Goal: Task Accomplishment & Management: Manage account settings

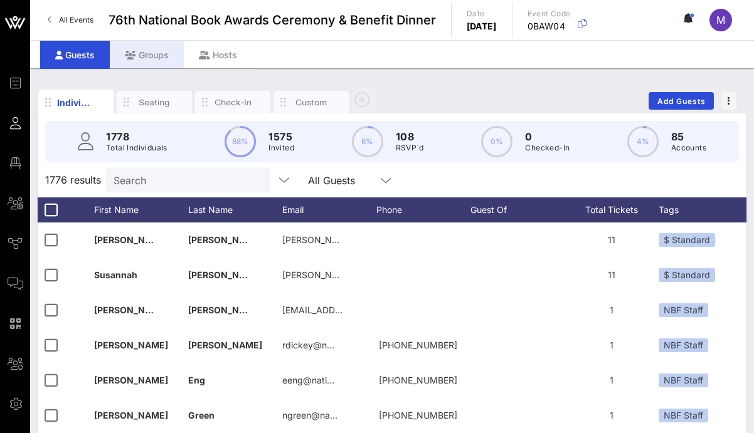
click at [143, 56] on div "Groups" at bounding box center [147, 55] width 74 height 28
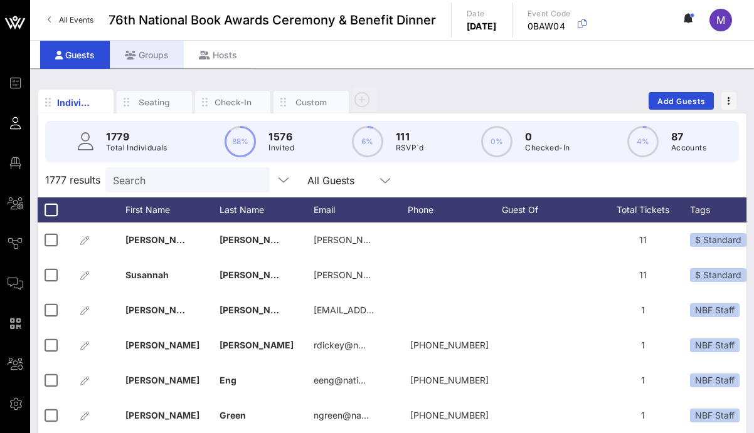
click at [152, 58] on div "Groups" at bounding box center [147, 55] width 74 height 28
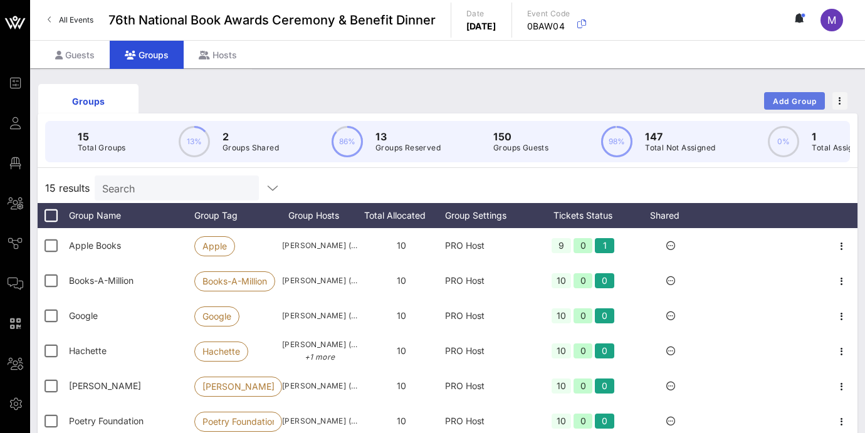
click at [753, 97] on span "Add Group" at bounding box center [794, 101] width 45 height 9
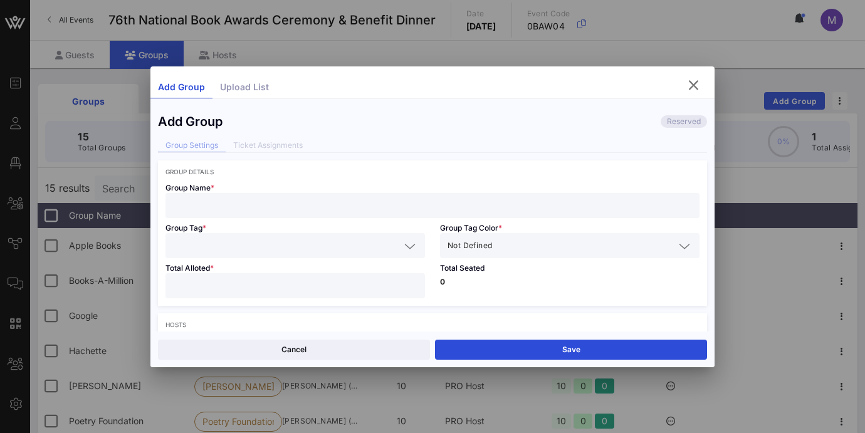
click at [293, 201] on input "text" at bounding box center [432, 205] width 519 height 16
type input "Audible"
click at [240, 241] on input "text" at bounding box center [286, 246] width 227 height 16
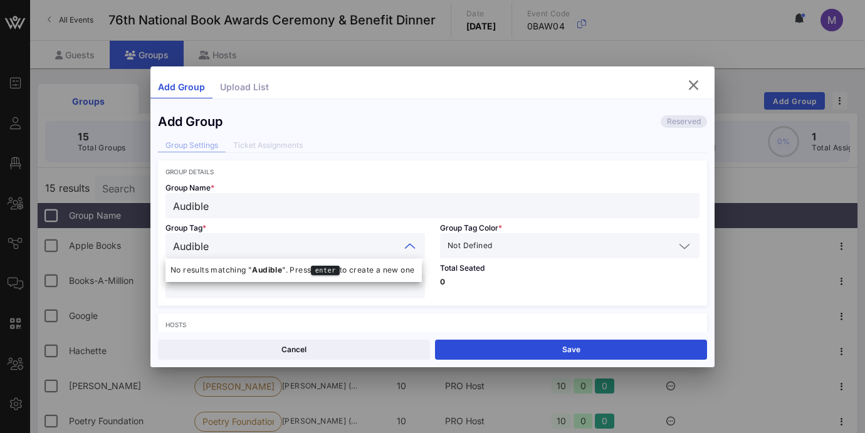
click at [284, 247] on input "Audible" at bounding box center [286, 246] width 227 height 16
type input "Audible"
click at [424, 225] on div "Group Tag * Audible" at bounding box center [295, 238] width 275 height 40
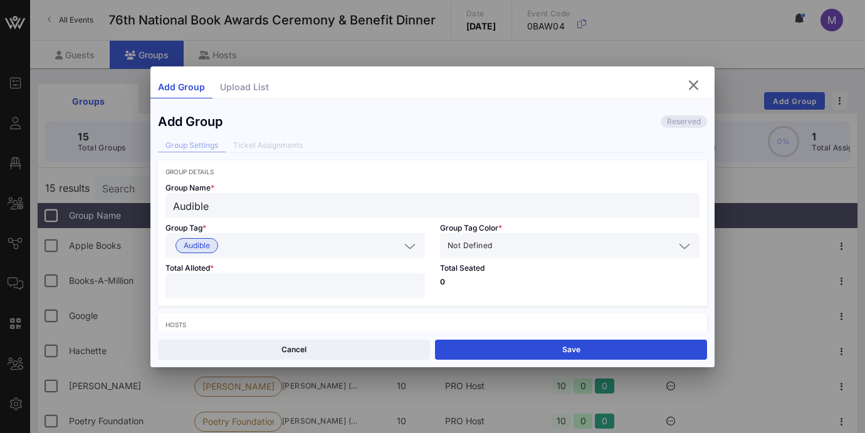
click at [683, 250] on icon at bounding box center [684, 246] width 11 height 15
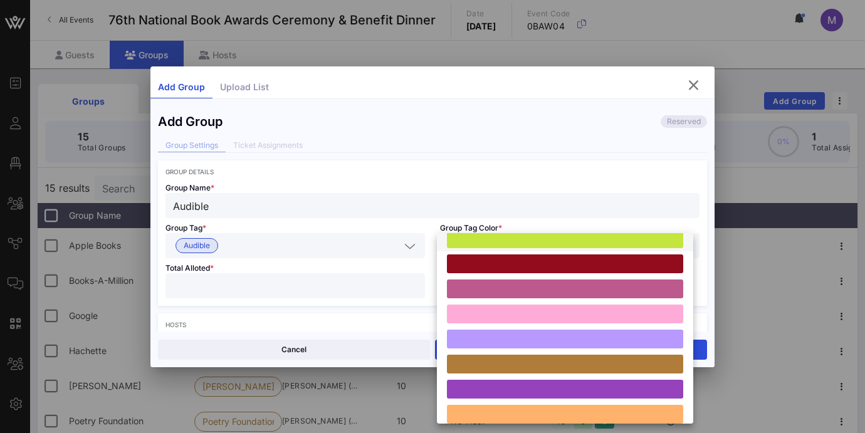
scroll to position [136, 0]
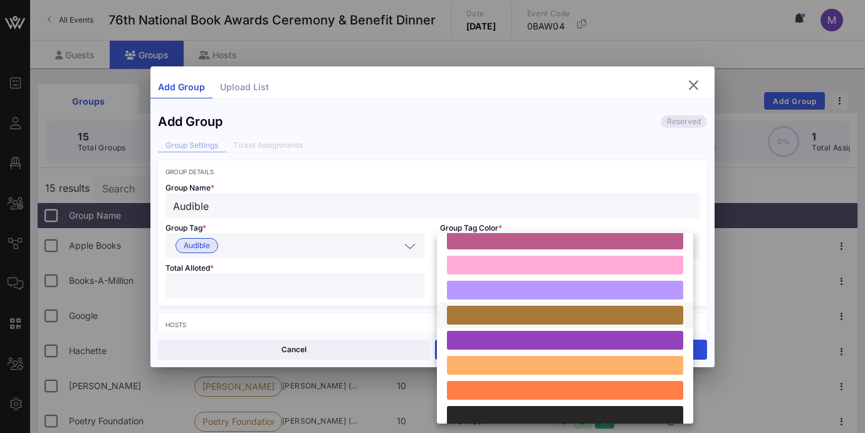
click at [579, 318] on div at bounding box center [565, 315] width 236 height 19
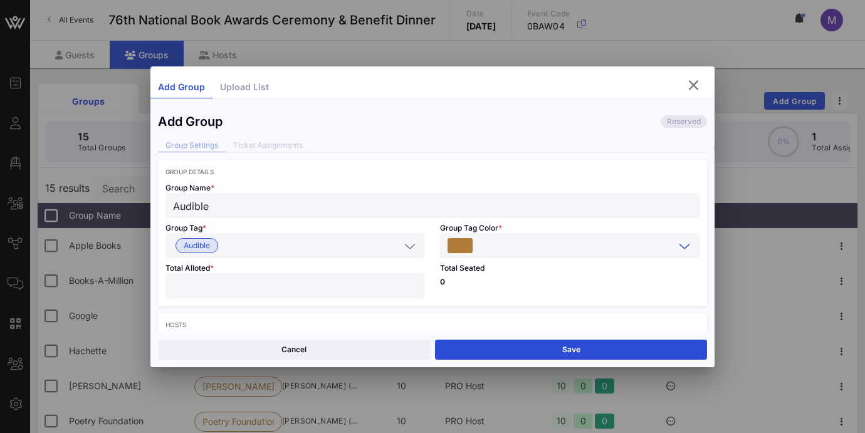
click at [278, 281] on input "number" at bounding box center [295, 286] width 244 height 16
click at [260, 293] on input "*" at bounding box center [295, 286] width 244 height 16
click at [237, 287] on input "*" at bounding box center [295, 286] width 244 height 16
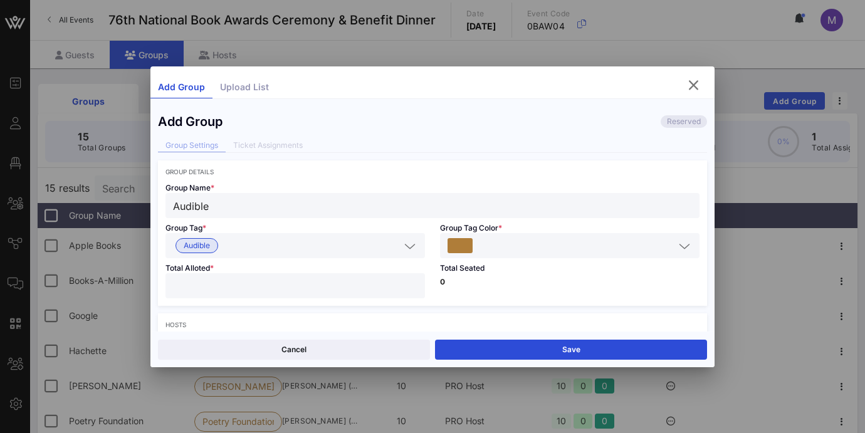
click at [315, 287] on input "*" at bounding box center [295, 286] width 244 height 16
type input "**"
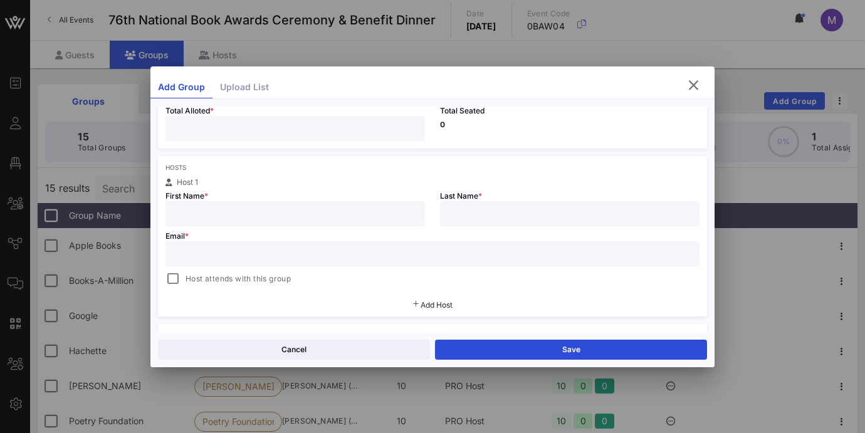
scroll to position [159, 0]
click at [354, 211] on input "text" at bounding box center [295, 212] width 244 height 16
type input "[PERSON_NAME]"
type input "Sinsheimer"
click at [216, 250] on input "text" at bounding box center [432, 252] width 519 height 16
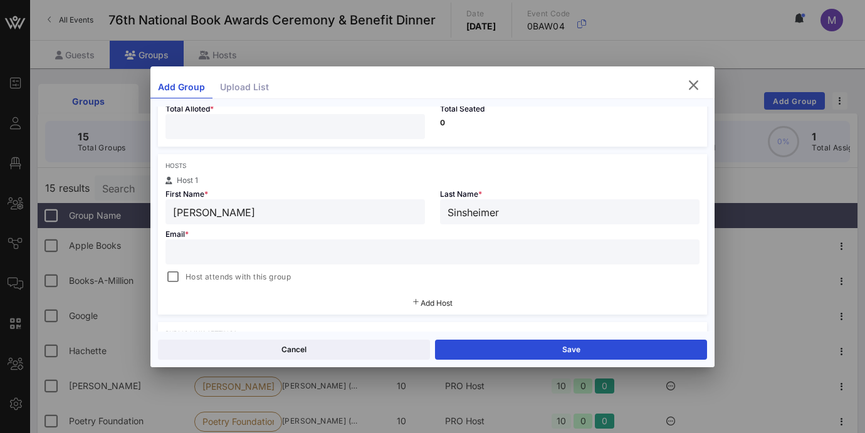
paste input "[EMAIL_ADDRESS][DOMAIN_NAME]"
type input "[EMAIL_ADDRESS][DOMAIN_NAME]"
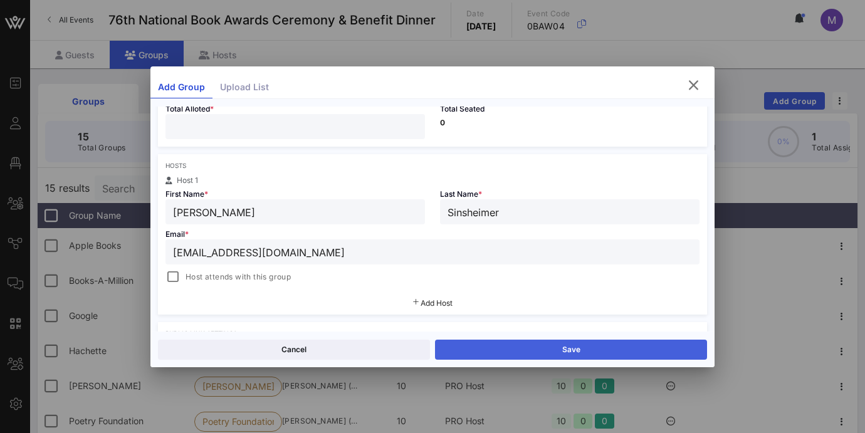
click at [495, 350] on button "Save" at bounding box center [571, 350] width 272 height 20
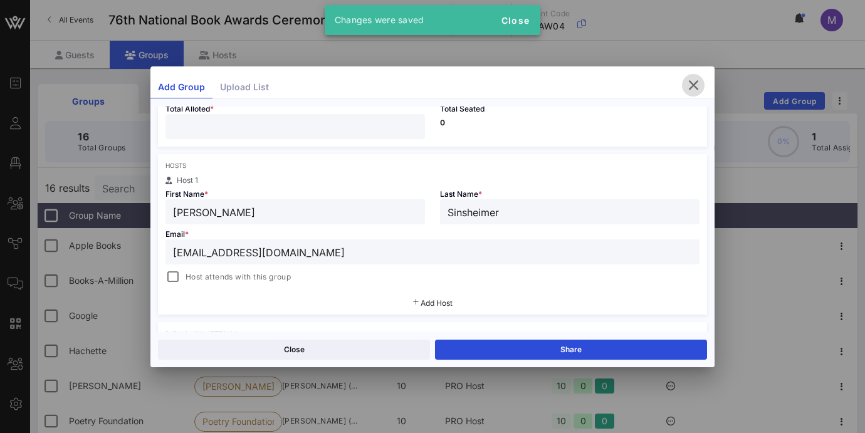
click at [694, 84] on icon "button" at bounding box center [693, 85] width 15 height 15
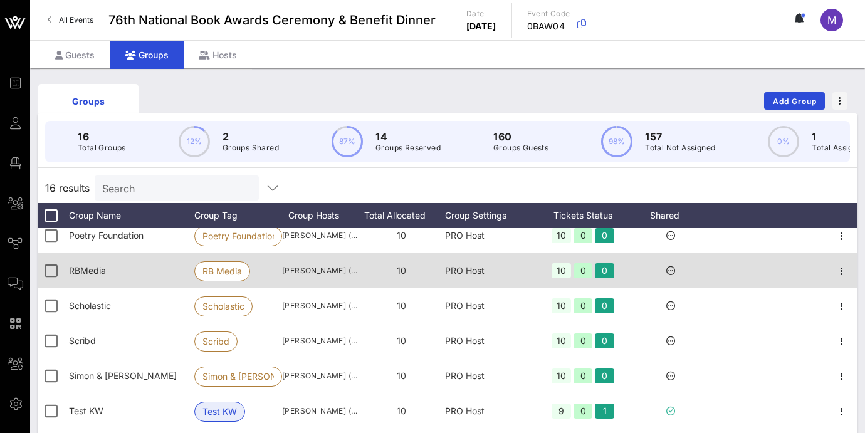
scroll to position [0, 0]
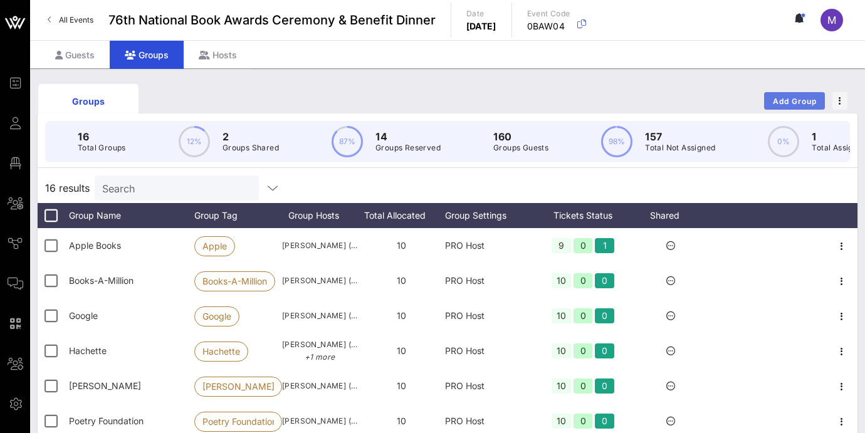
click at [753, 100] on span "Add Group" at bounding box center [794, 101] width 45 height 9
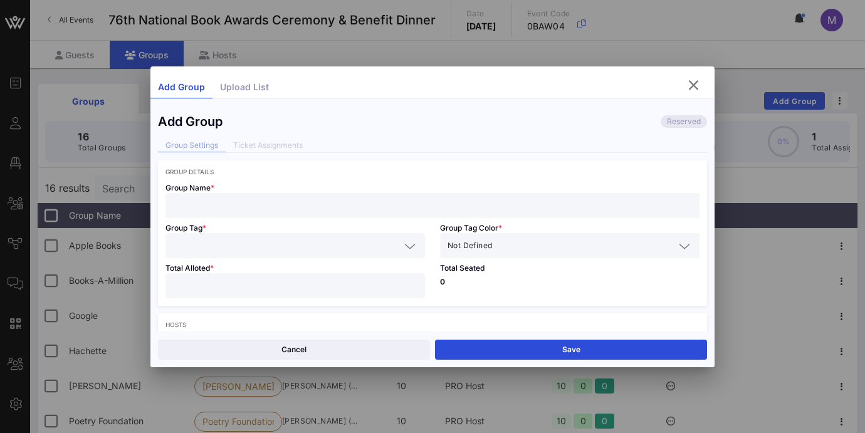
click at [288, 204] on input "text" at bounding box center [432, 205] width 519 height 16
click at [691, 81] on icon "button" at bounding box center [693, 85] width 15 height 15
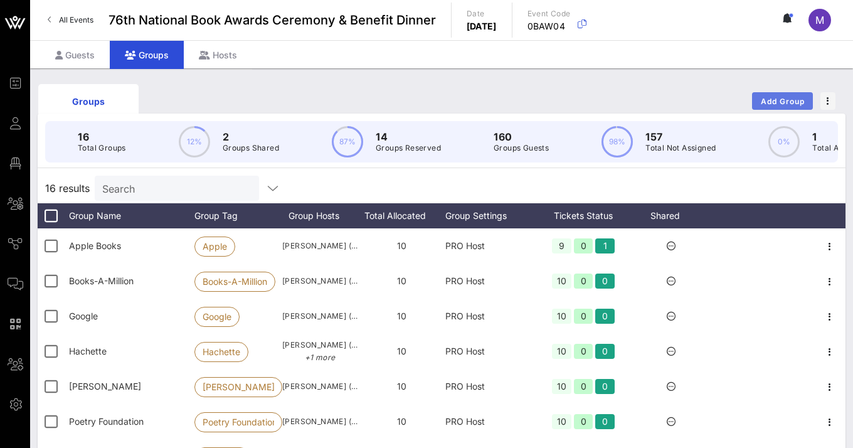
click at [753, 98] on span "Add Group" at bounding box center [782, 101] width 45 height 9
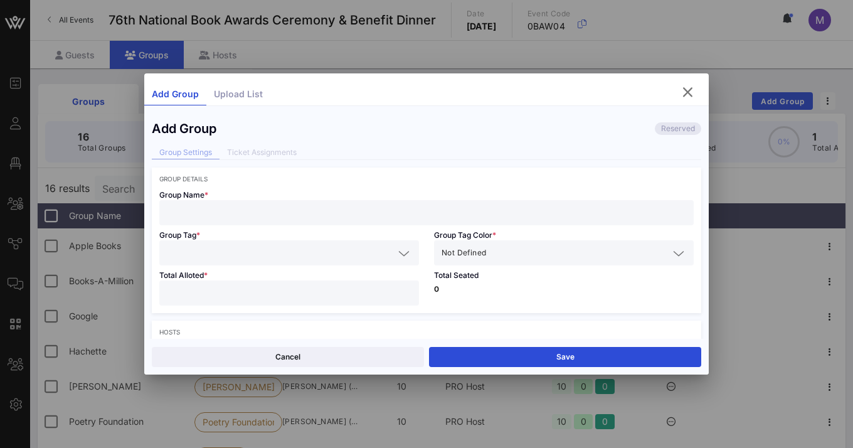
click at [305, 206] on input "text" at bounding box center [426, 212] width 519 height 16
type input "Amazon Literary Partnership"
click at [330, 256] on input "text" at bounding box center [280, 252] width 227 height 16
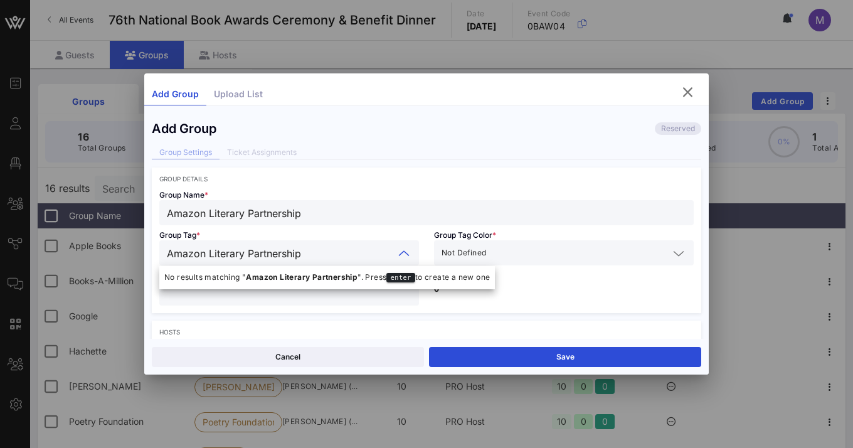
type input "Amazon Literary Partnership"
click at [548, 255] on input "text" at bounding box center [578, 252] width 180 height 16
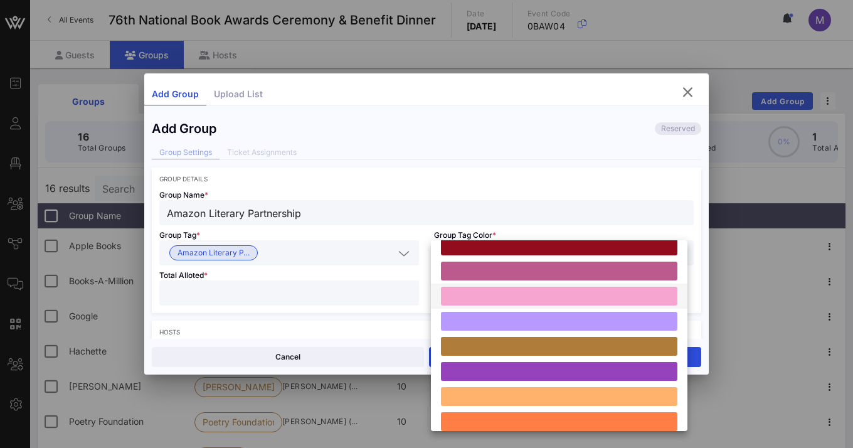
scroll to position [112, 0]
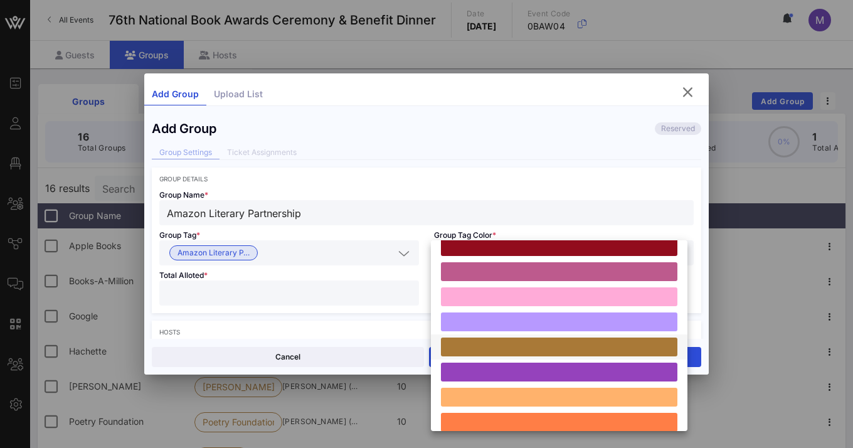
click at [556, 345] on div at bounding box center [559, 346] width 236 height 19
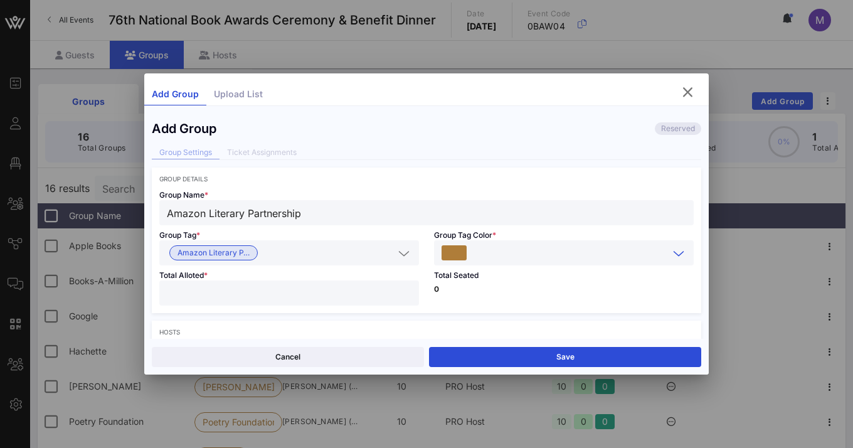
click at [319, 293] on input "number" at bounding box center [289, 293] width 244 height 16
click at [233, 297] on input "*" at bounding box center [289, 293] width 244 height 16
type input "**"
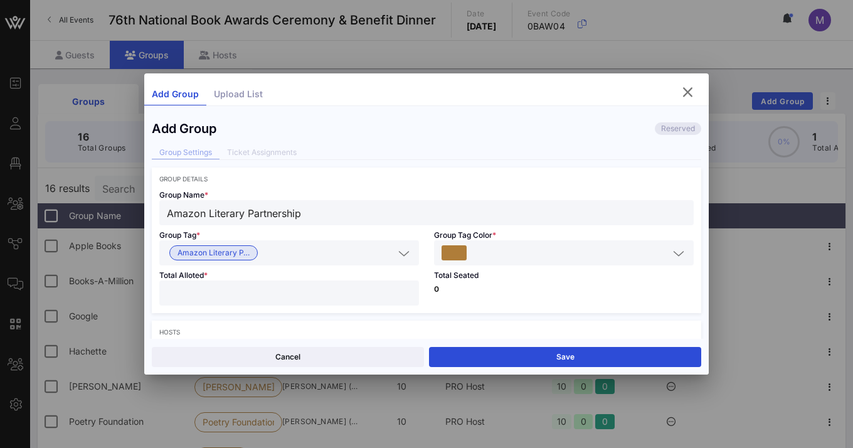
drag, startPoint x: 466, startPoint y: 89, endPoint x: 458, endPoint y: 105, distance: 18.5
click at [458, 105] on div "Add Group Upload List Add Group Reserved Group Settings Ticket Assignments Grou…" at bounding box center [426, 223] width 564 height 301
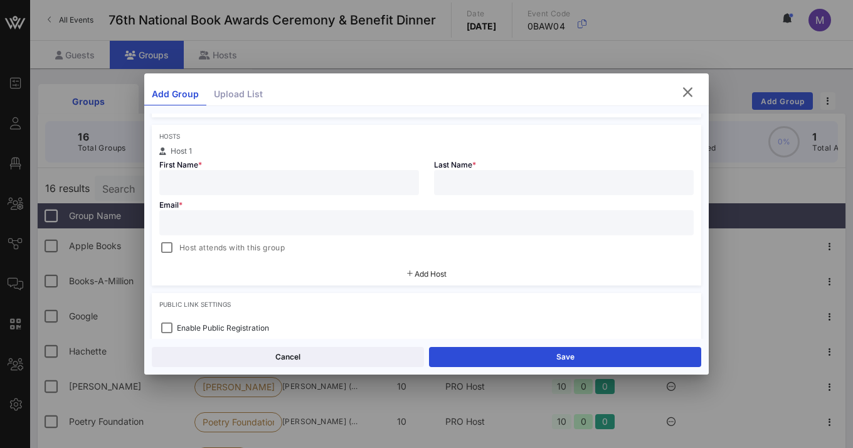
scroll to position [215, 0]
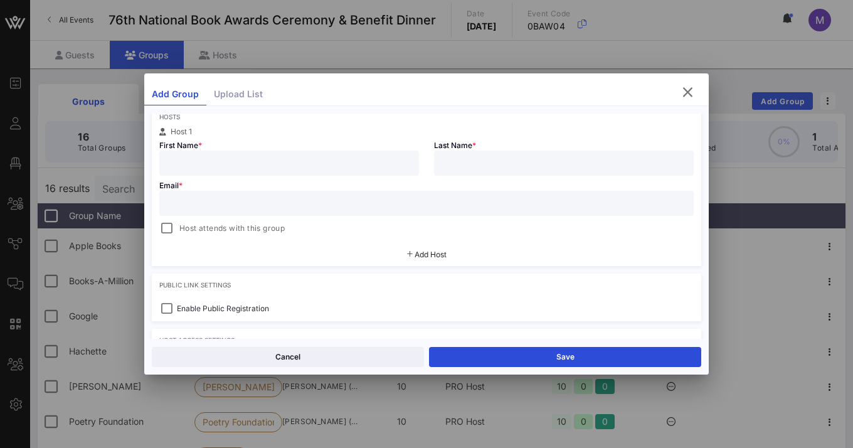
click at [282, 166] on input "text" at bounding box center [289, 163] width 244 height 16
type input "[PERSON_NAME]"
paste input "[EMAIL_ADDRESS][DOMAIN_NAME]"
type input "[EMAIL_ADDRESS][DOMAIN_NAME]"
click at [461, 162] on input "text" at bounding box center [563, 163] width 244 height 16
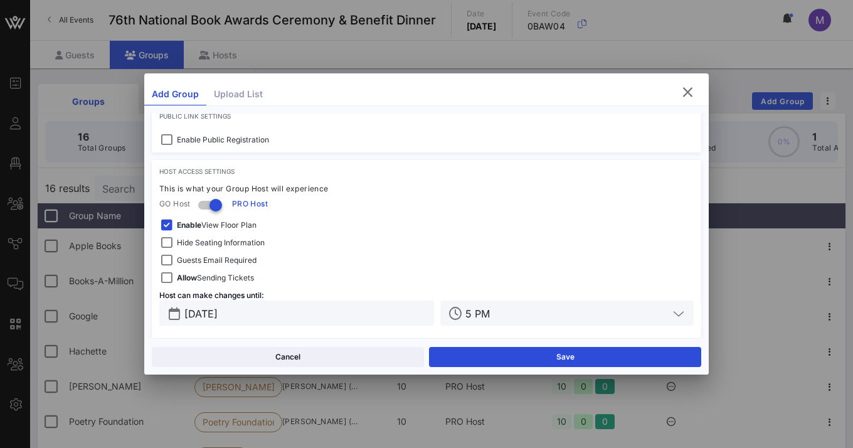
scroll to position [391, 0]
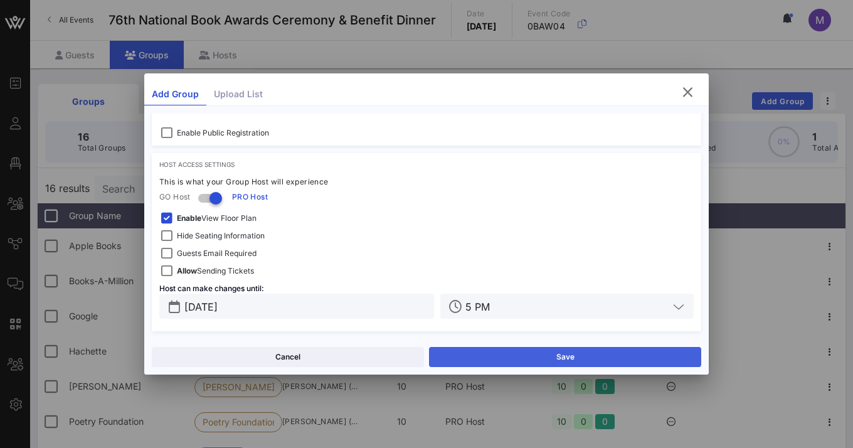
type input "Kodicek"
click at [566, 362] on button "Save" at bounding box center [565, 357] width 272 height 20
click at [690, 90] on icon "button" at bounding box center [687, 92] width 15 height 15
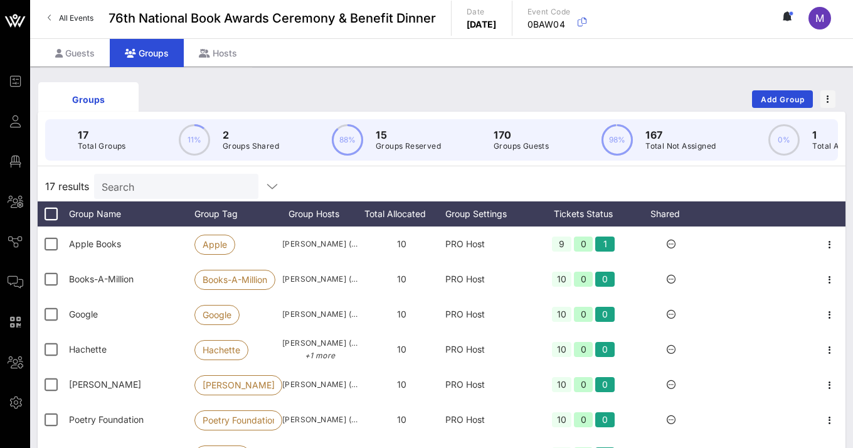
scroll to position [3, 0]
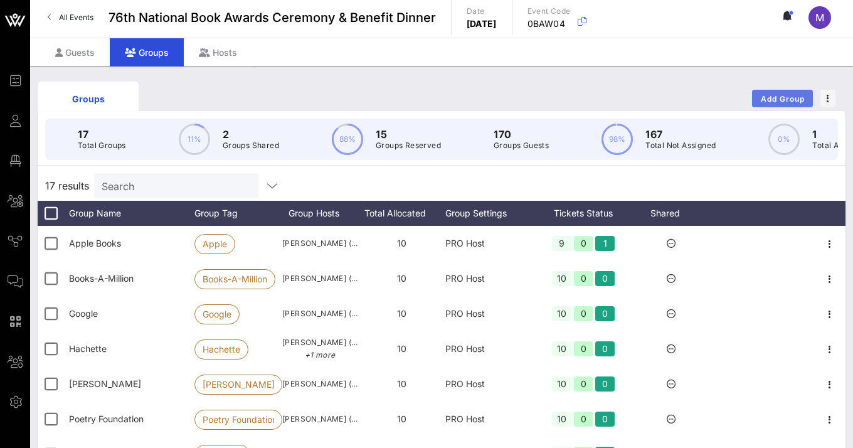
click at [753, 94] on span "Add Group" at bounding box center [782, 98] width 45 height 9
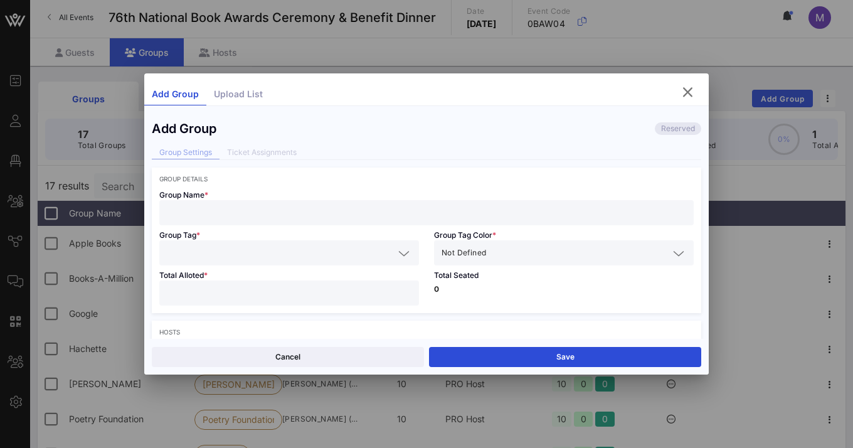
click at [330, 208] on input "text" at bounding box center [426, 212] width 519 height 16
type input "20th Century Studios"
click at [335, 244] on div at bounding box center [289, 252] width 244 height 25
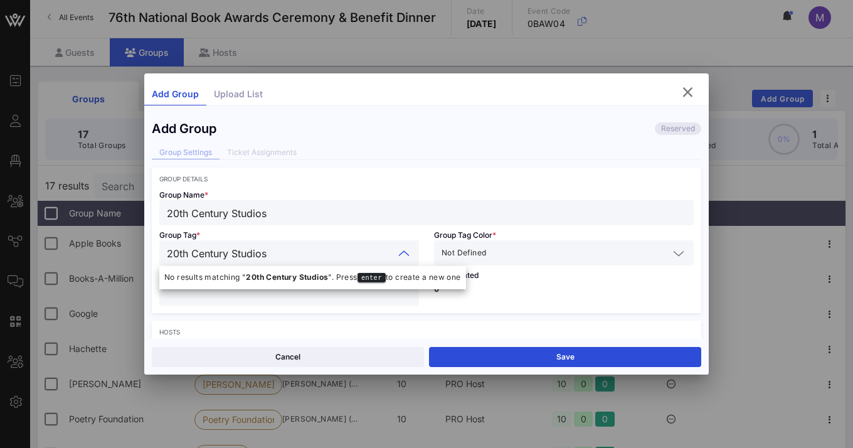
type input "20th Century Studios"
click at [555, 252] on input "text" at bounding box center [578, 252] width 180 height 16
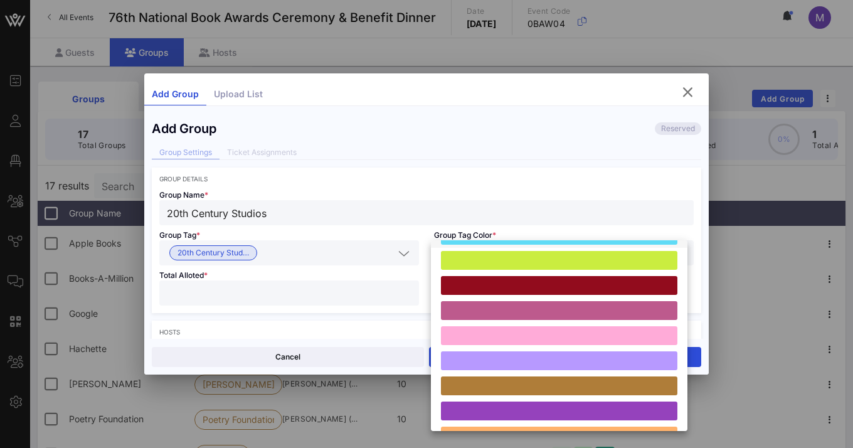
scroll to position [73, 0]
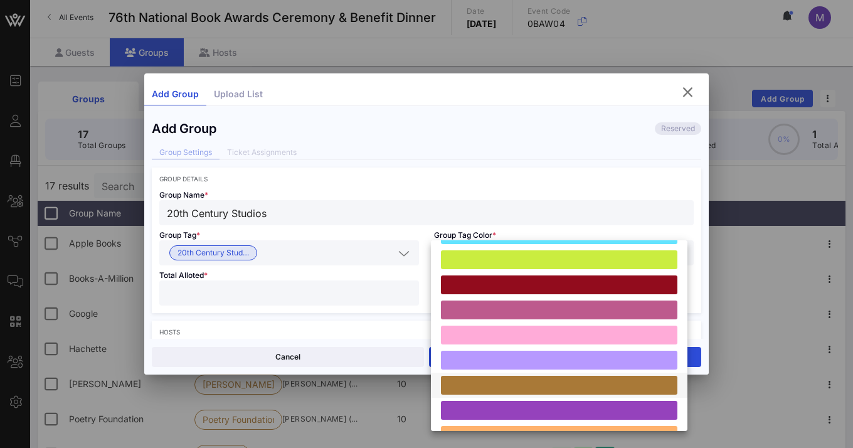
click at [450, 377] on div at bounding box center [559, 385] width 236 height 19
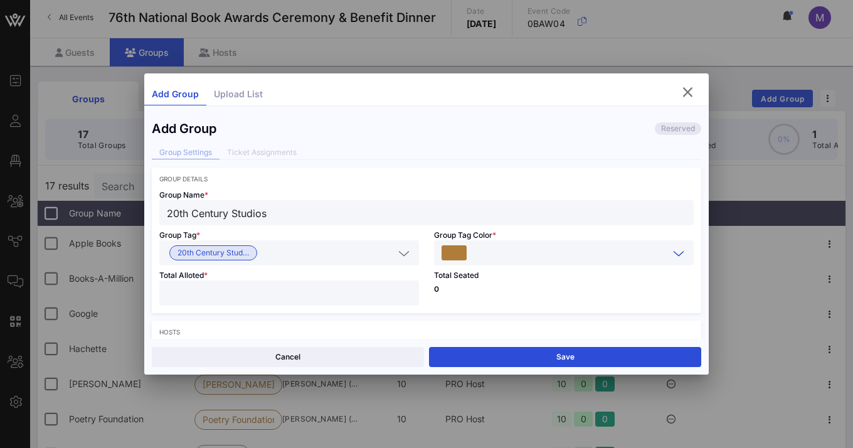
click at [347, 287] on input "number" at bounding box center [289, 293] width 244 height 16
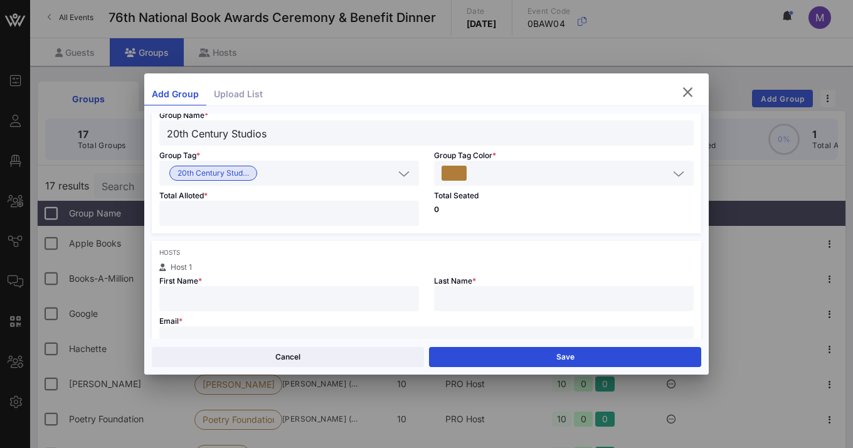
scroll to position [102, 0]
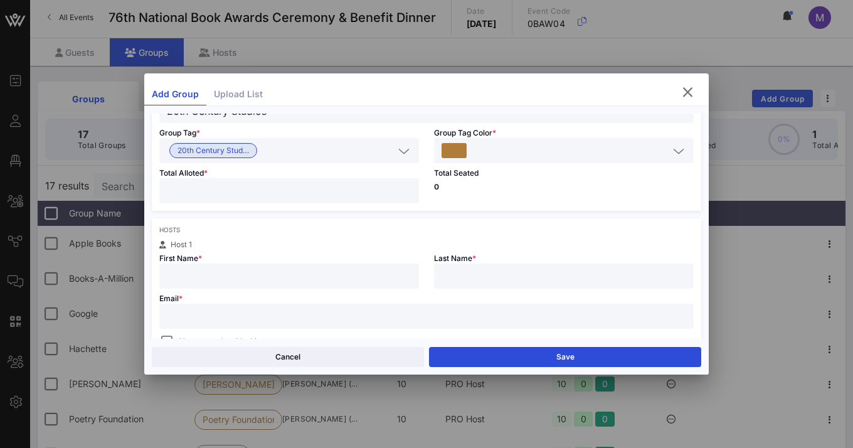
type input "**"
click at [322, 270] on input "text" at bounding box center [289, 276] width 244 height 16
click at [265, 271] on input "text" at bounding box center [289, 276] width 244 height 16
type input "[PERSON_NAME]"
type input "[GEOGRAPHIC_DATA]"
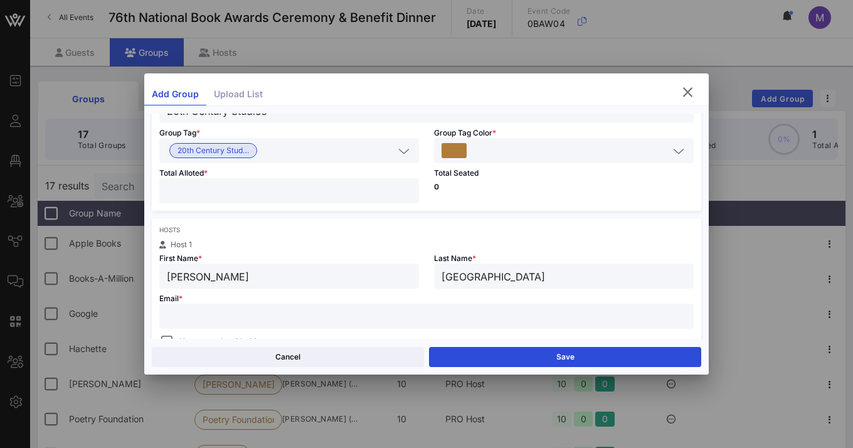
click at [273, 308] on input "text" at bounding box center [426, 316] width 519 height 16
paste input "[PERSON_NAME][EMAIL_ADDRESS][PERSON_NAME][DOMAIN_NAME]"
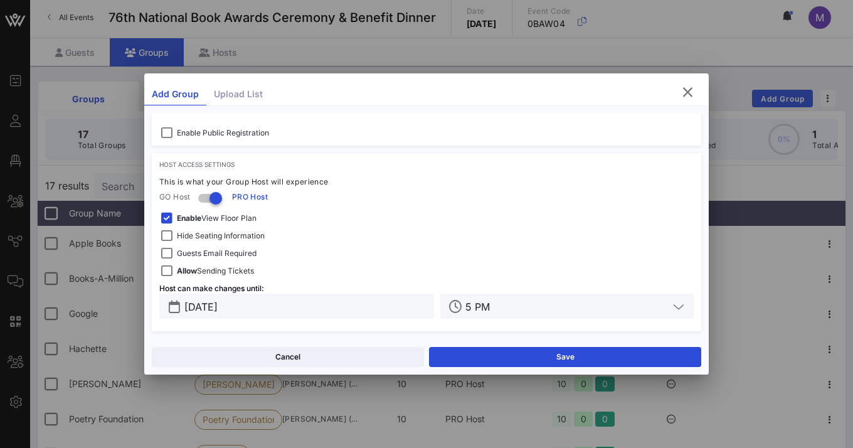
scroll to position [391, 0]
type input "[PERSON_NAME][EMAIL_ADDRESS][PERSON_NAME][DOMAIN_NAME]"
click at [525, 359] on button "Save" at bounding box center [565, 357] width 272 height 20
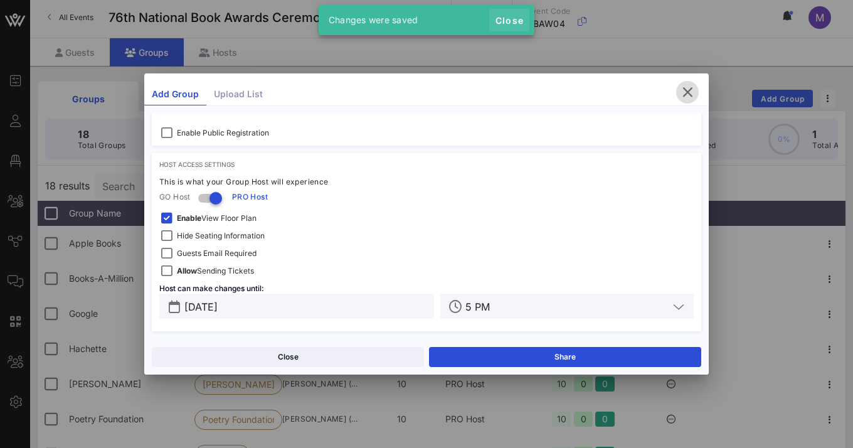
click at [517, 19] on span "Close" at bounding box center [509, 20] width 30 height 11
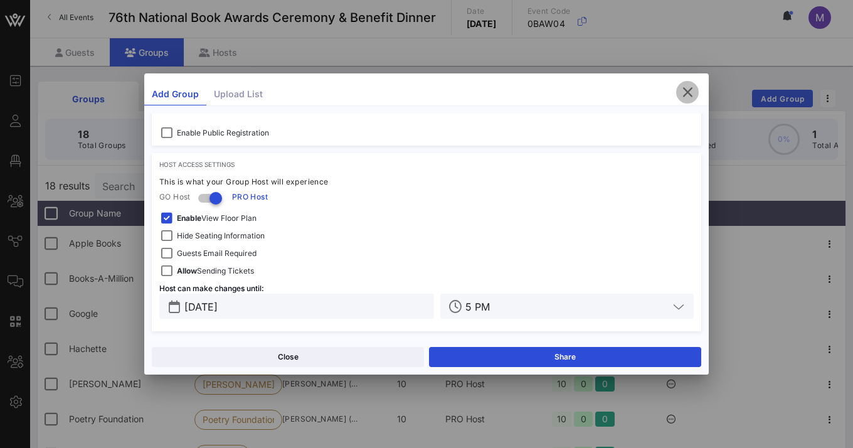
click at [687, 93] on icon "button" at bounding box center [687, 92] width 15 height 15
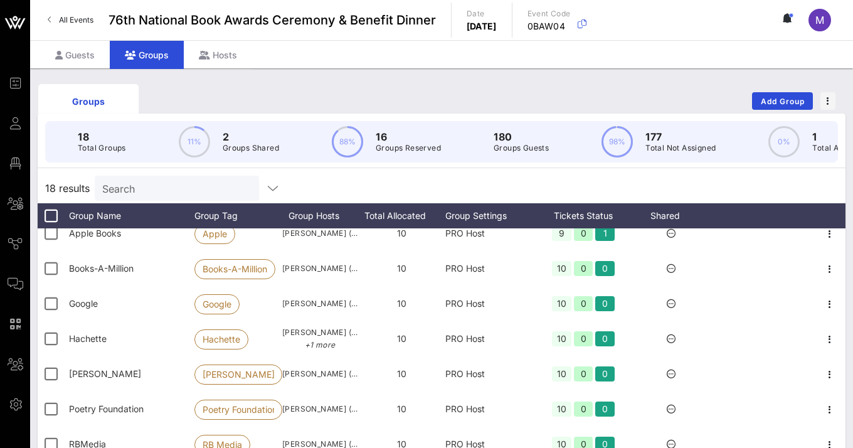
scroll to position [0, 0]
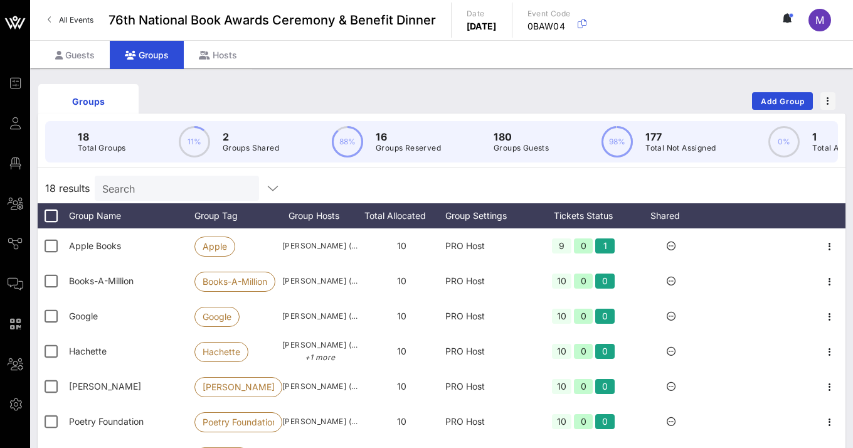
click at [144, 49] on div "Groups" at bounding box center [147, 55] width 74 height 28
click at [753, 106] on button "Add Group" at bounding box center [782, 101] width 61 height 18
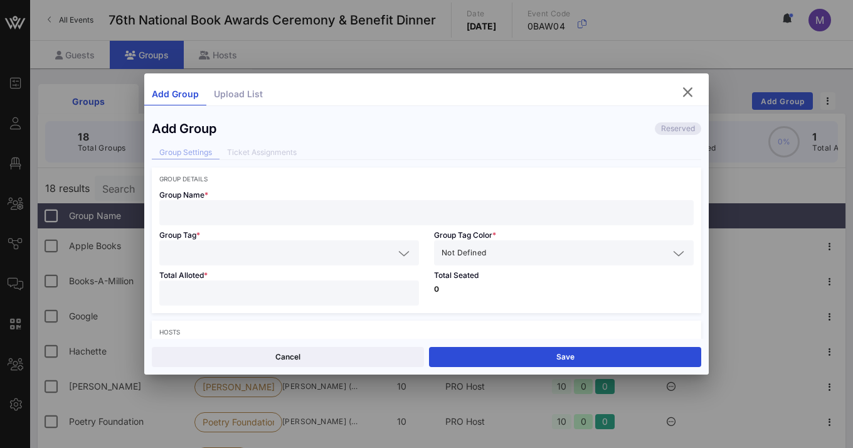
click at [368, 210] on input "text" at bounding box center [426, 212] width 519 height 16
type input "Amazon MGM"
click at [323, 250] on input "text" at bounding box center [280, 252] width 227 height 16
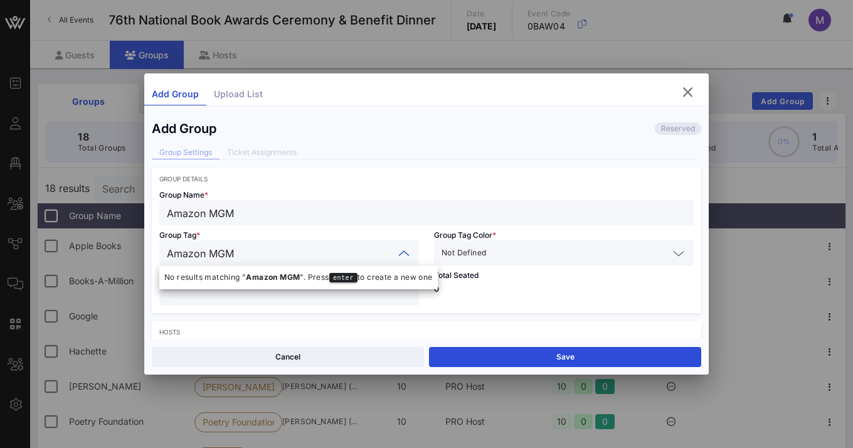
click at [350, 258] on input "Amazon MGM" at bounding box center [280, 252] width 227 height 16
type input "Amazon MGM"
click at [505, 250] on input "text" at bounding box center [578, 252] width 180 height 16
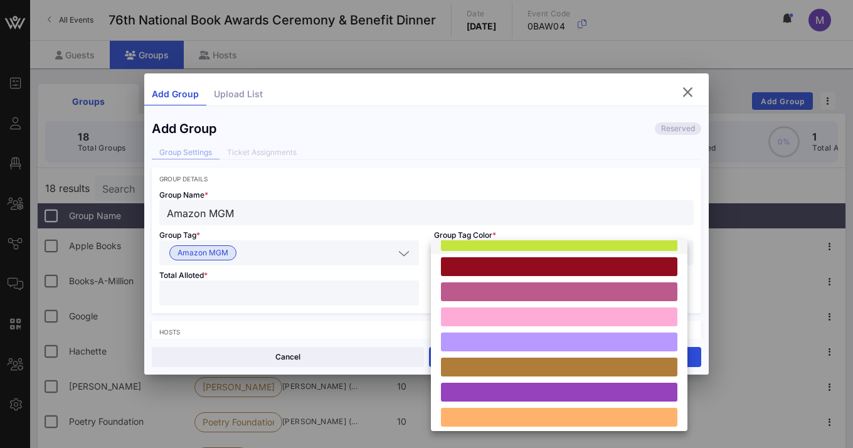
scroll to position [96, 0]
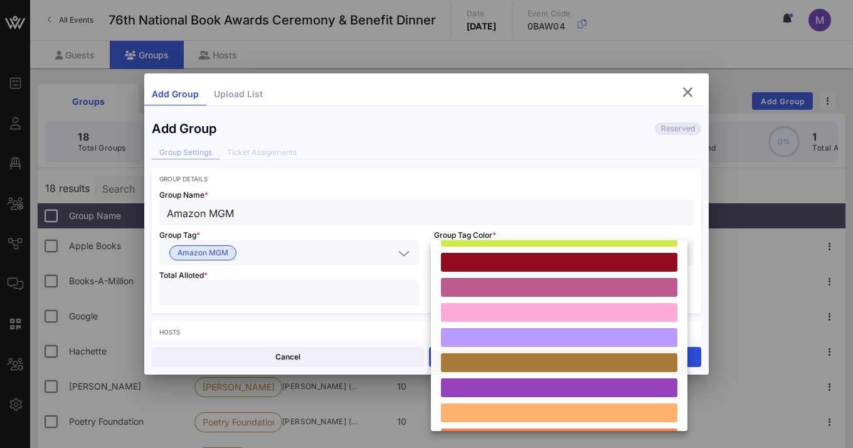
click at [507, 358] on div at bounding box center [559, 362] width 236 height 19
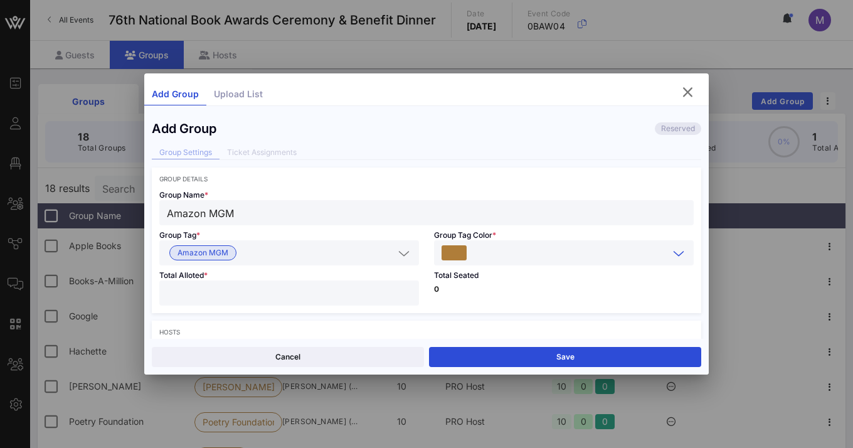
click at [365, 295] on input "number" at bounding box center [289, 293] width 244 height 16
type input "**"
click at [591, 285] on p "0" at bounding box center [564, 289] width 260 height 8
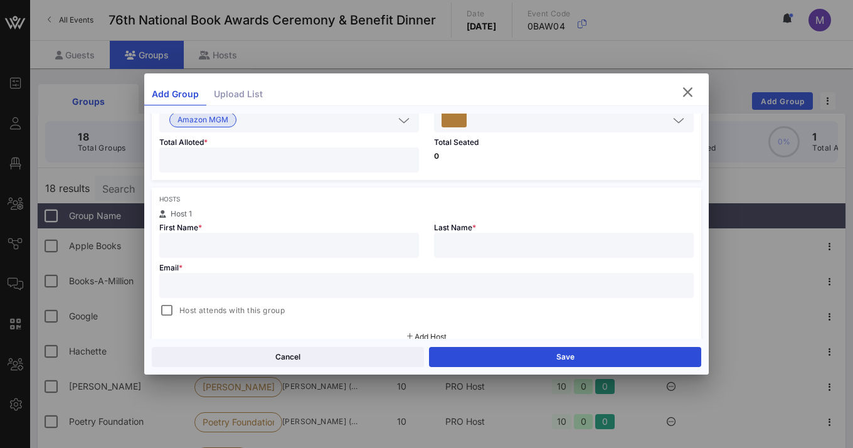
scroll to position [159, 0]
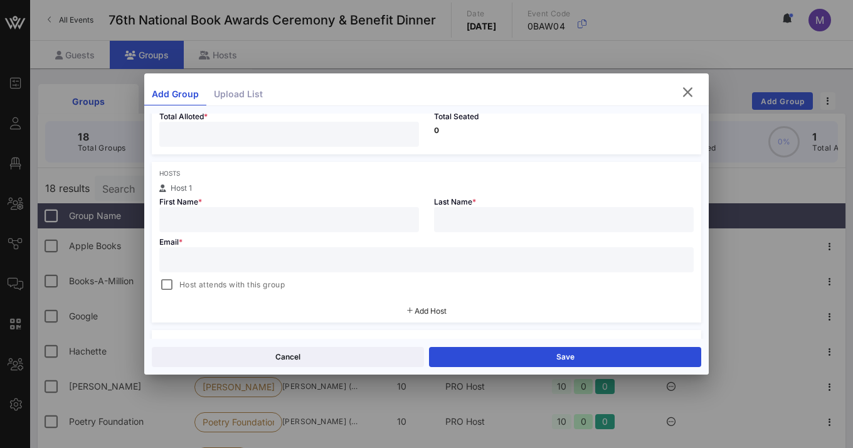
click at [396, 221] on input "text" at bounding box center [289, 219] width 244 height 16
type input "K"
type input "Lauren"
type input "[PERSON_NAME]"
paste input "[EMAIL_ADDRESS][DOMAIN_NAME]"
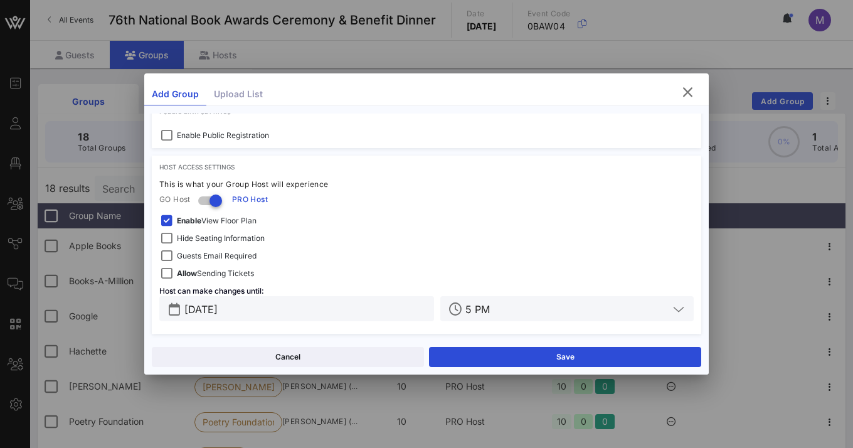
scroll to position [391, 0]
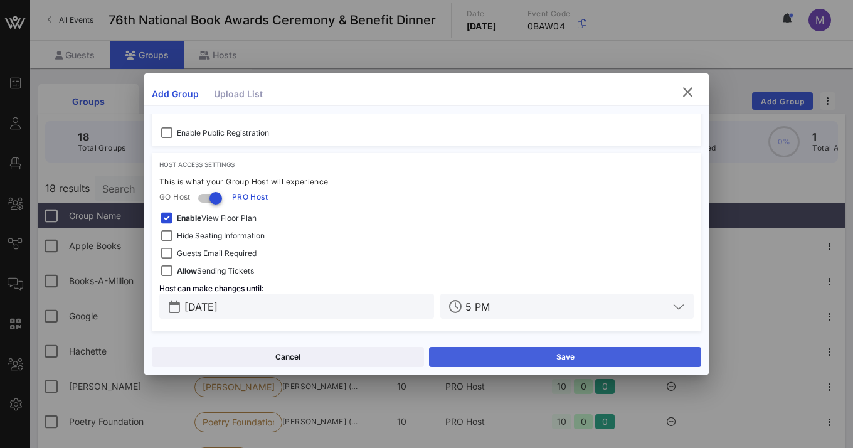
type input "[EMAIL_ADDRESS][DOMAIN_NAME]"
click at [498, 362] on button "Save" at bounding box center [565, 357] width 272 height 20
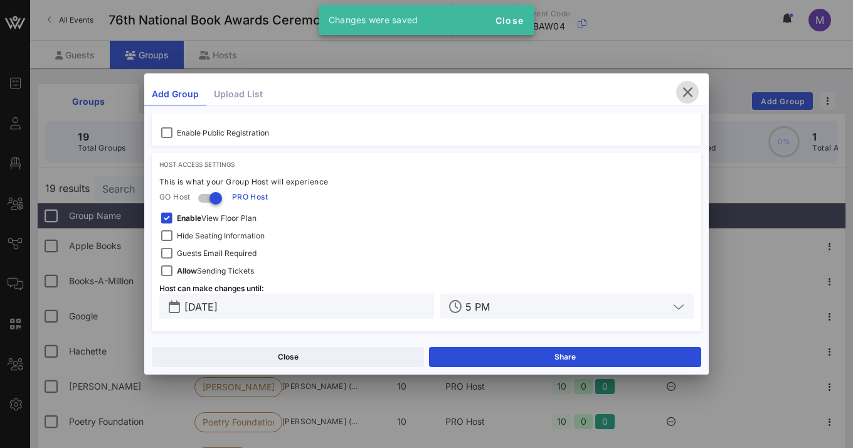
click at [689, 91] on icon "button" at bounding box center [687, 92] width 15 height 15
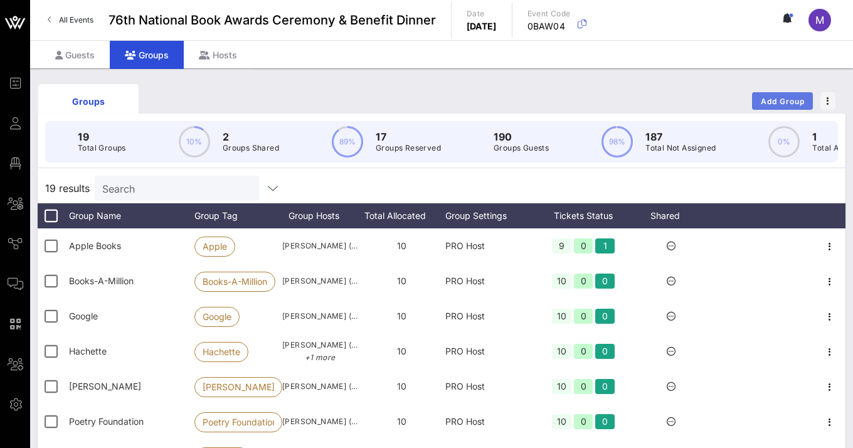
click at [753, 100] on span "Add Group" at bounding box center [782, 101] width 45 height 9
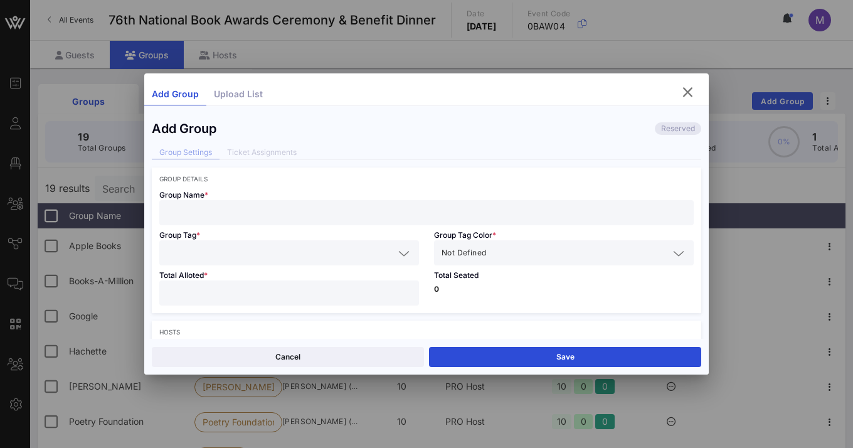
click at [384, 210] on input "text" at bounding box center [426, 212] width 519 height 16
type input "Central National [PERSON_NAME]"
click at [371, 250] on input "text" at bounding box center [280, 252] width 227 height 16
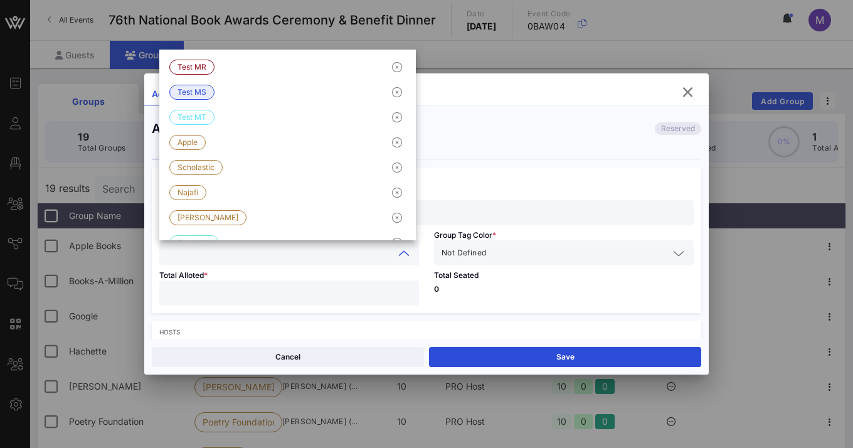
type input "G"
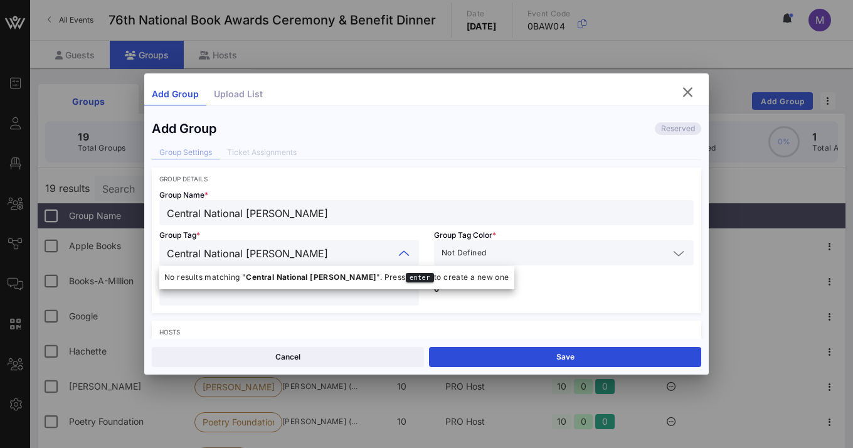
type input "Central National [PERSON_NAME]"
click at [570, 257] on input "text" at bounding box center [578, 252] width 180 height 16
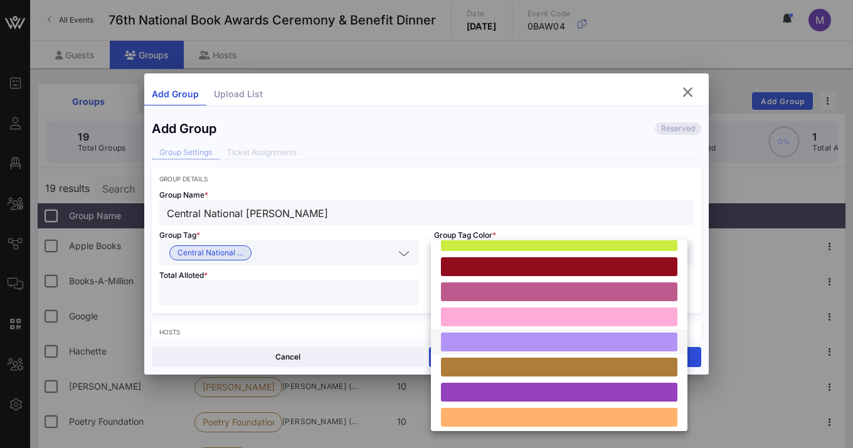
scroll to position [92, 0]
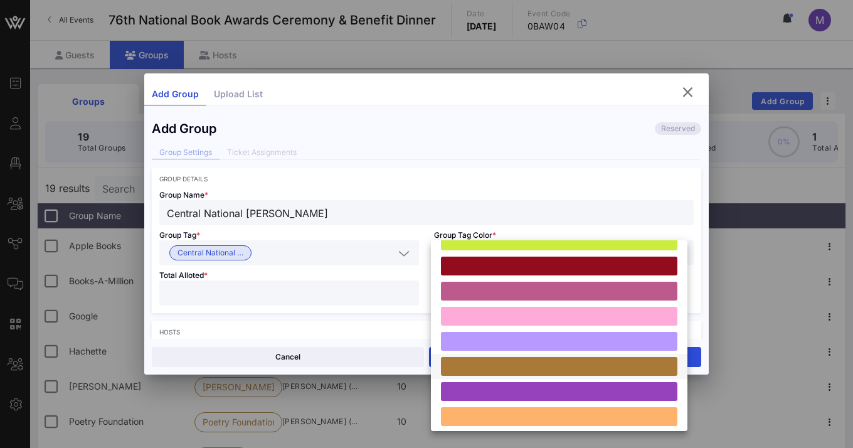
click at [534, 364] on div at bounding box center [559, 366] width 236 height 19
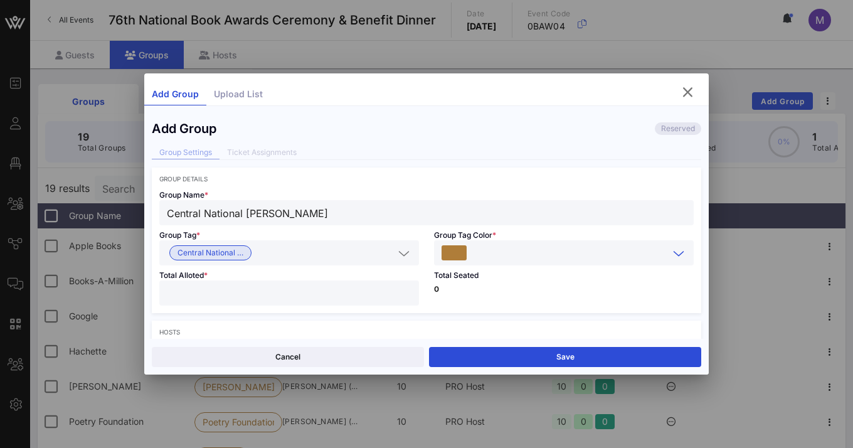
click at [359, 299] on input "number" at bounding box center [289, 293] width 244 height 16
type input "**"
click at [573, 198] on div "Group Name * Central National [PERSON_NAME]" at bounding box center [426, 203] width 549 height 43
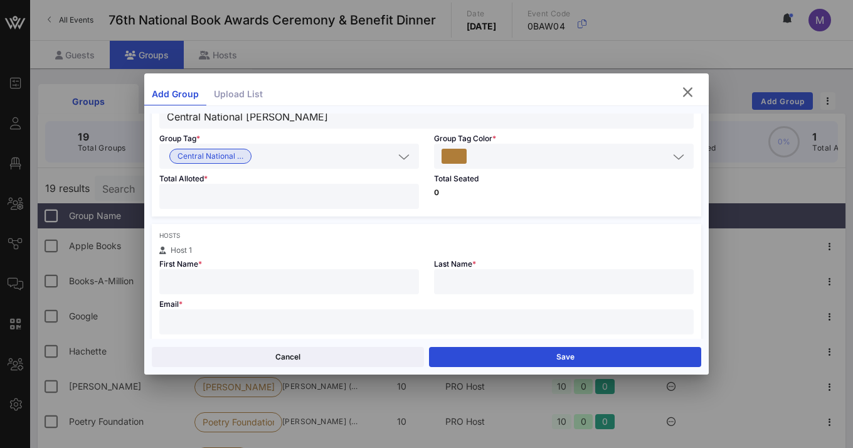
scroll to position [98, 0]
click at [367, 283] on input "text" at bounding box center [289, 280] width 244 height 16
type input "e"
type input "Betheny"
paste input "[EMAIL_ADDRESS][DOMAIN_NAME]"
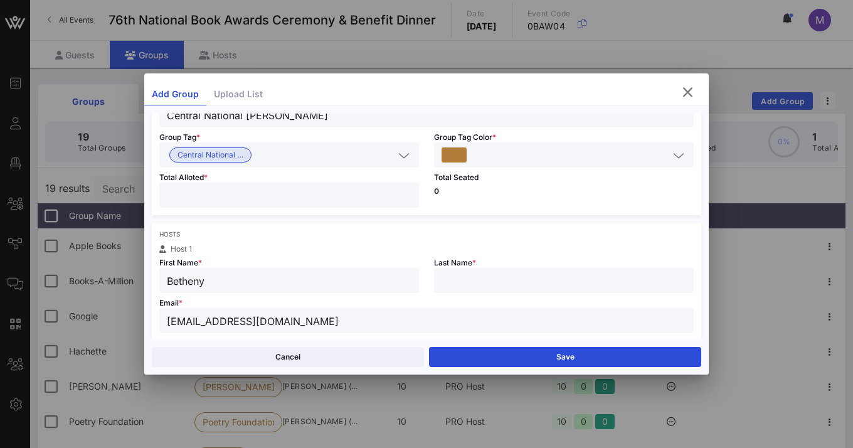
type input "[EMAIL_ADDRESS][DOMAIN_NAME]"
click at [352, 280] on input "Betheny" at bounding box center [289, 280] width 244 height 16
type input "[PERSON_NAME]"
click at [591, 273] on input "text" at bounding box center [563, 280] width 244 height 16
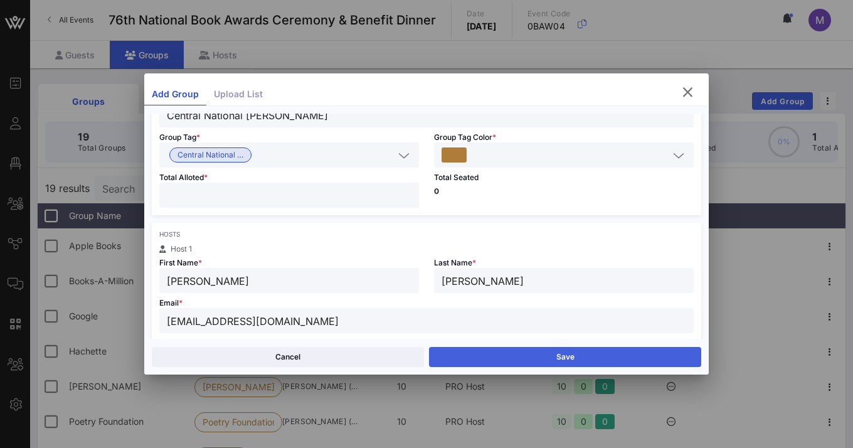
type input "[PERSON_NAME]"
click at [472, 355] on button "Save" at bounding box center [565, 357] width 272 height 20
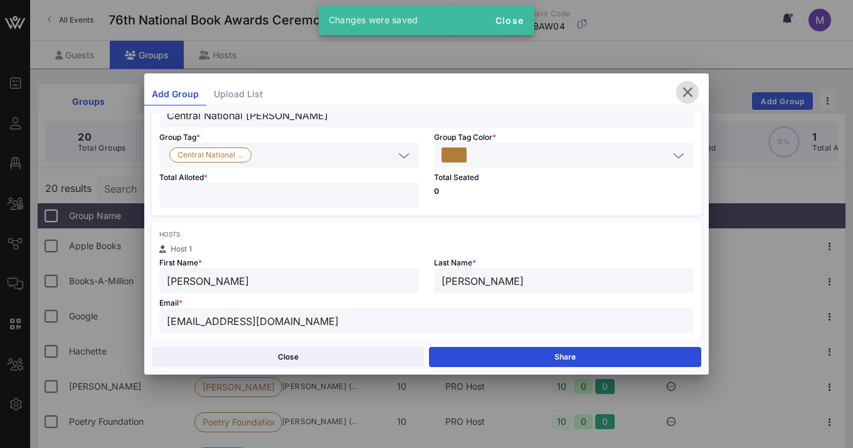
click at [686, 93] on icon "button" at bounding box center [687, 92] width 15 height 15
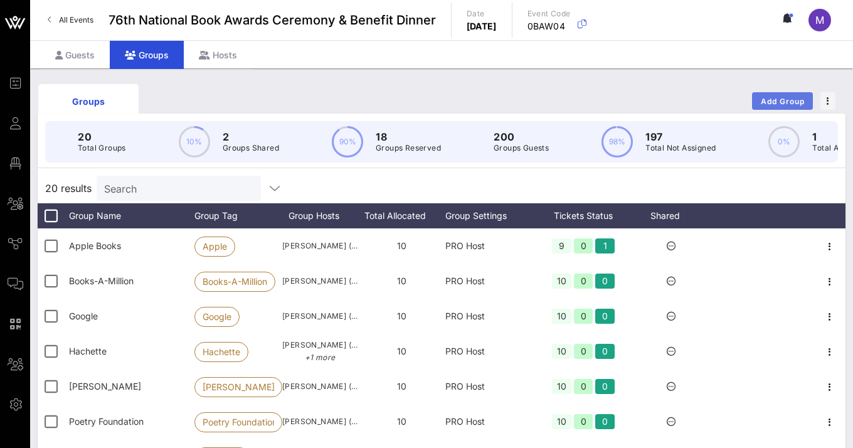
click at [753, 100] on span "Add Group" at bounding box center [782, 101] width 45 height 9
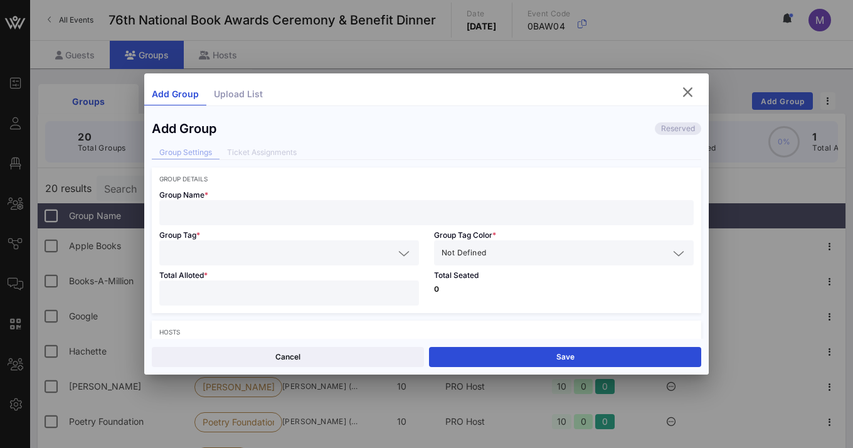
click at [426, 215] on input "text" at bounding box center [426, 212] width 519 height 16
type input "[PERSON_NAME] & [PERSON_NAME]"
click at [300, 246] on input "text" at bounding box center [280, 252] width 227 height 16
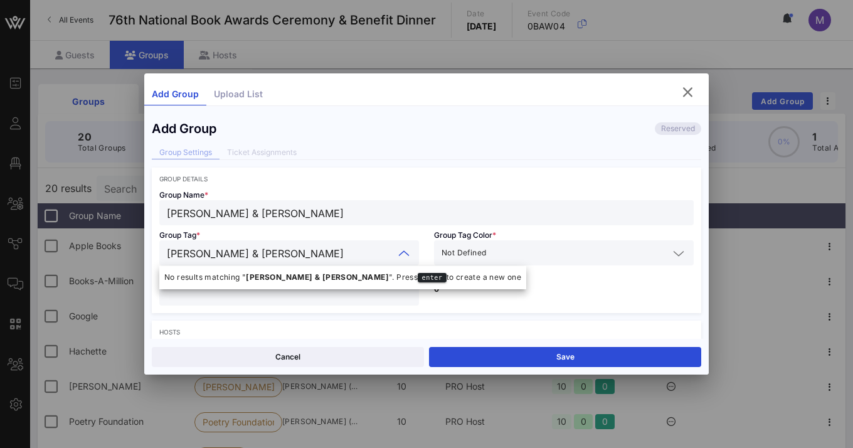
type input "[PERSON_NAME] & [PERSON_NAME]"
click at [555, 251] on input "text" at bounding box center [578, 252] width 180 height 16
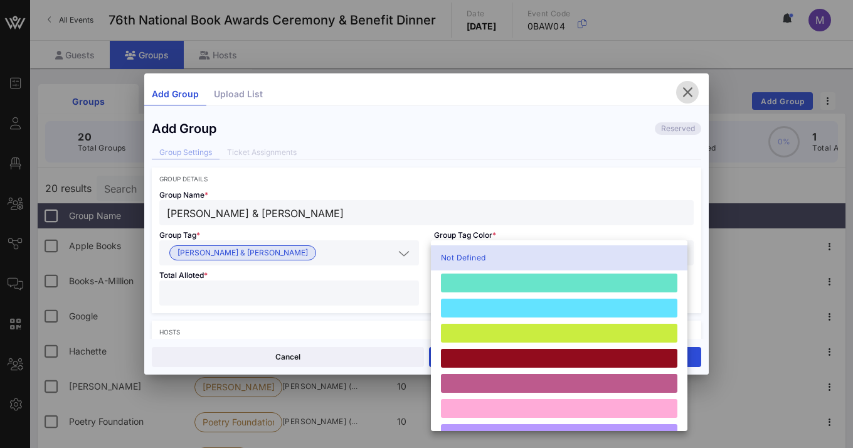
click at [686, 90] on icon "button" at bounding box center [687, 92] width 15 height 15
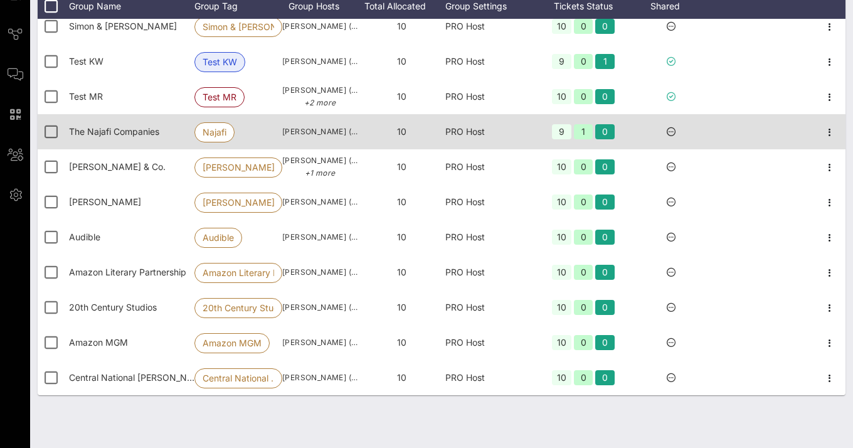
scroll to position [219, 0]
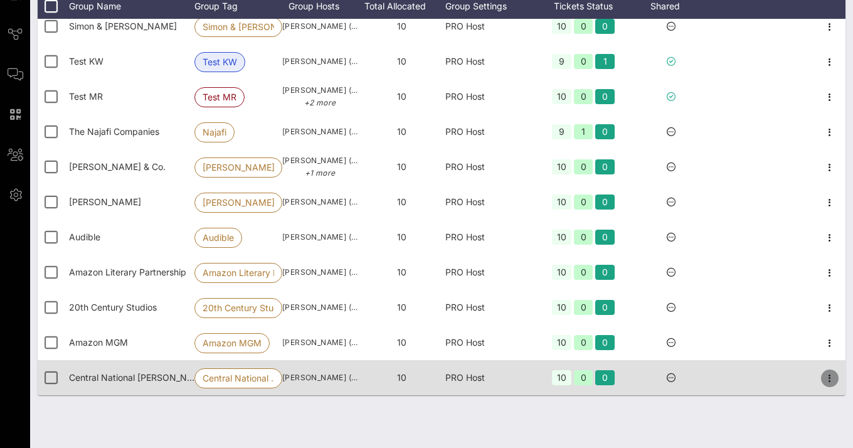
click at [753, 377] on icon "button" at bounding box center [829, 378] width 15 height 15
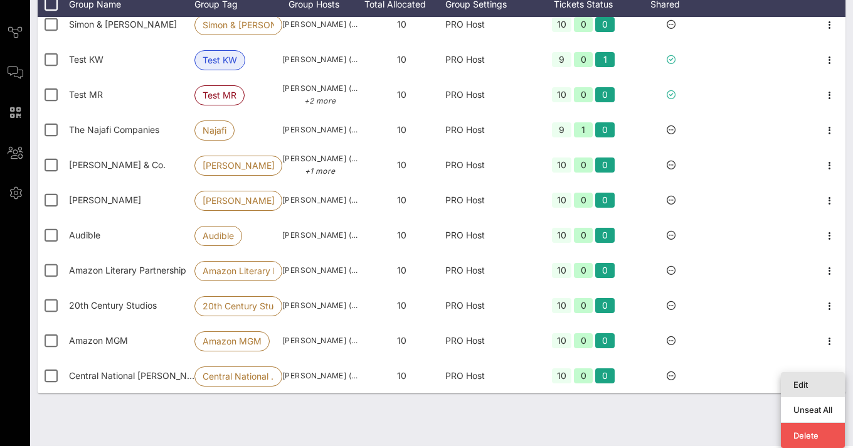
click at [753, 379] on div "Edit" at bounding box center [812, 384] width 39 height 10
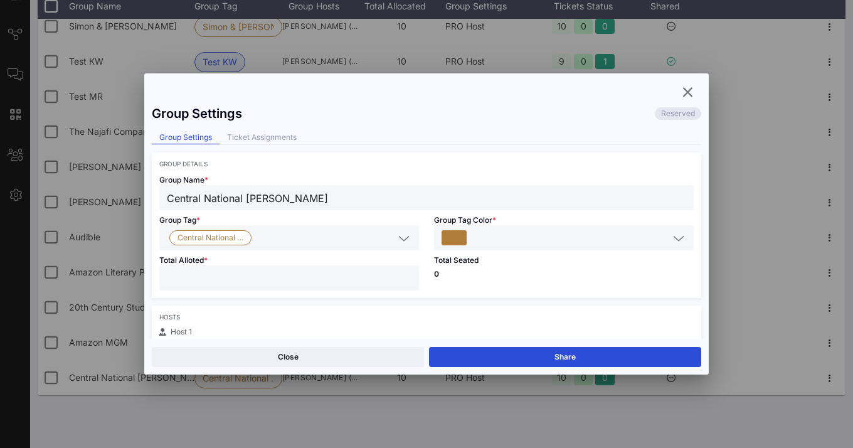
click at [673, 237] on icon at bounding box center [678, 238] width 11 height 15
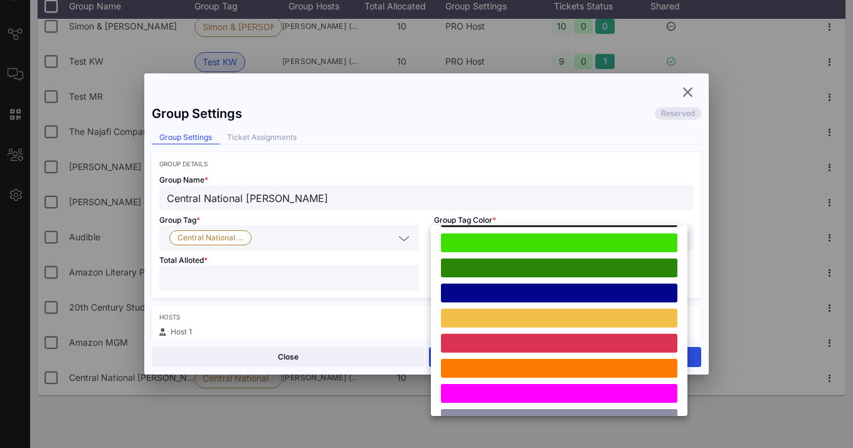
scroll to position [346, 0]
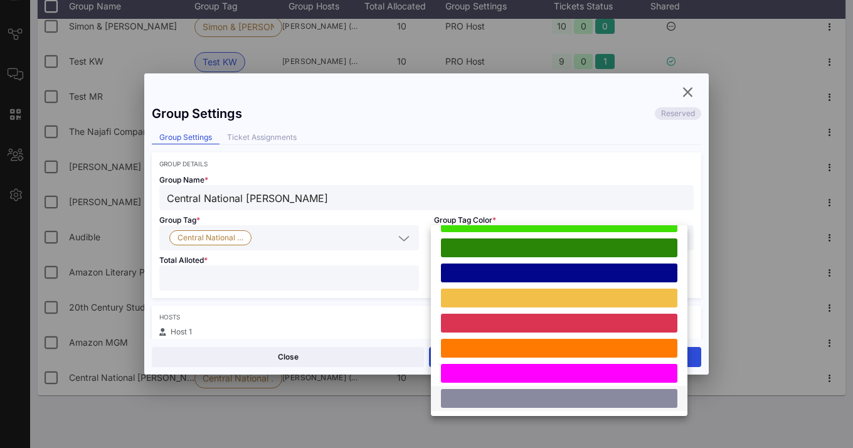
click at [588, 399] on div at bounding box center [559, 398] width 236 height 19
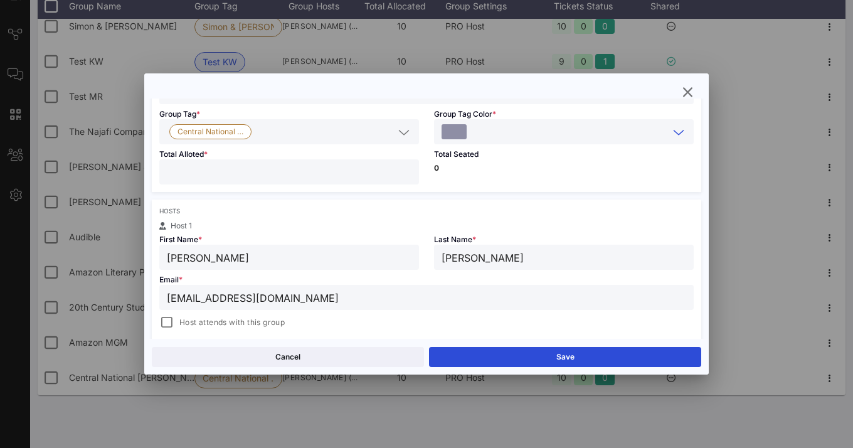
scroll to position [110, 0]
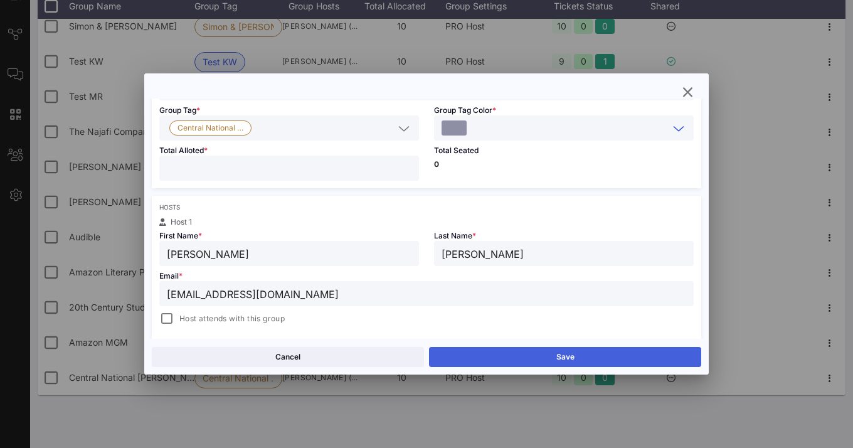
click at [494, 359] on button "Save" at bounding box center [565, 357] width 272 height 20
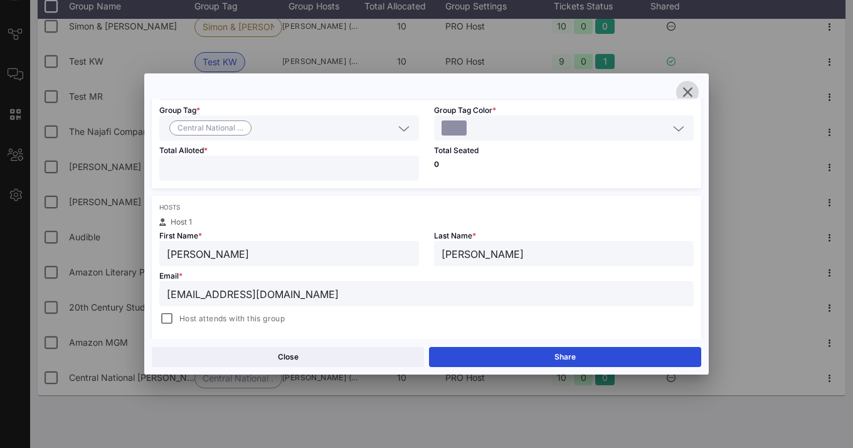
click at [689, 90] on icon "button" at bounding box center [687, 92] width 15 height 15
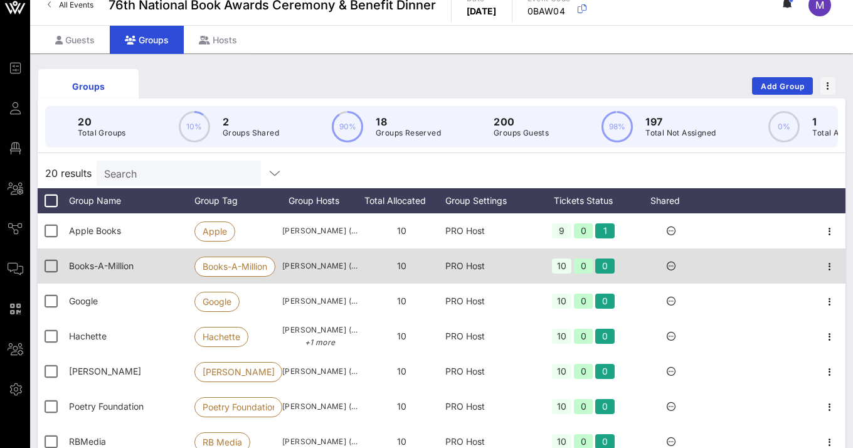
scroll to position [10, 0]
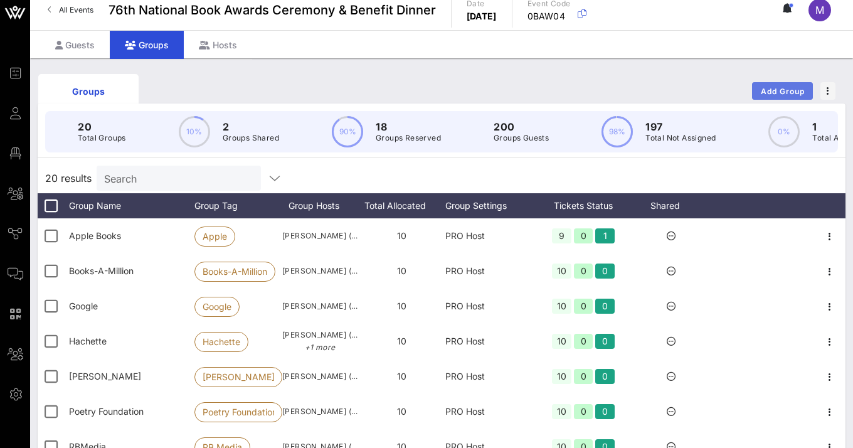
click at [753, 90] on span "Add Group" at bounding box center [782, 91] width 45 height 9
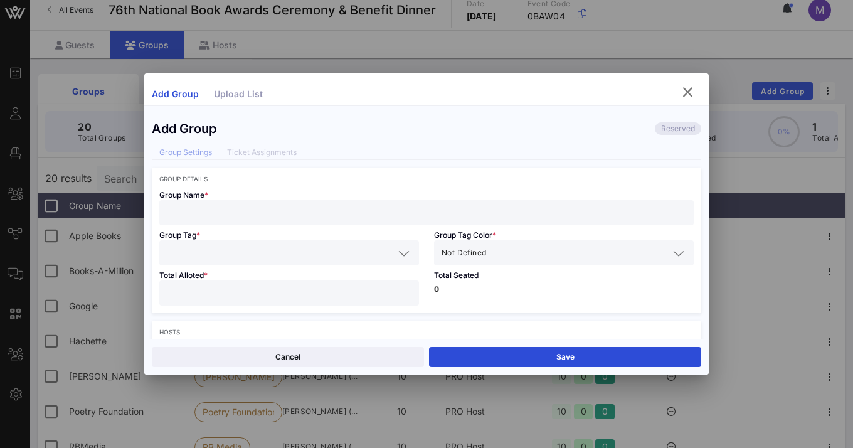
click at [384, 205] on input "text" at bounding box center [426, 212] width 519 height 16
type input "[PERSON_NAME] & [PERSON_NAME]"
click at [382, 250] on input "text" at bounding box center [280, 252] width 227 height 16
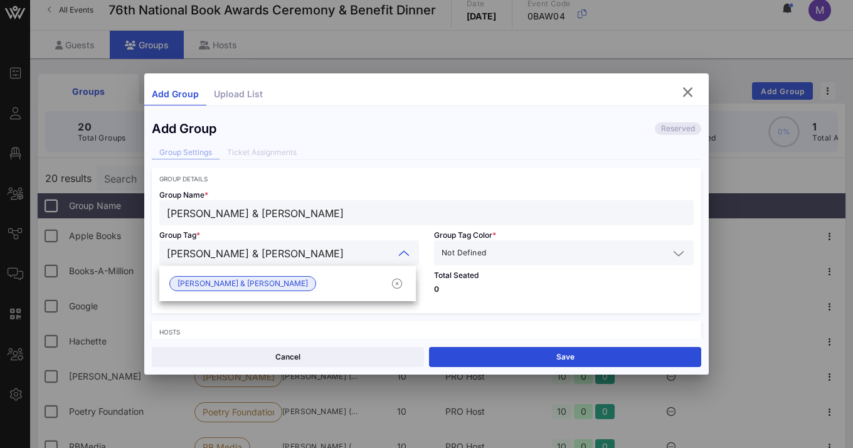
type input "[PERSON_NAME] & [PERSON_NAME]"
click at [661, 246] on input "text" at bounding box center [578, 252] width 180 height 16
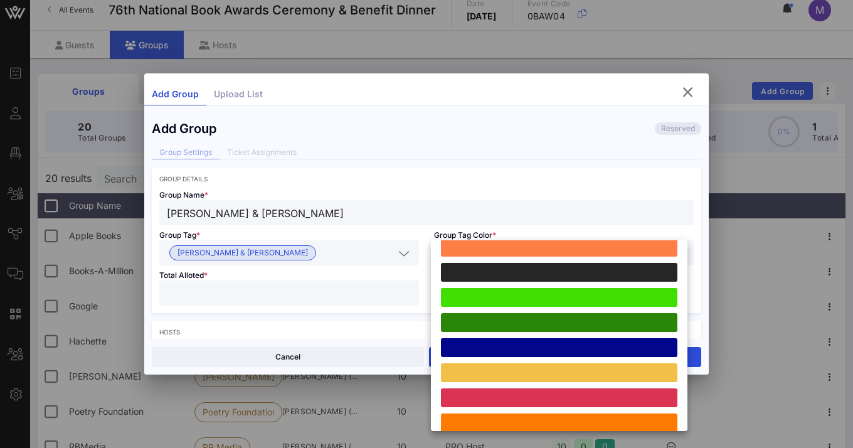
scroll to position [346, 0]
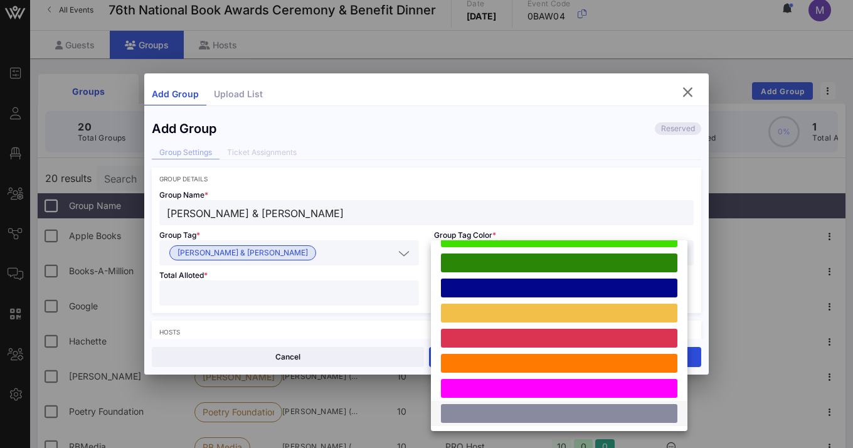
click at [556, 409] on div at bounding box center [559, 413] width 236 height 19
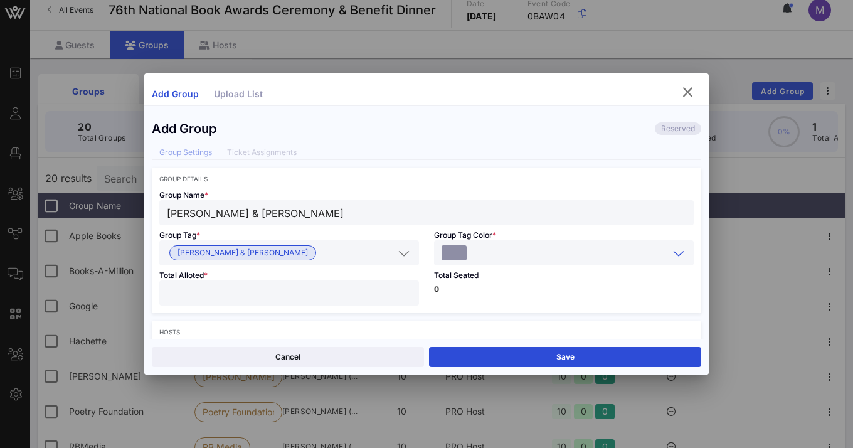
click at [310, 298] on input "number" at bounding box center [289, 293] width 244 height 16
type input "**"
click at [575, 307] on div "Total Seated 0" at bounding box center [563, 289] width 275 height 48
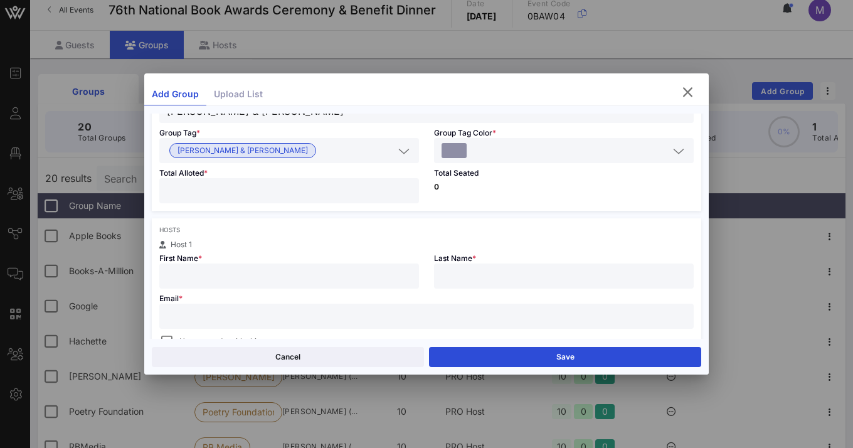
scroll to position [115, 0]
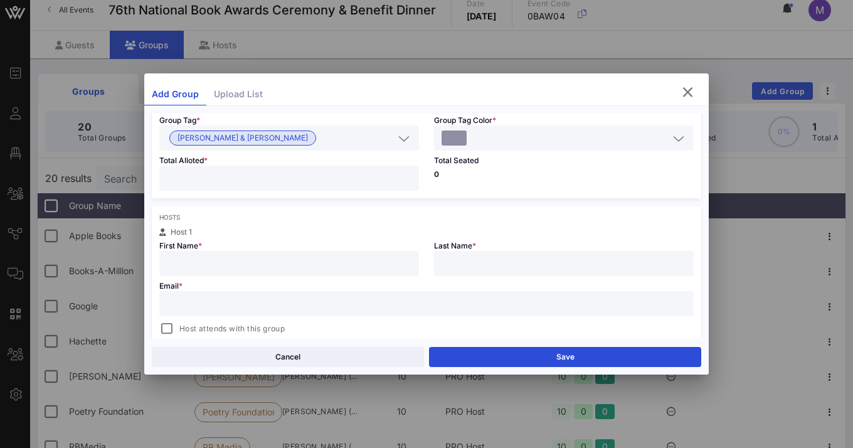
click at [394, 261] on input "text" at bounding box center [289, 263] width 244 height 16
type input "Debb"
type input "[PERSON_NAME]"
click at [349, 305] on input "text" at bounding box center [426, 303] width 519 height 16
paste input "[EMAIL_ADDRESS][DOMAIN_NAME]"
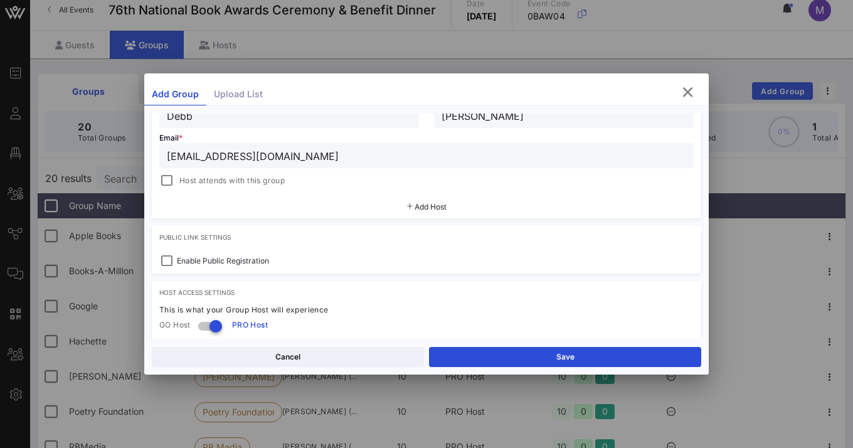
scroll to position [272, 0]
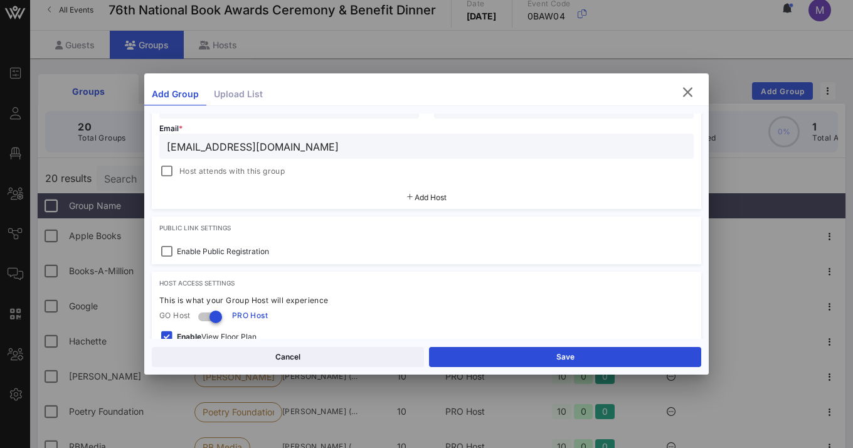
type input "[EMAIL_ADDRESS][DOMAIN_NAME]"
click at [414, 195] on span "Add Host" at bounding box center [430, 196] width 32 height 9
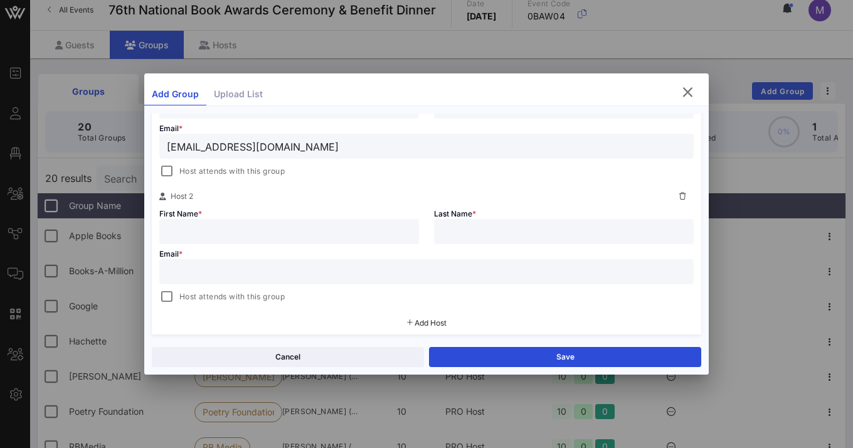
scroll to position [282, 0]
click at [371, 226] on input "text" at bounding box center [289, 229] width 244 height 16
paste input "[EMAIL_ADDRESS][DOMAIN_NAME]"
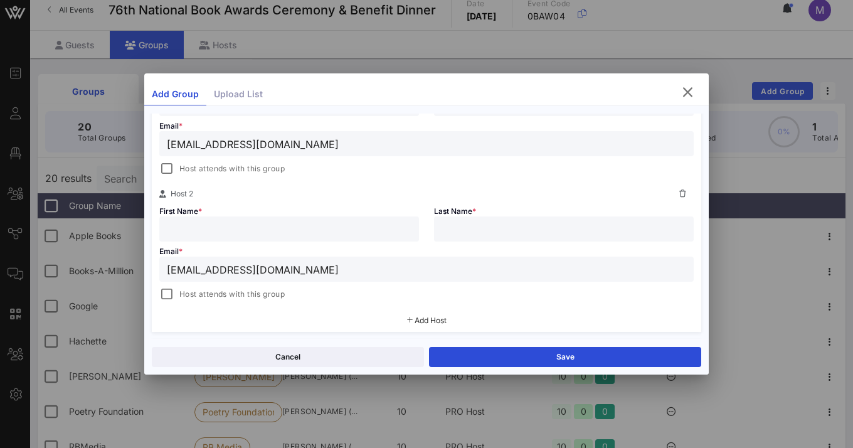
type input "[EMAIL_ADDRESS][DOMAIN_NAME]"
click at [215, 228] on input "text" at bounding box center [289, 229] width 244 height 16
type input "[PERSON_NAME]"
type input "S"
type input "[PERSON_NAME]"
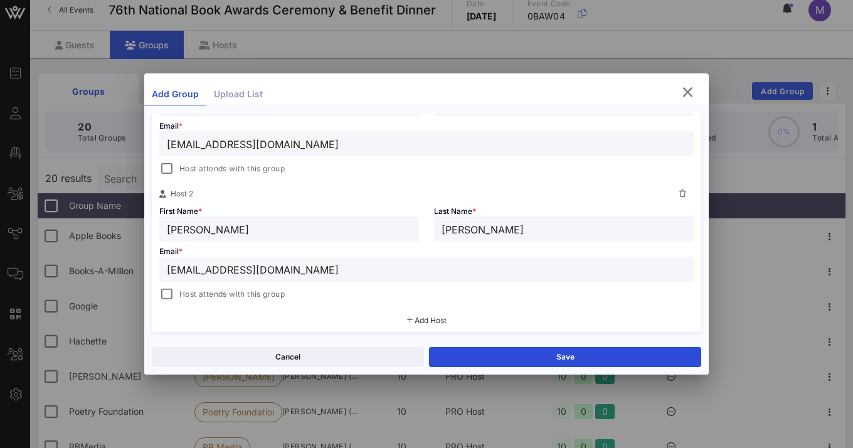
click at [414, 320] on span "Add Host" at bounding box center [430, 319] width 32 height 9
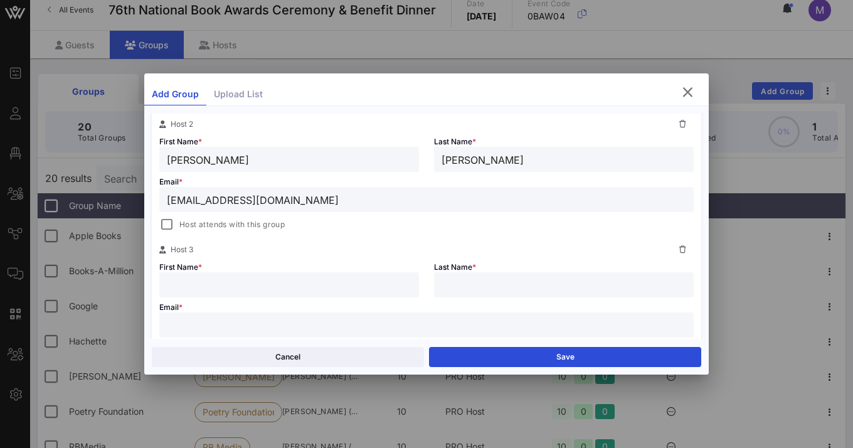
scroll to position [371, 0]
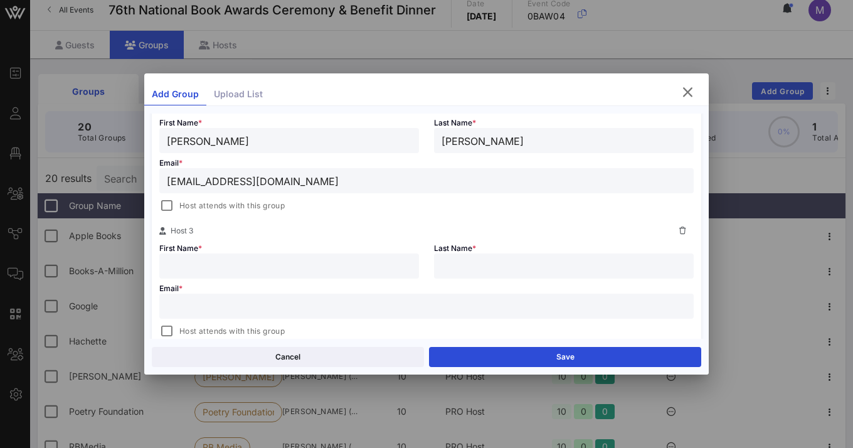
click at [261, 268] on input "text" at bounding box center [289, 266] width 244 height 16
type input "Miwa"
type input "[PERSON_NAME]"
paste input "[EMAIL_ADDRESS][DOMAIN_NAME]"
type input "[EMAIL_ADDRESS][DOMAIN_NAME]"
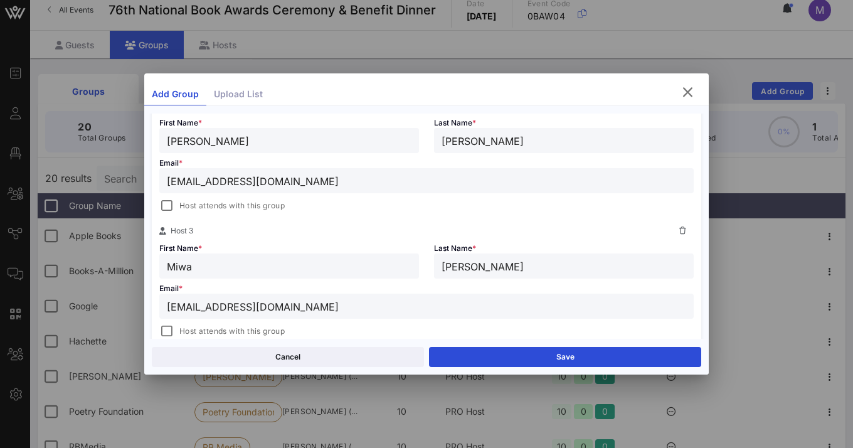
drag, startPoint x: 293, startPoint y: 302, endPoint x: 171, endPoint y: 302, distance: 122.3
click at [171, 302] on input "[EMAIL_ADDRESS][DOMAIN_NAME]" at bounding box center [426, 306] width 519 height 16
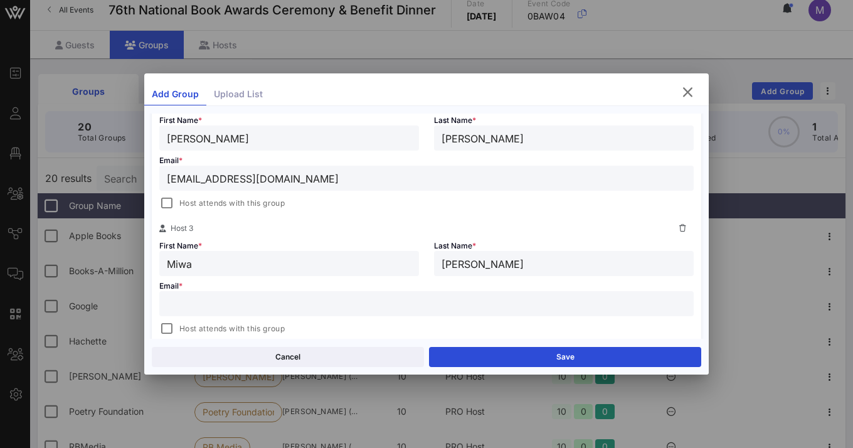
scroll to position [373, 0]
click at [184, 266] on input "Miwa" at bounding box center [289, 263] width 244 height 16
click at [443, 267] on input "[PERSON_NAME]" at bounding box center [563, 263] width 244 height 16
type input "[PERSON_NAME]"
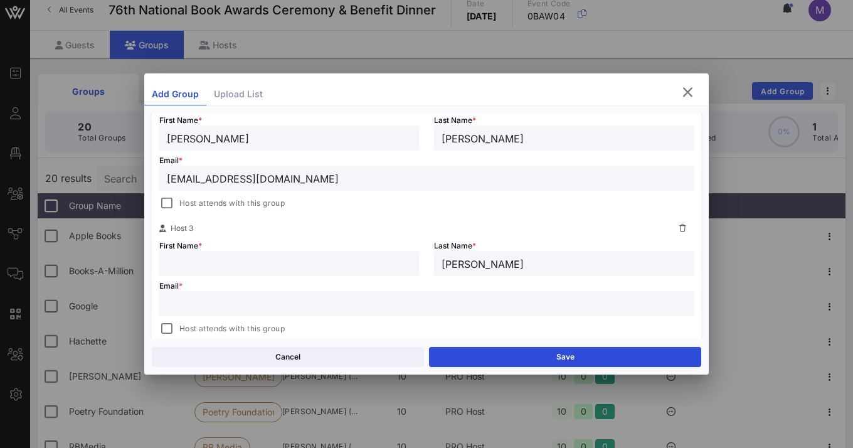
click at [195, 266] on input "text" at bounding box center [289, 263] width 244 height 16
type input "Miwa"
click at [441, 263] on input "[PERSON_NAME]" at bounding box center [563, 263] width 244 height 16
type input "[PERSON_NAME]"
click at [404, 309] on input "text" at bounding box center [426, 303] width 519 height 16
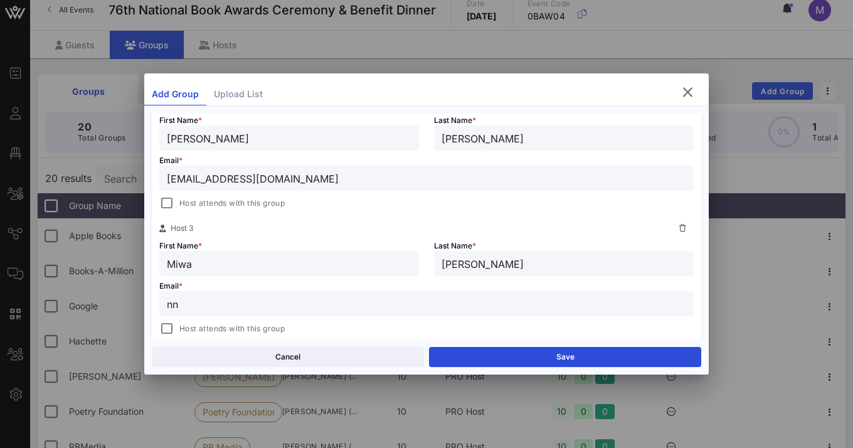
type input "n"
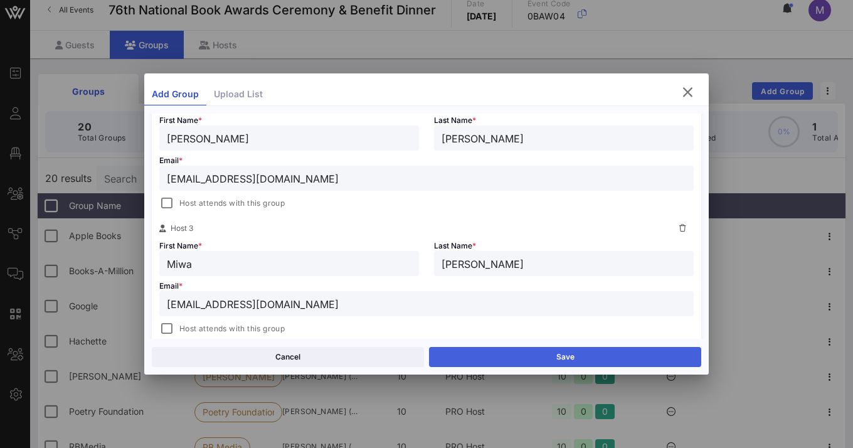
type input "[EMAIL_ADDRESS][DOMAIN_NAME]"
click at [492, 355] on button "Save" at bounding box center [565, 357] width 272 height 20
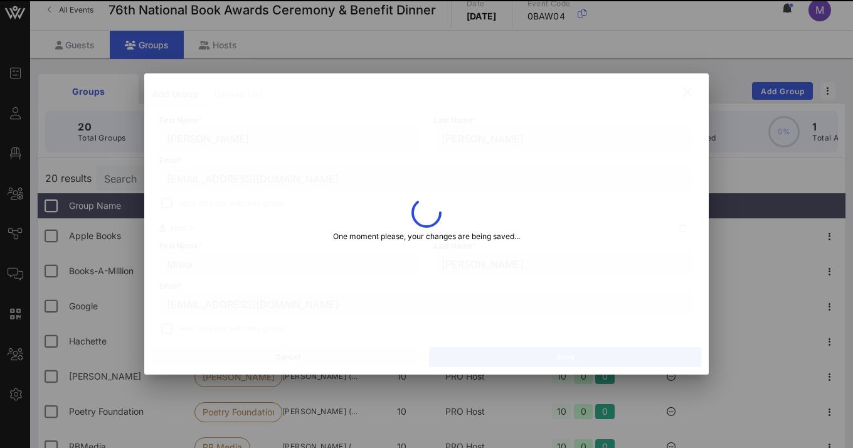
type input "[PERSON_NAME]"
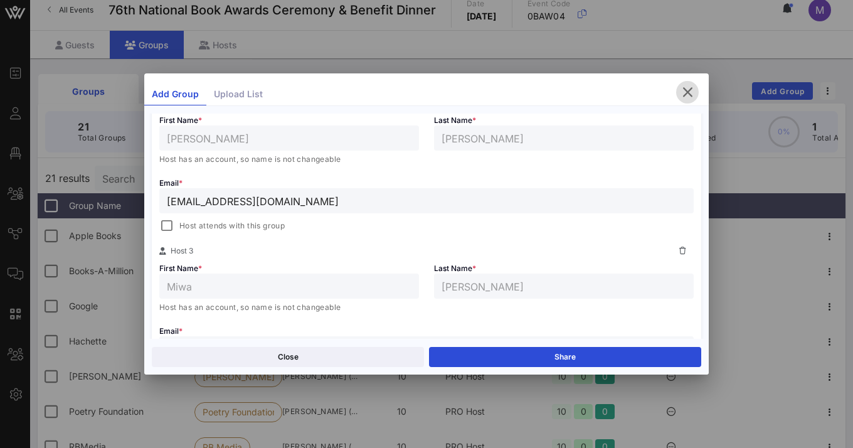
click at [685, 91] on icon "button" at bounding box center [687, 92] width 15 height 15
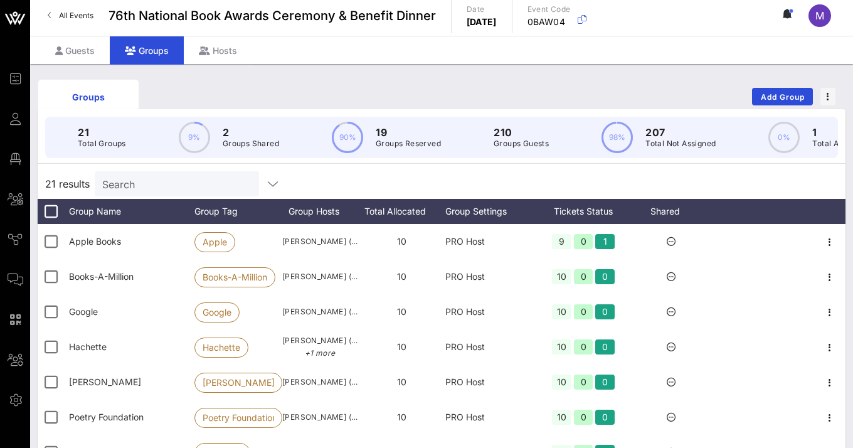
scroll to position [0, 0]
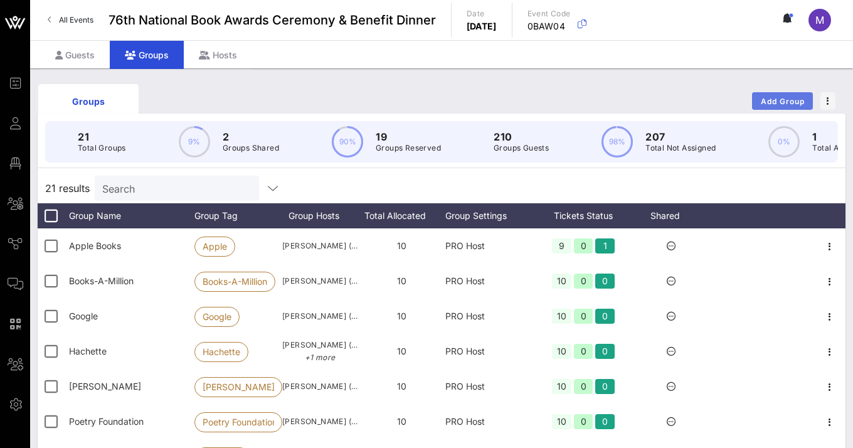
click at [753, 104] on span "Add Group" at bounding box center [782, 101] width 45 height 9
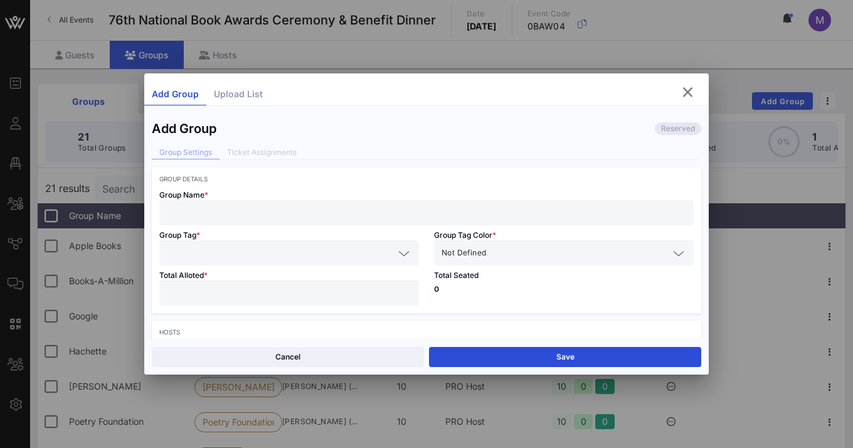
click at [356, 206] on input "text" at bounding box center [426, 212] width 519 height 16
type input "Macmillan"
click at [350, 252] on input "text" at bounding box center [280, 252] width 227 height 16
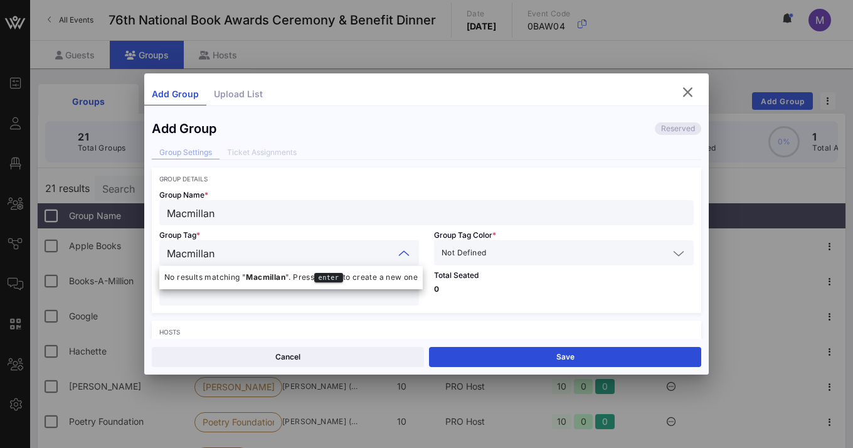
type input "Macmillan"
click at [506, 251] on input "text" at bounding box center [578, 252] width 180 height 16
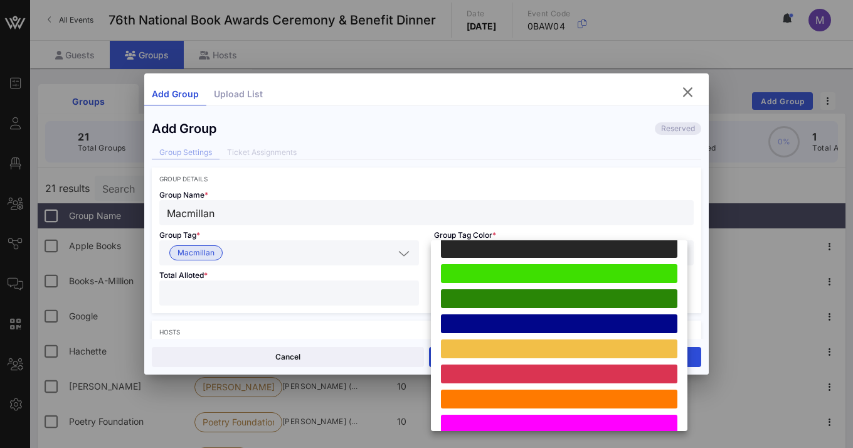
scroll to position [346, 0]
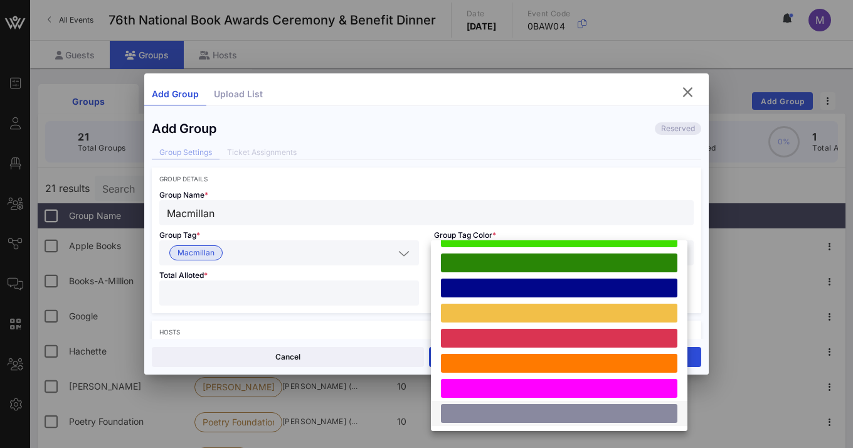
click at [483, 413] on div at bounding box center [559, 413] width 236 height 19
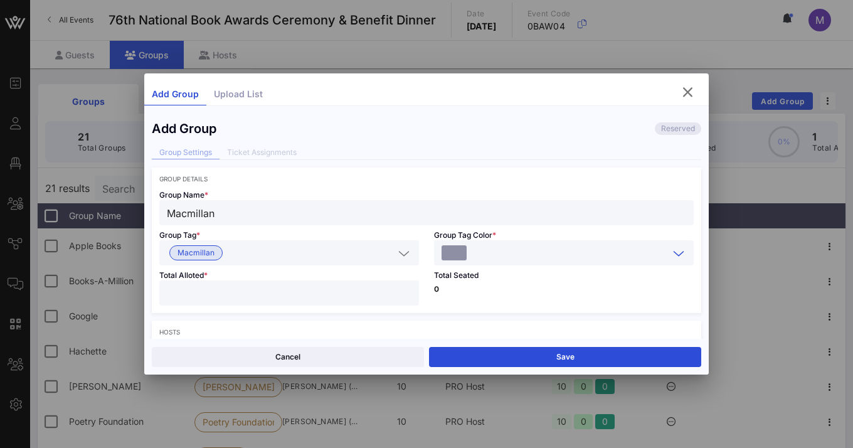
click at [339, 293] on input "number" at bounding box center [289, 293] width 244 height 16
click at [339, 293] on input "**" at bounding box center [289, 293] width 244 height 16
type input "**"
click at [518, 298] on div "Total Seated 0" at bounding box center [563, 289] width 275 height 48
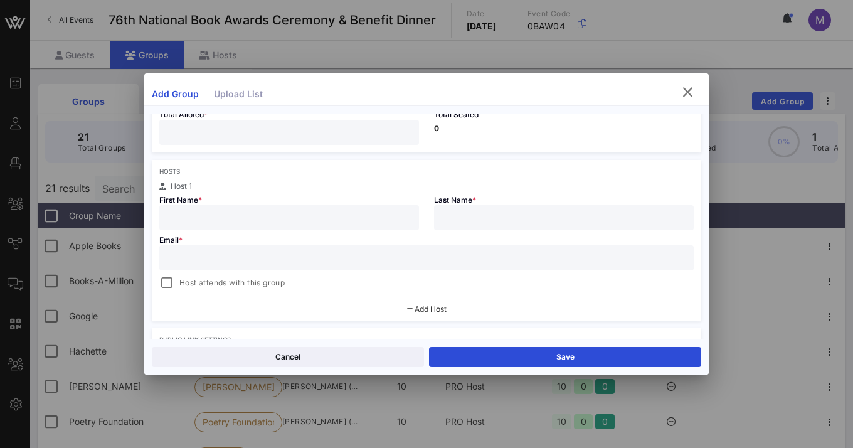
scroll to position [174, 0]
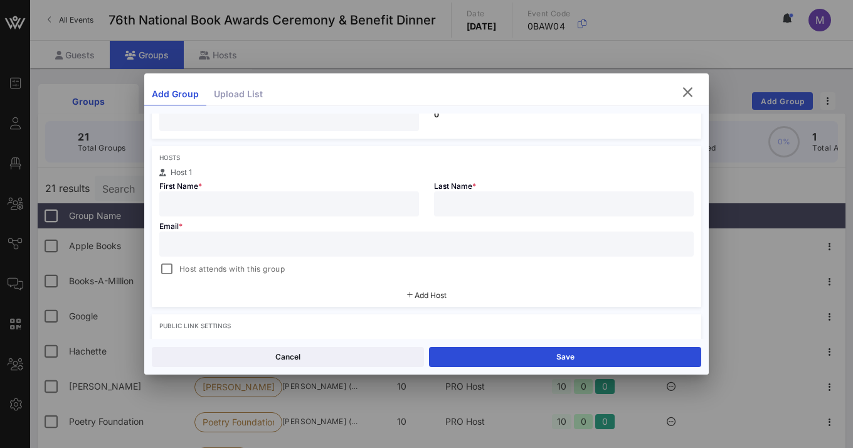
click at [352, 206] on input "text" at bounding box center [289, 204] width 244 height 16
type input "[PERSON_NAME]"
paste input "[PERSON_NAME][EMAIL_ADDRESS][PERSON_NAME][DOMAIN_NAME]"
type input "[PERSON_NAME]"
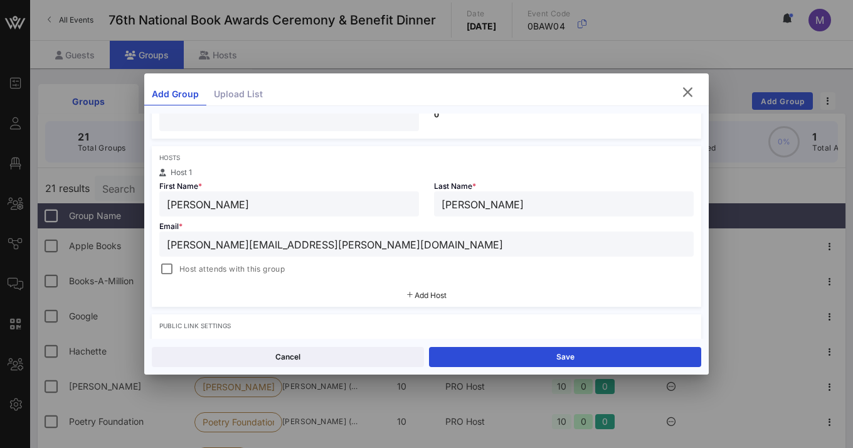
type input "[PERSON_NAME][EMAIL_ADDRESS][PERSON_NAME][DOMAIN_NAME]"
click at [463, 205] on input "[PERSON_NAME]" at bounding box center [563, 204] width 244 height 16
click at [482, 356] on button "Save" at bounding box center [565, 357] width 272 height 20
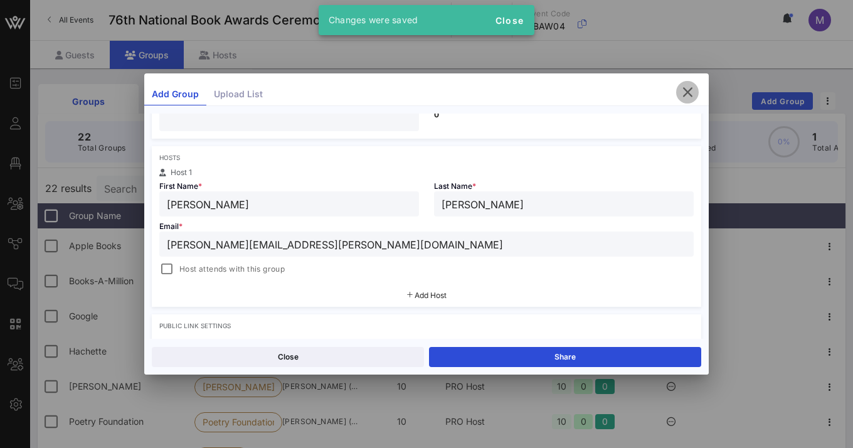
click at [687, 97] on icon "button" at bounding box center [687, 92] width 15 height 15
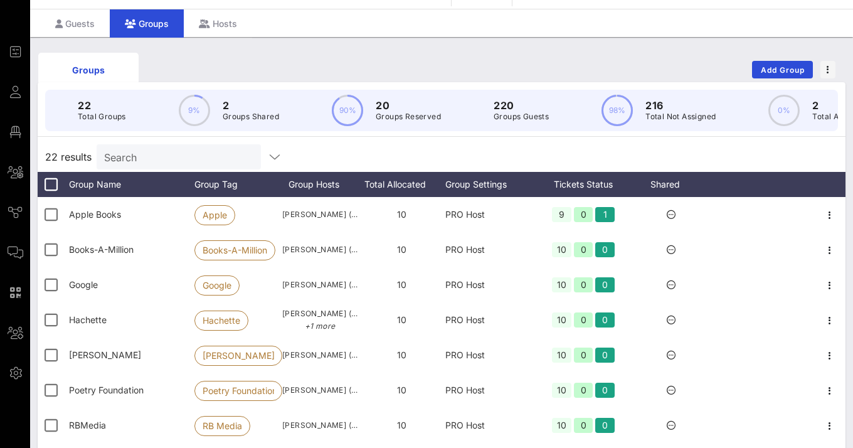
scroll to position [30, 0]
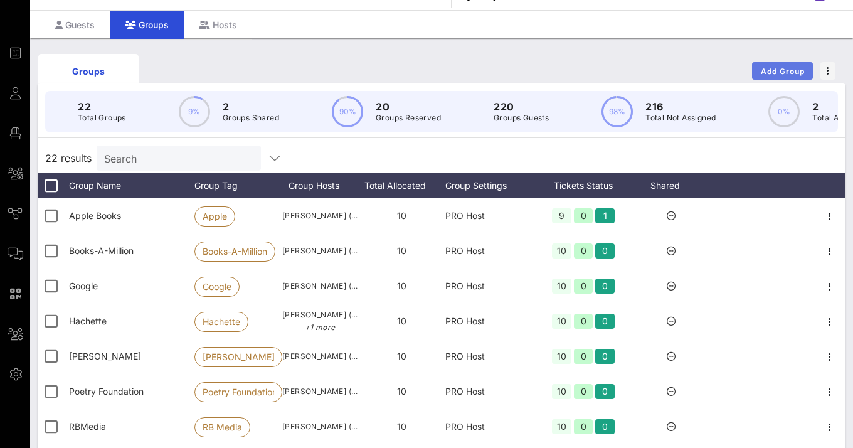
click at [753, 70] on span "Add Group" at bounding box center [782, 70] width 45 height 9
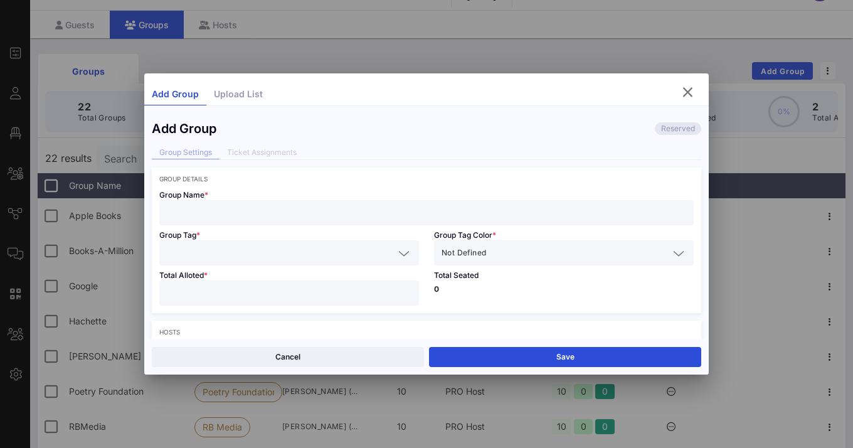
click at [315, 208] on input "text" at bounding box center [426, 212] width 519 height 16
type input "[PERSON_NAME] Foundation 1"
click at [305, 243] on div at bounding box center [289, 252] width 244 height 25
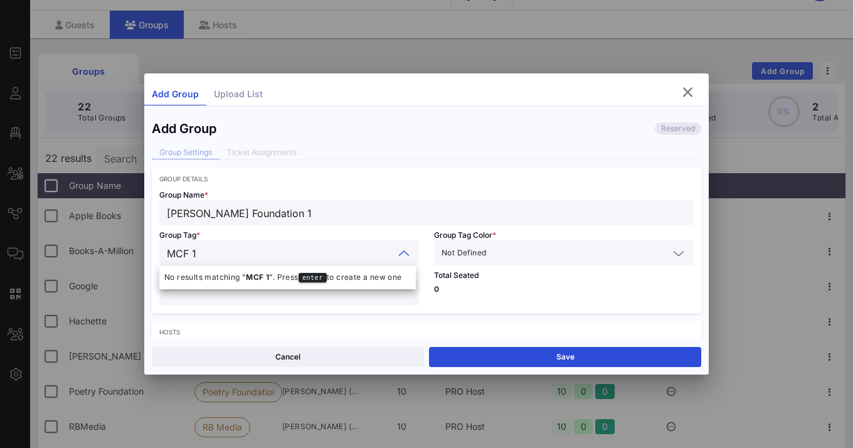
type input "MCF 1"
click at [673, 258] on icon at bounding box center [678, 253] width 11 height 15
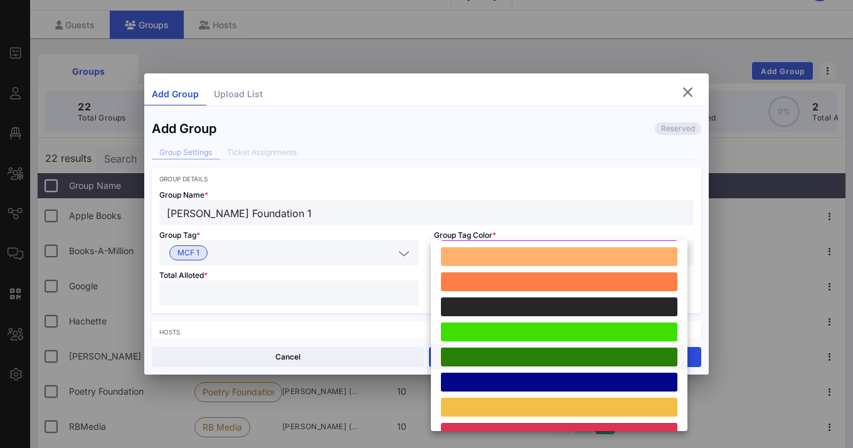
scroll to position [346, 0]
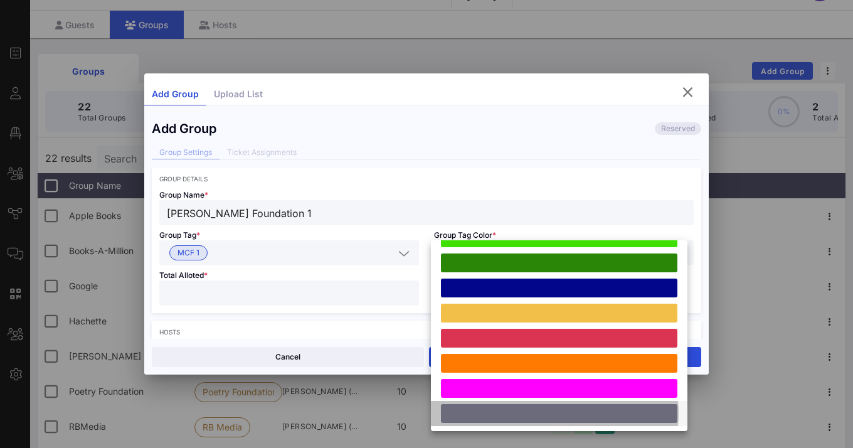
click at [534, 412] on div at bounding box center [559, 413] width 236 height 19
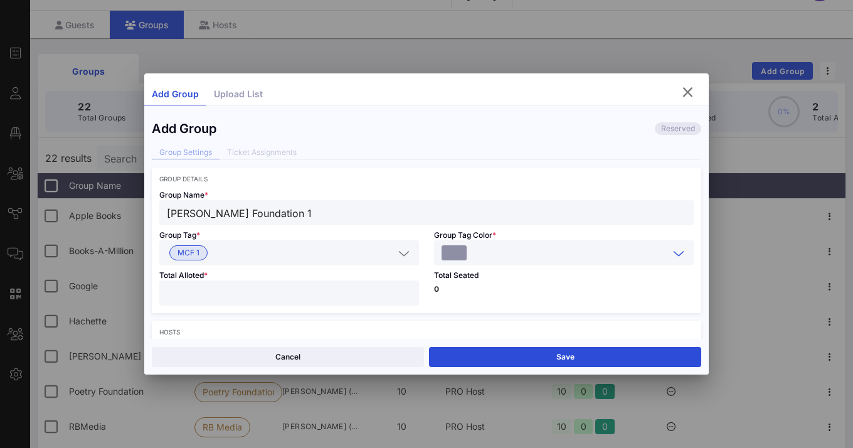
click at [366, 293] on input "number" at bounding box center [289, 293] width 244 height 16
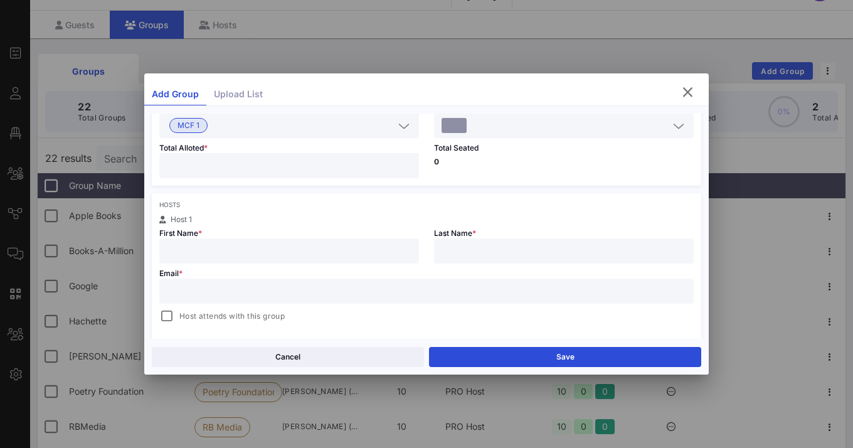
scroll to position [142, 0]
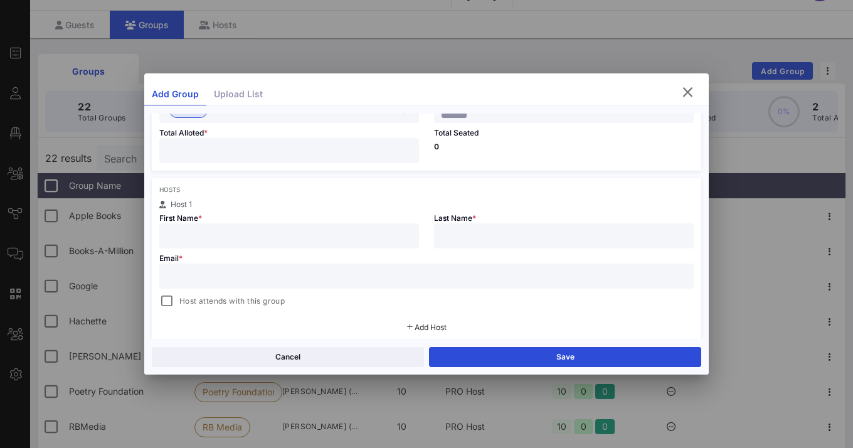
type input "**"
click at [339, 236] on input "text" at bounding box center [289, 236] width 244 height 16
type input "[PERSON_NAME]"
click at [301, 278] on input "text" at bounding box center [426, 276] width 519 height 16
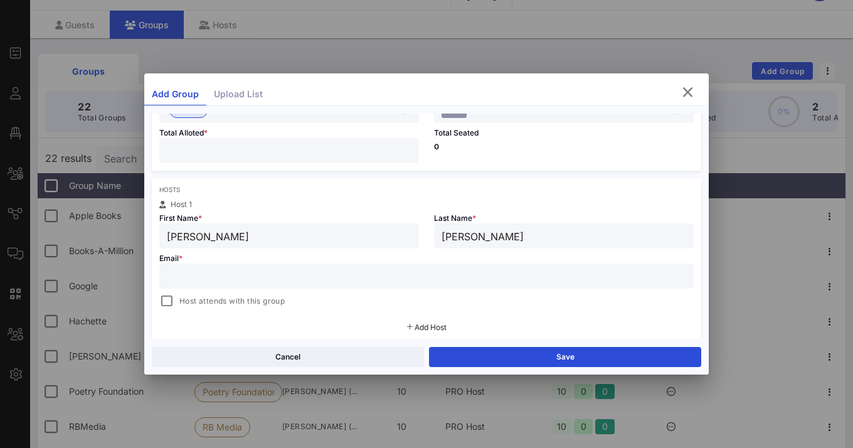
paste input "[PERSON_NAME][EMAIL_ADDRESS][DOMAIN_NAME]"
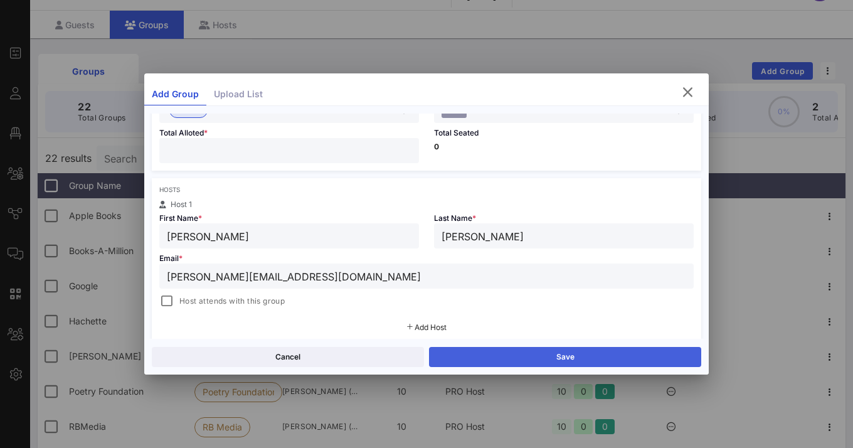
type input "[PERSON_NAME][EMAIL_ADDRESS][DOMAIN_NAME]"
click at [486, 355] on button "Save" at bounding box center [565, 357] width 272 height 20
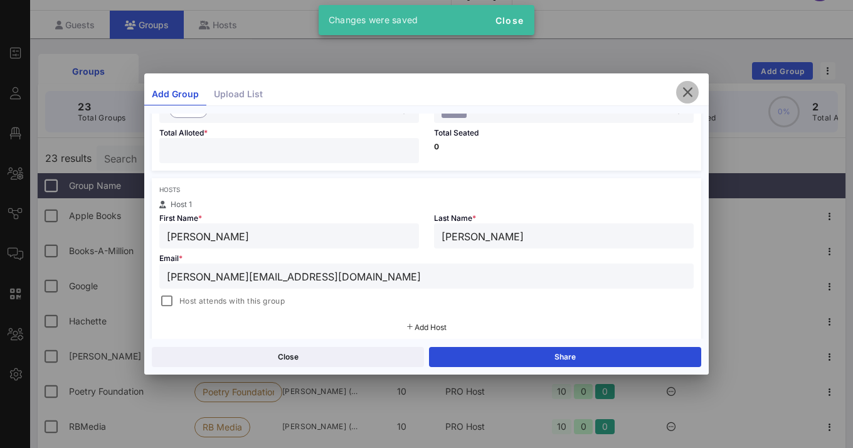
click at [696, 86] on span "button" at bounding box center [687, 92] width 23 height 15
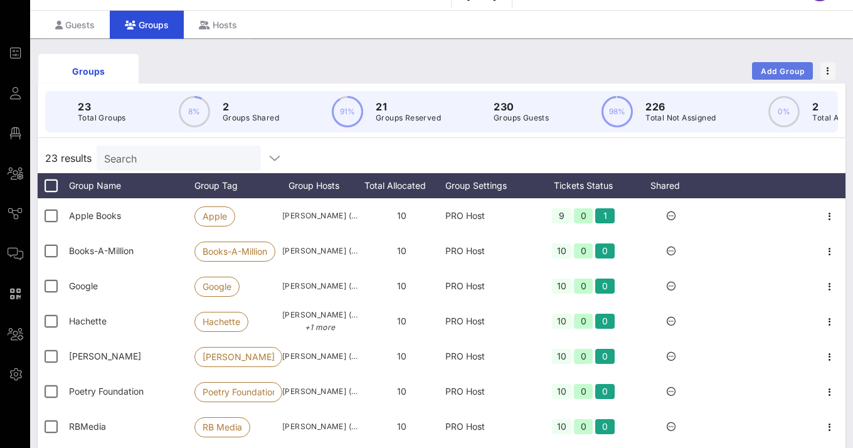
click at [753, 73] on span "Add Group" at bounding box center [782, 70] width 45 height 9
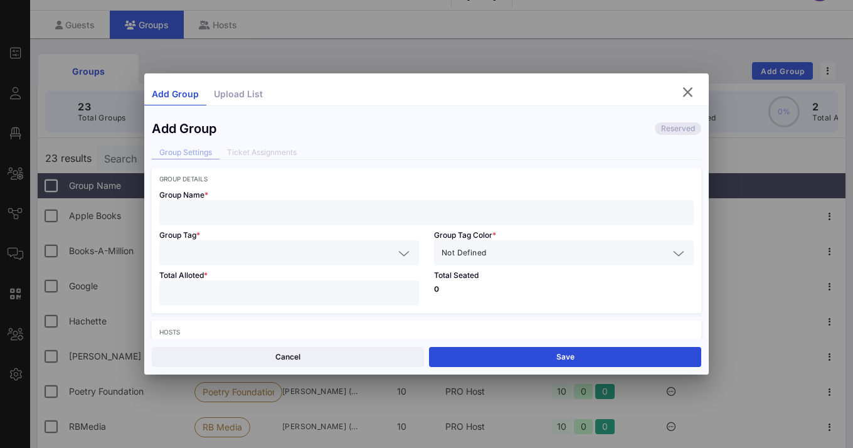
click at [433, 213] on input "text" at bounding box center [426, 212] width 519 height 16
type input "[PERSON_NAME] Foundation 2"
click at [376, 259] on input "text" at bounding box center [280, 252] width 227 height 16
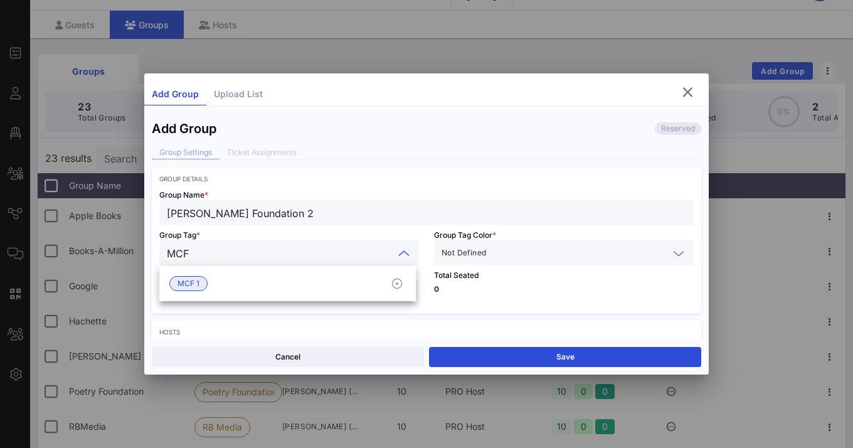
type input "MCF 2"
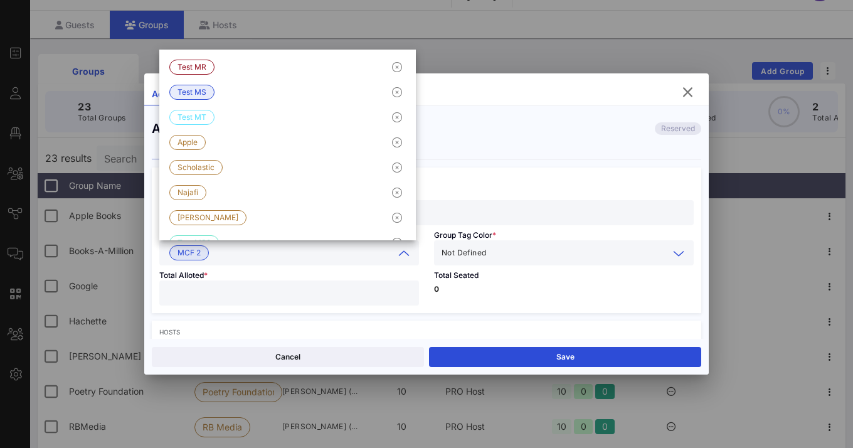
click at [473, 256] on span "Not Defined" at bounding box center [463, 252] width 45 height 13
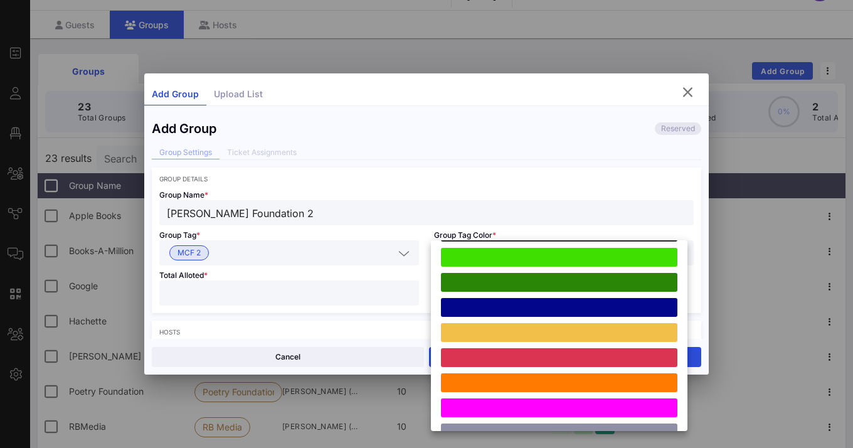
scroll to position [346, 0]
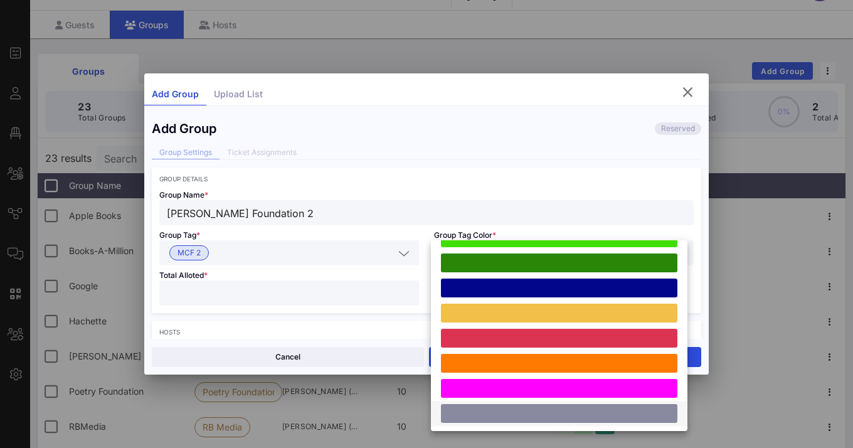
click at [493, 412] on div at bounding box center [559, 413] width 236 height 19
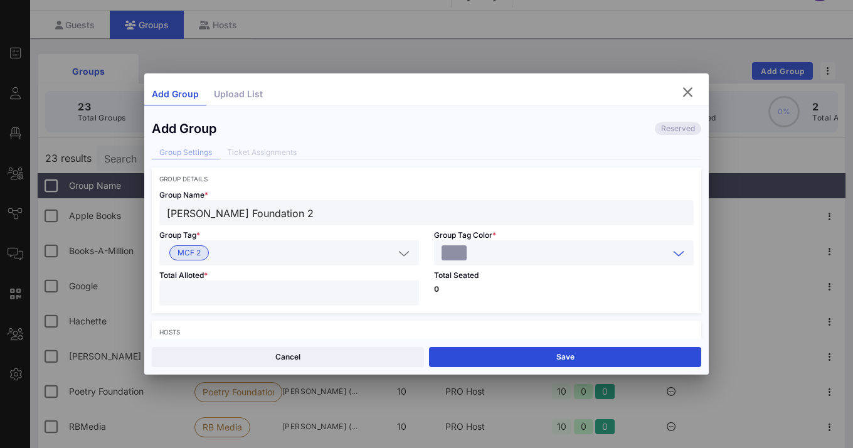
click at [320, 294] on input "number" at bounding box center [289, 293] width 244 height 16
type input "*"
type input "**"
click at [473, 286] on p "0" at bounding box center [564, 289] width 260 height 8
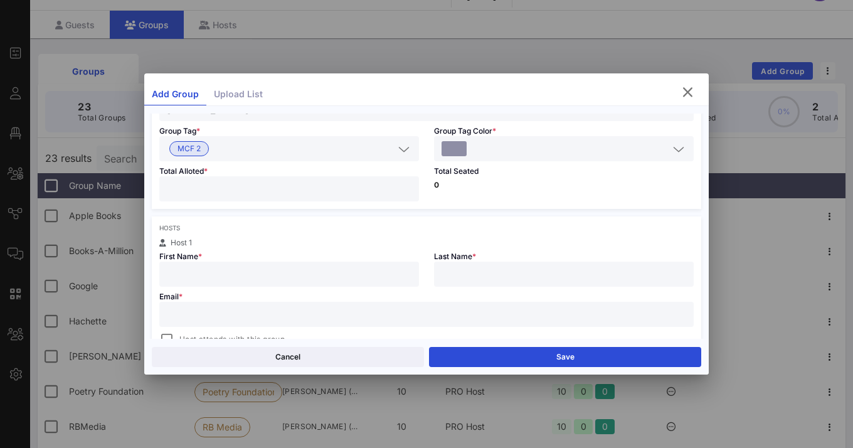
scroll to position [110, 0]
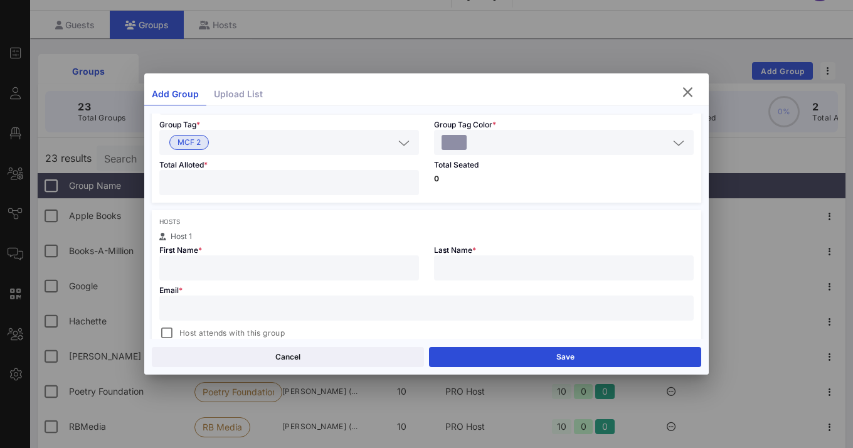
click at [365, 277] on div at bounding box center [289, 267] width 244 height 25
type input "[PERSON_NAME]"
click at [323, 302] on input "text" at bounding box center [426, 308] width 519 height 16
paste input "[PERSON_NAME][EMAIL_ADDRESS][DOMAIN_NAME]"
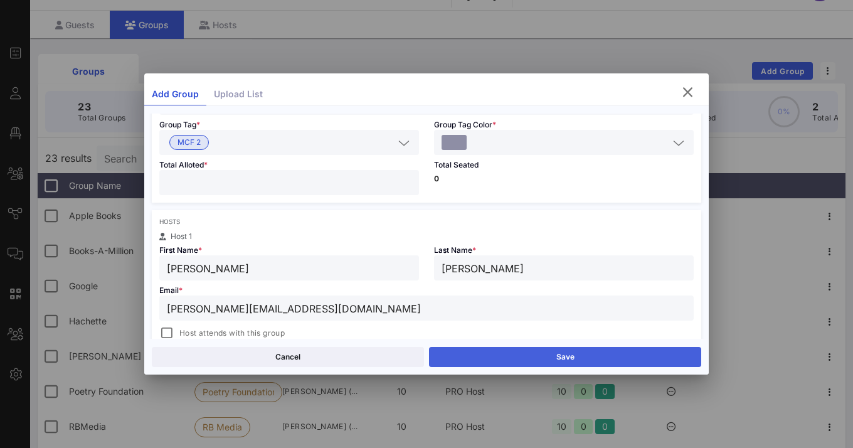
type input "[PERSON_NAME][EMAIL_ADDRESS][DOMAIN_NAME]"
click at [499, 356] on button "Save" at bounding box center [565, 357] width 272 height 20
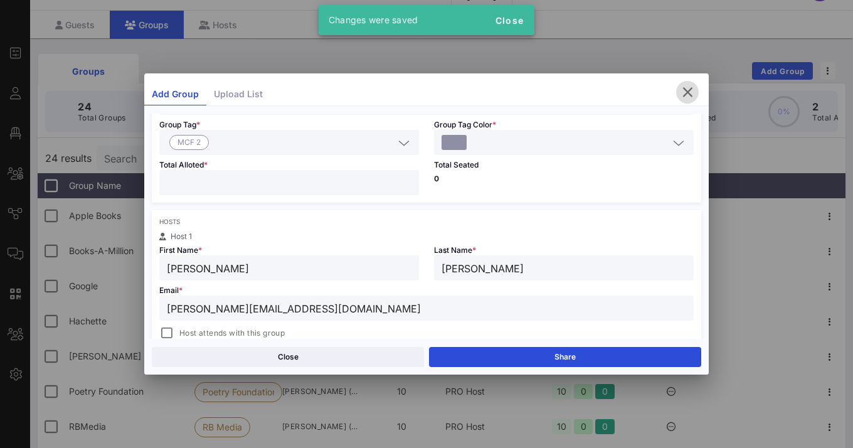
click at [685, 95] on icon "button" at bounding box center [687, 92] width 15 height 15
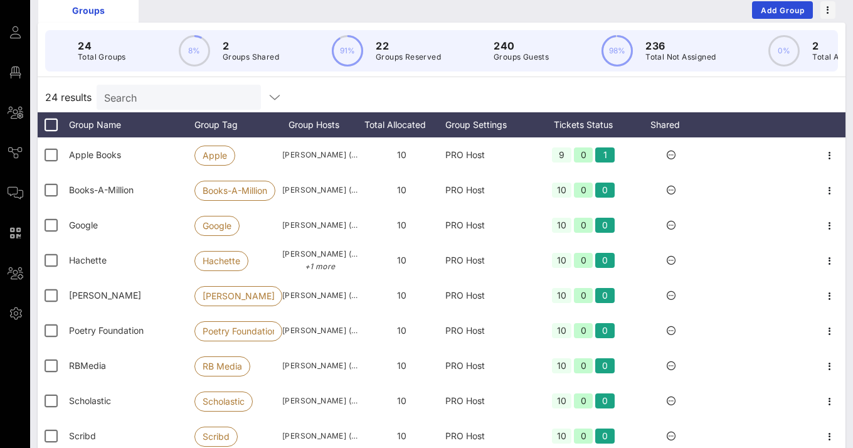
scroll to position [0, 0]
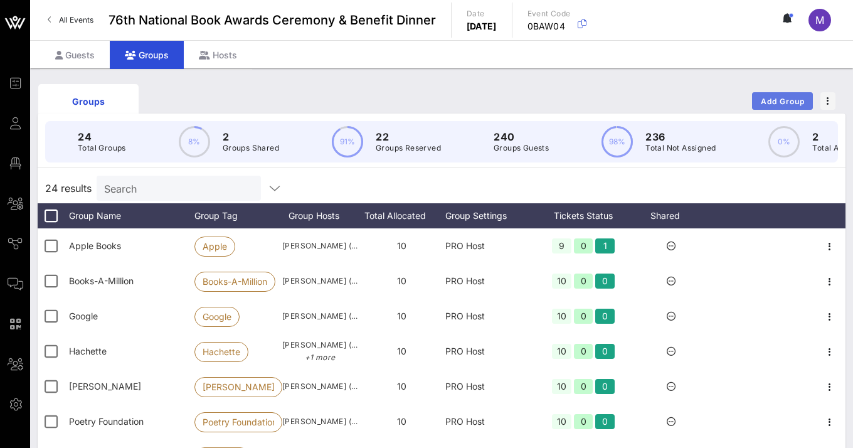
click at [753, 99] on span "Add Group" at bounding box center [782, 101] width 45 height 9
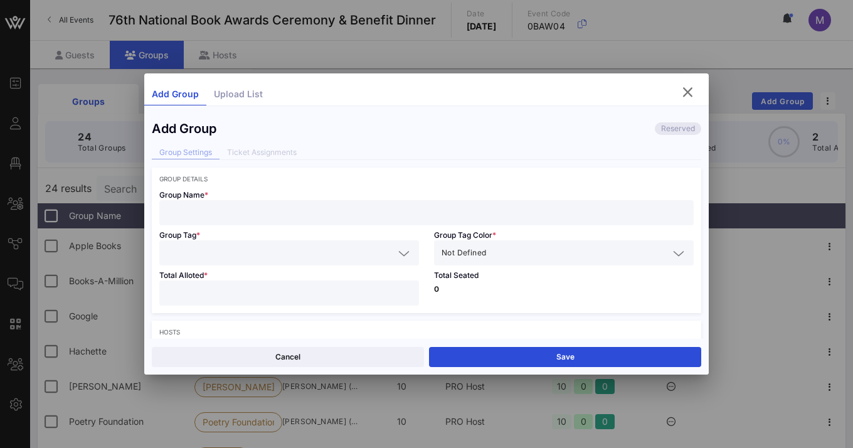
click at [316, 209] on input "text" at bounding box center [426, 212] width 519 height 16
type input "Penguin Random House 1"
click at [261, 240] on div at bounding box center [289, 252] width 244 height 25
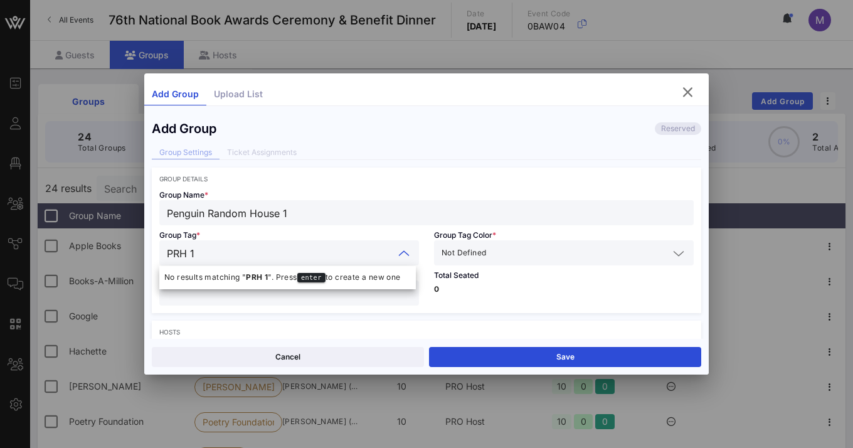
type input "PRH 1"
click at [494, 251] on input "text" at bounding box center [578, 252] width 180 height 16
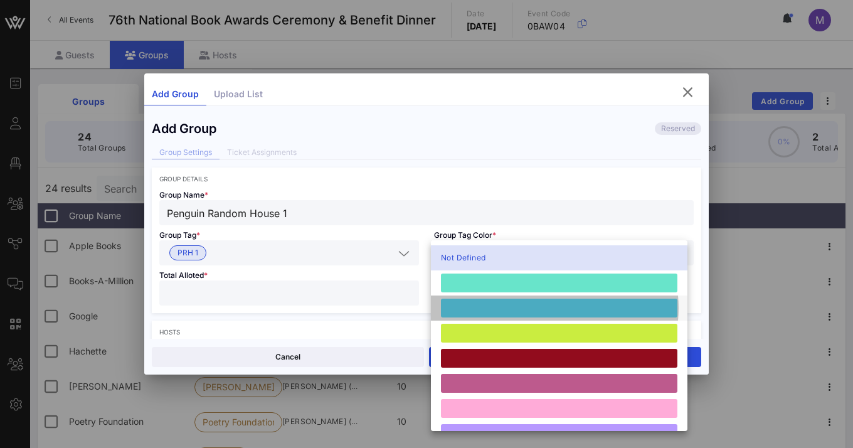
click at [497, 307] on div at bounding box center [559, 307] width 236 height 19
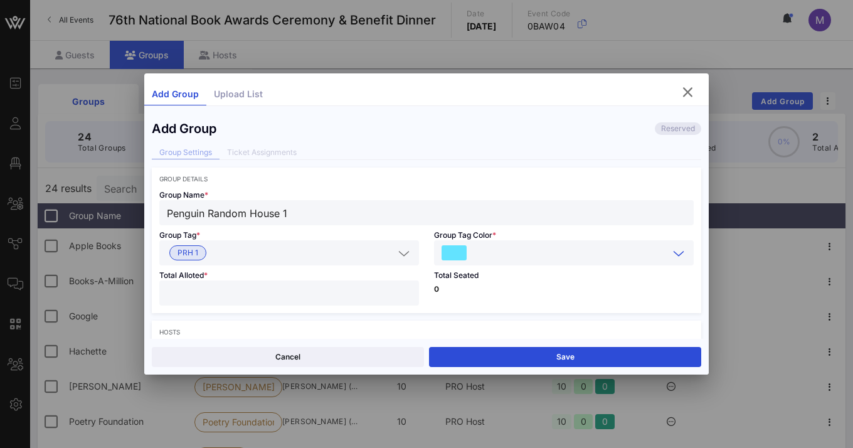
click at [355, 292] on input "number" at bounding box center [289, 293] width 244 height 16
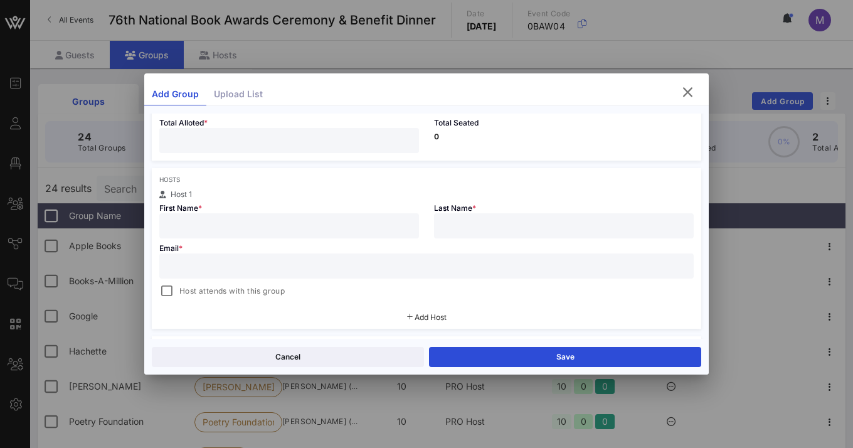
scroll to position [181, 0]
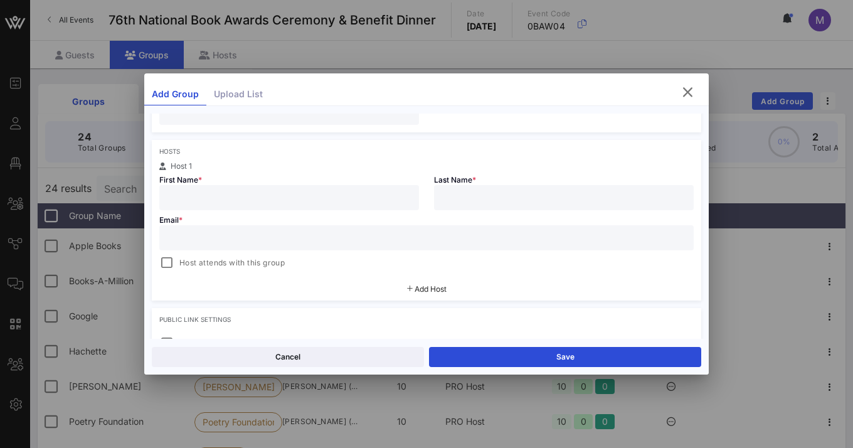
type input "*"
click at [297, 199] on input "text" at bounding box center [289, 197] width 244 height 16
type input "[PERSON_NAME]"
drag, startPoint x: 238, startPoint y: 237, endPoint x: 227, endPoint y: 224, distance: 16.9
click at [238, 237] on input "text" at bounding box center [426, 237] width 519 height 16
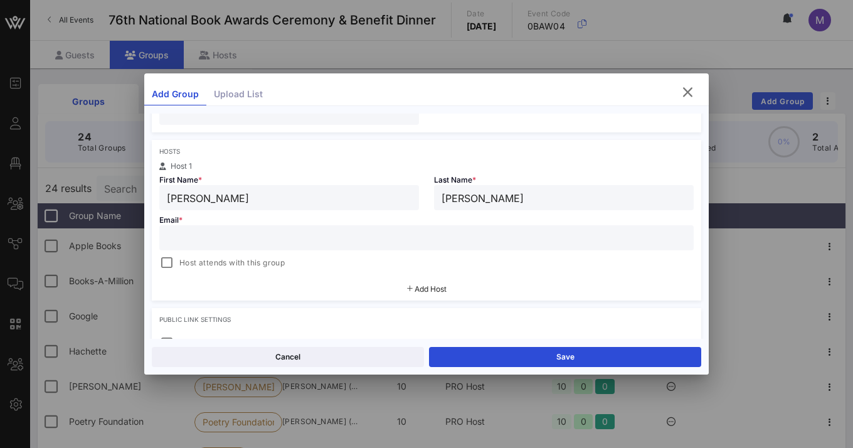
paste input "[EMAIL_ADDRESS][DOMAIN_NAME]"
type input "[PERSON_NAME]"
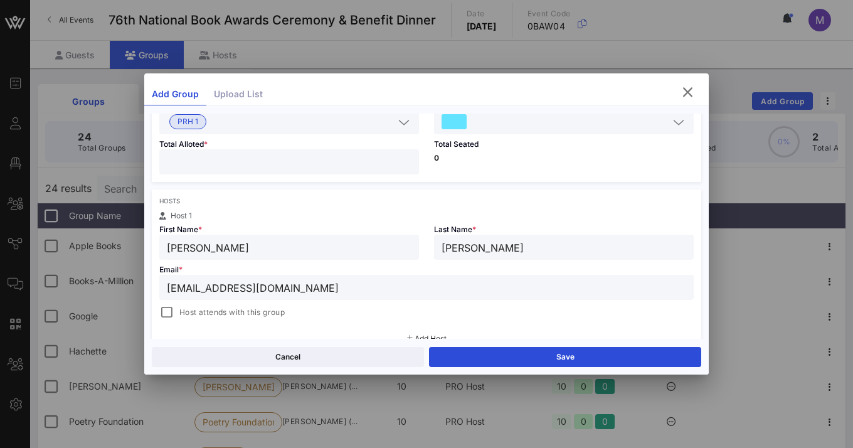
scroll to position [121, 0]
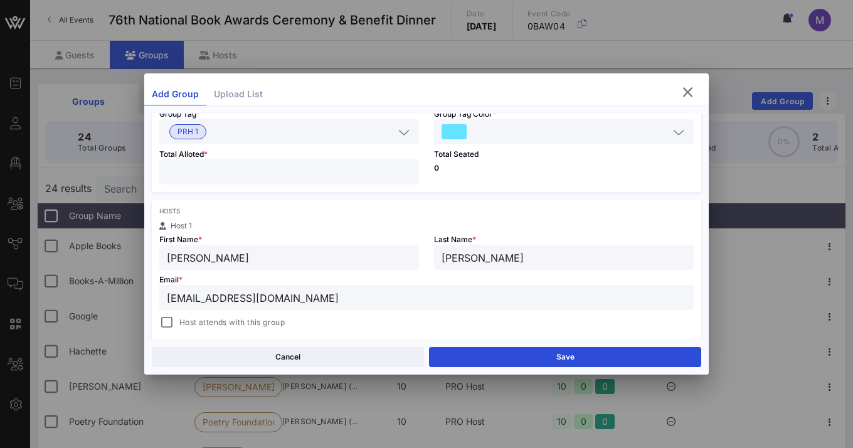
type input "[EMAIL_ADDRESS][DOMAIN_NAME]"
click at [283, 177] on input "*" at bounding box center [289, 172] width 244 height 16
type input "*"
type input "**"
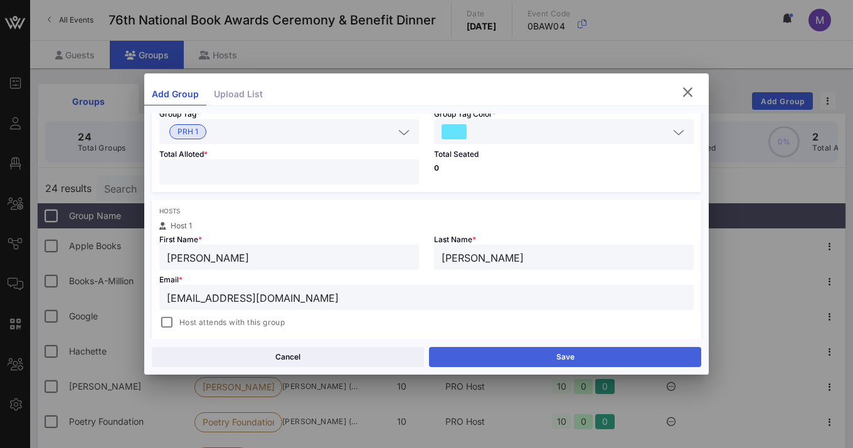
click at [484, 354] on button "Save" at bounding box center [565, 357] width 272 height 20
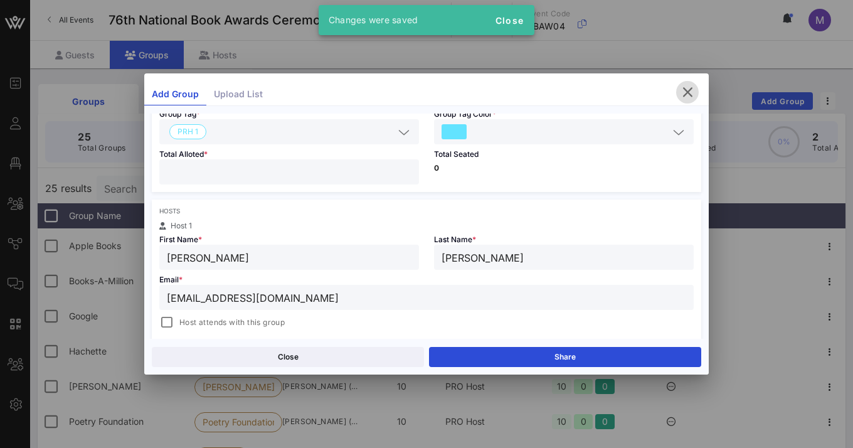
click at [693, 93] on icon "button" at bounding box center [687, 92] width 15 height 15
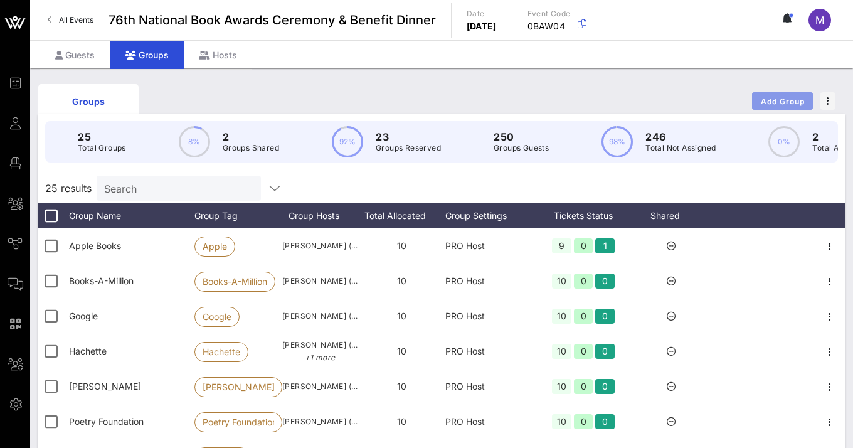
click at [753, 97] on span "Add Group" at bounding box center [782, 101] width 45 height 9
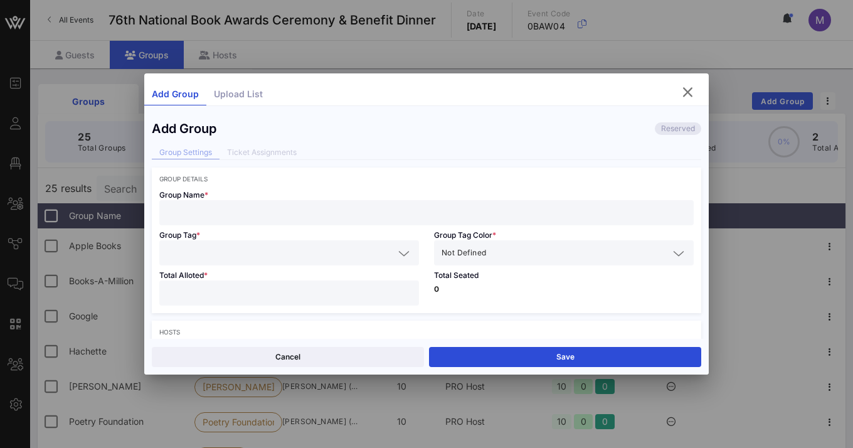
click at [305, 216] on input "text" at bounding box center [426, 212] width 519 height 16
type input "Penguin Random House 2"
click at [386, 248] on input "text" at bounding box center [280, 252] width 227 height 16
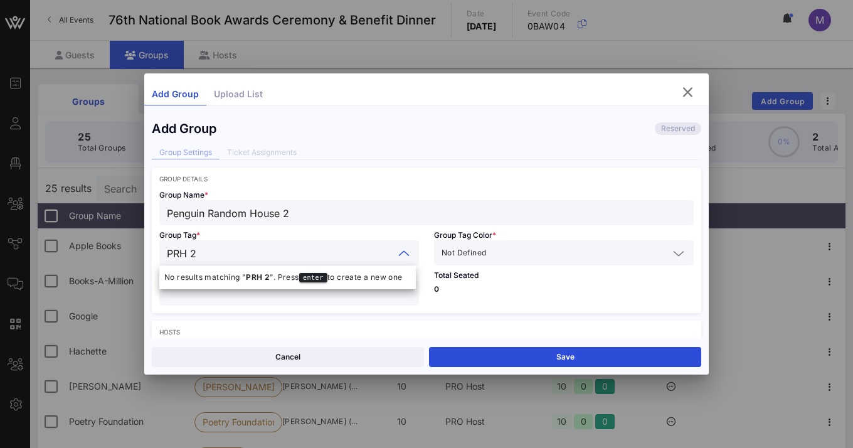
type input "PRH 2"
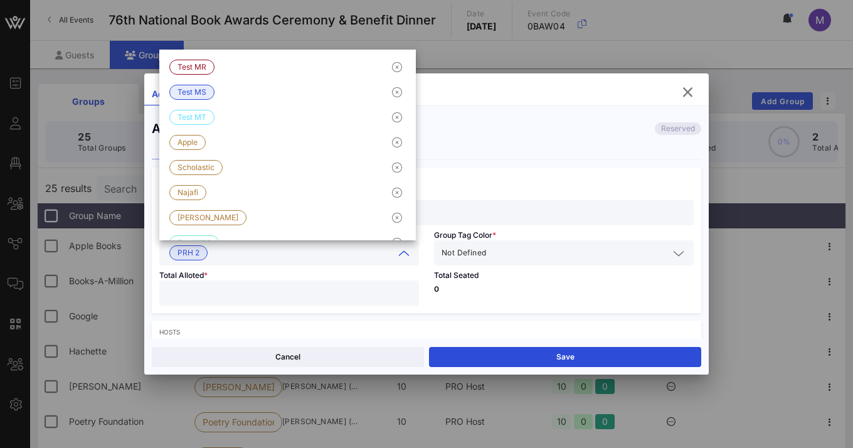
click at [557, 258] on input "text" at bounding box center [578, 252] width 180 height 16
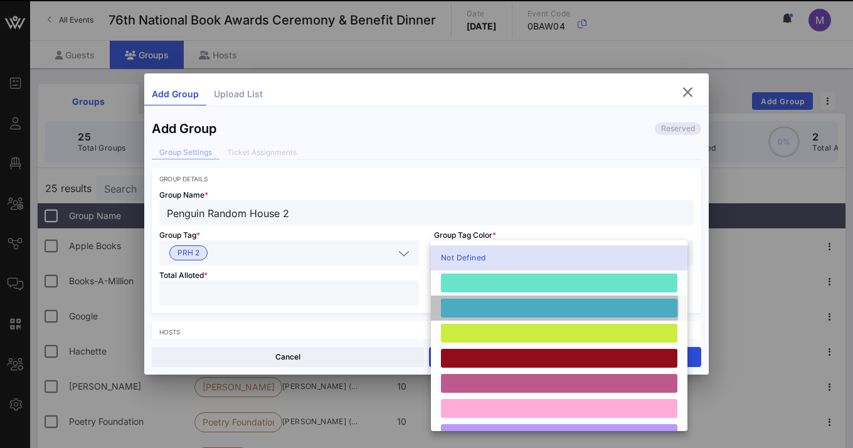
click at [523, 303] on div at bounding box center [559, 307] width 236 height 19
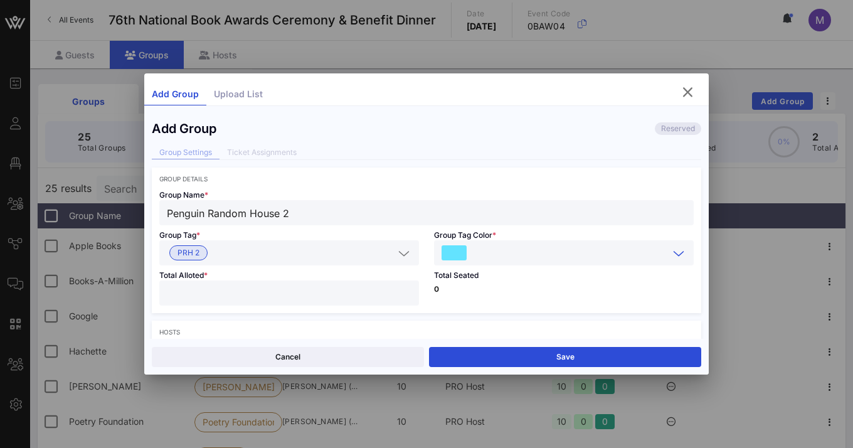
click at [322, 294] on input "number" at bounding box center [289, 293] width 244 height 16
type input "**"
click at [459, 295] on div "Total Seated 0" at bounding box center [563, 289] width 275 height 48
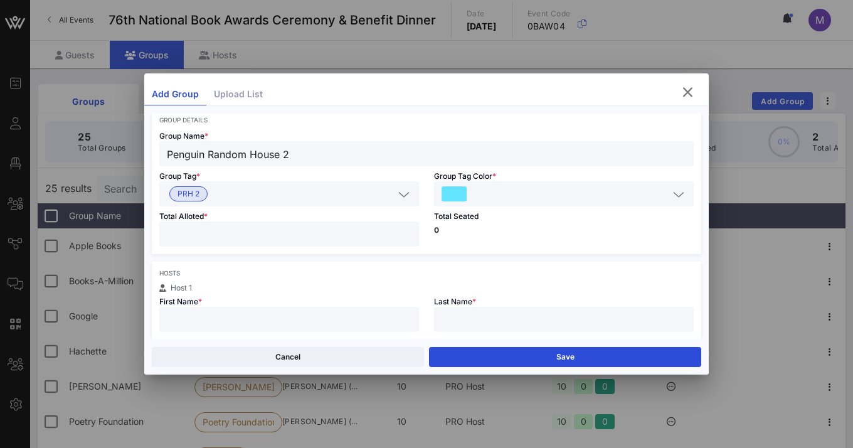
scroll to position [79, 0]
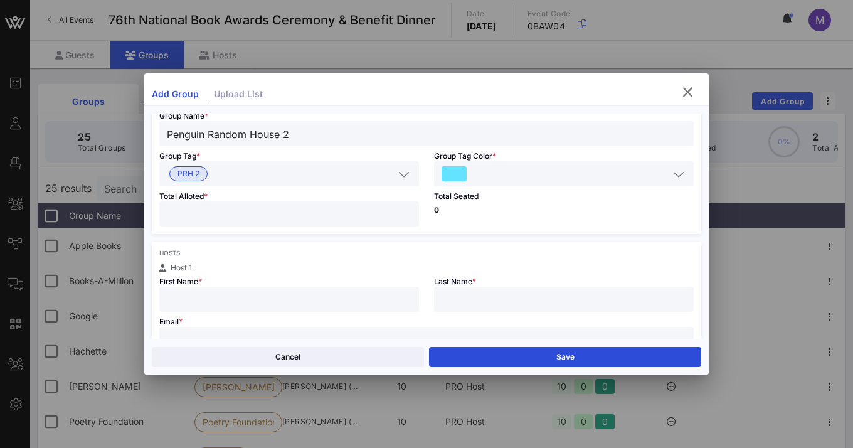
click at [295, 296] on input "text" at bounding box center [289, 299] width 244 height 16
type input "C"
type input "[PERSON_NAME]"
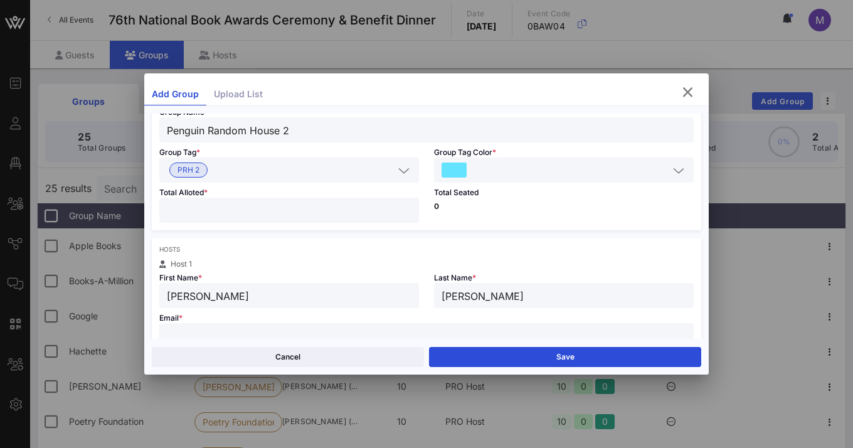
scroll to position [92, 0]
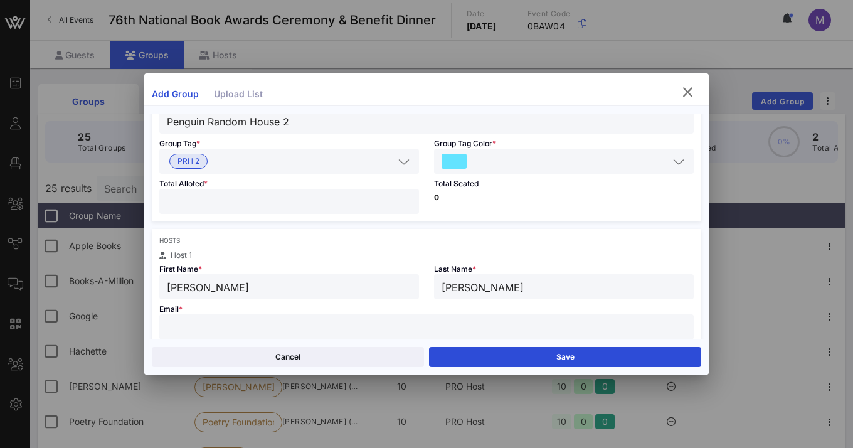
click at [270, 329] on input "text" at bounding box center [426, 326] width 519 height 16
paste input "[EMAIL_ADDRESS][DOMAIN_NAME]"
type input "[PERSON_NAME]"
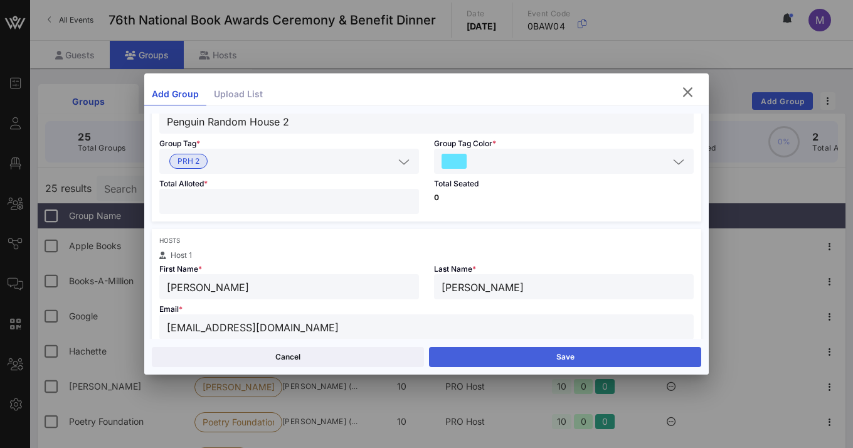
type input "[EMAIL_ADDRESS][DOMAIN_NAME]"
click at [476, 359] on button "Save" at bounding box center [565, 357] width 272 height 20
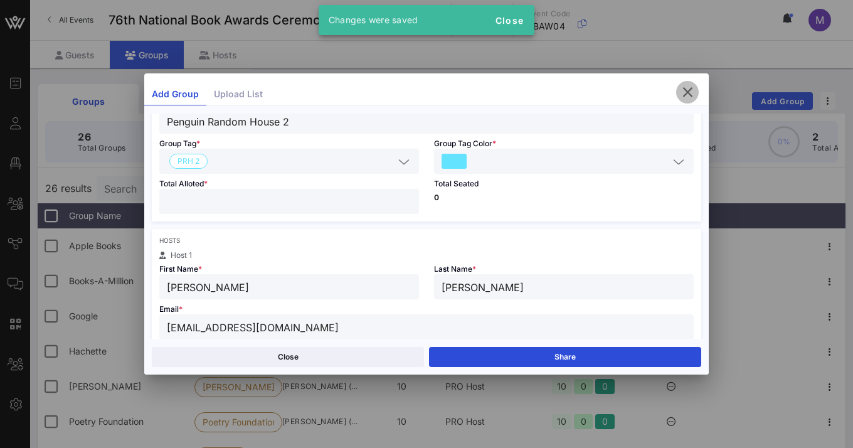
click at [692, 92] on icon "button" at bounding box center [687, 92] width 15 height 15
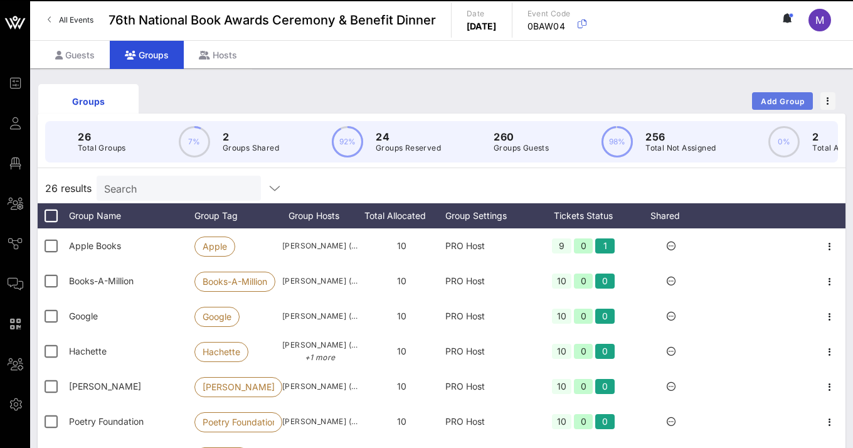
click at [753, 102] on span "Add Group" at bounding box center [782, 101] width 45 height 9
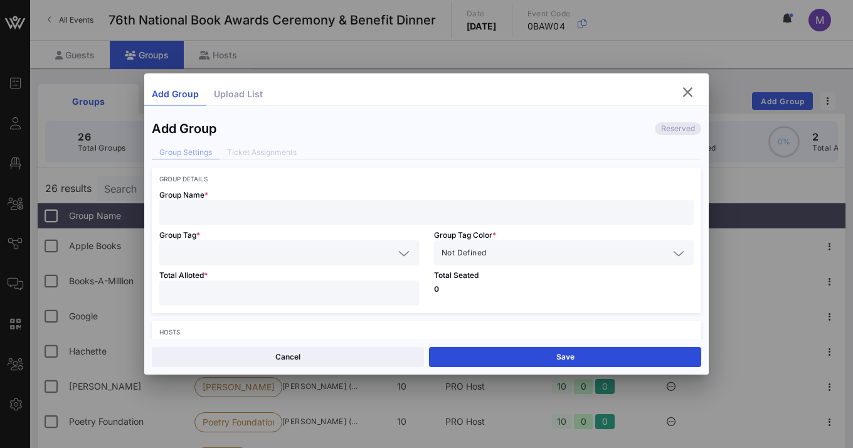
click at [313, 216] on input "text" at bounding box center [426, 212] width 519 height 16
type input "Penguin Random House 3"
click at [310, 254] on input "text" at bounding box center [280, 252] width 227 height 16
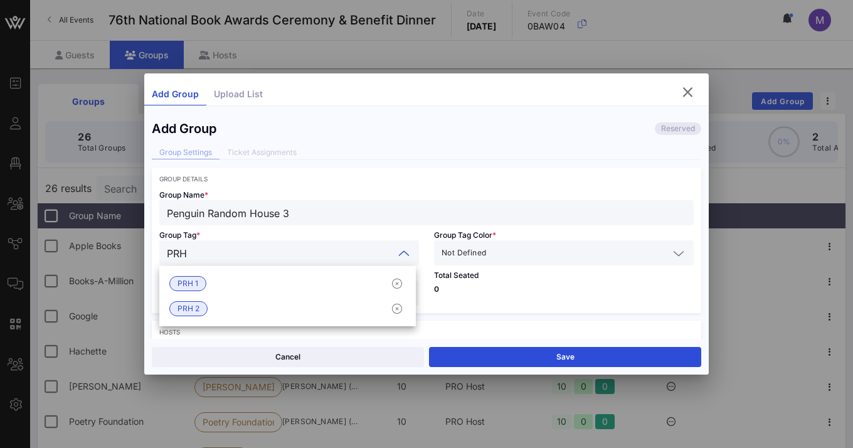
type input "PRH 3"
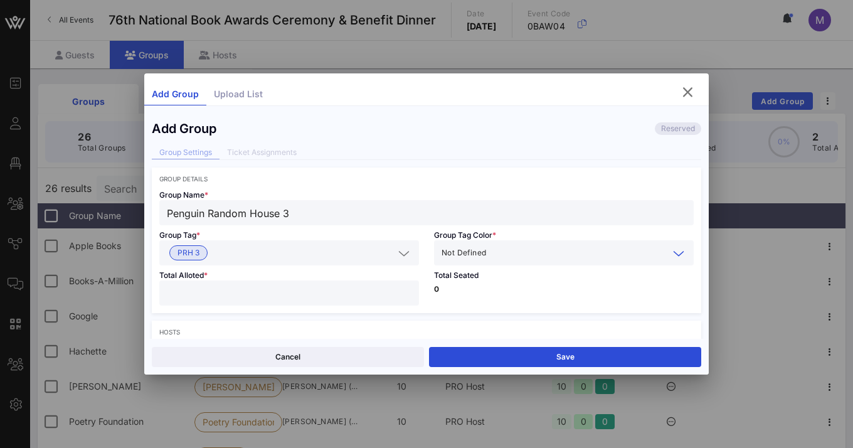
click at [295, 293] on input "number" at bounding box center [289, 293] width 244 height 16
type input "**"
click at [480, 246] on span "Not Defined" at bounding box center [463, 252] width 45 height 13
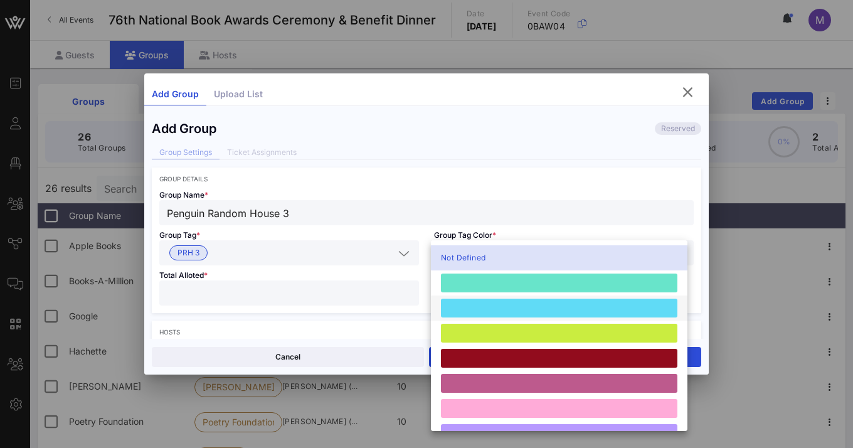
click at [534, 305] on div at bounding box center [559, 307] width 236 height 19
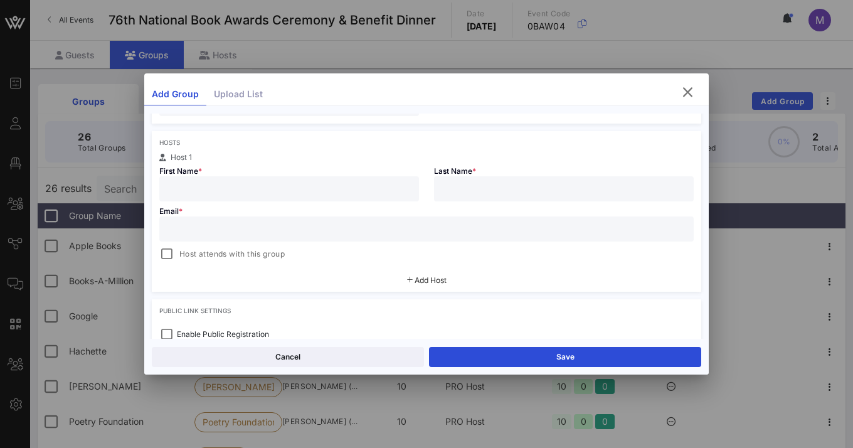
scroll to position [182, 0]
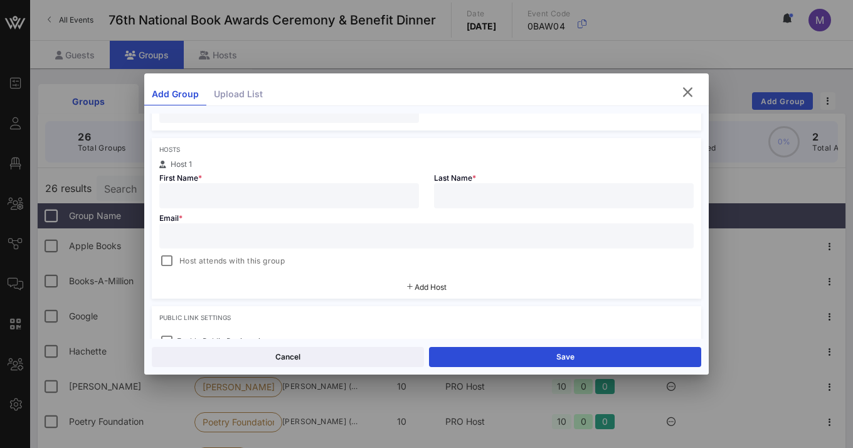
click at [354, 191] on input "text" at bounding box center [289, 195] width 244 height 16
type input "[PERSON_NAME]"
paste input "[EMAIL_ADDRESS][DOMAIN_NAME]"
type input "[PERSON_NAME]"
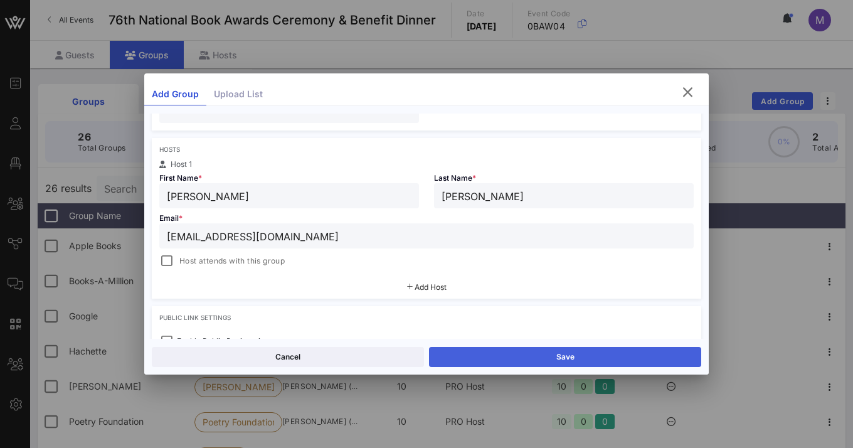
type input "[EMAIL_ADDRESS][DOMAIN_NAME]"
click at [526, 356] on button "Save" at bounding box center [565, 357] width 272 height 20
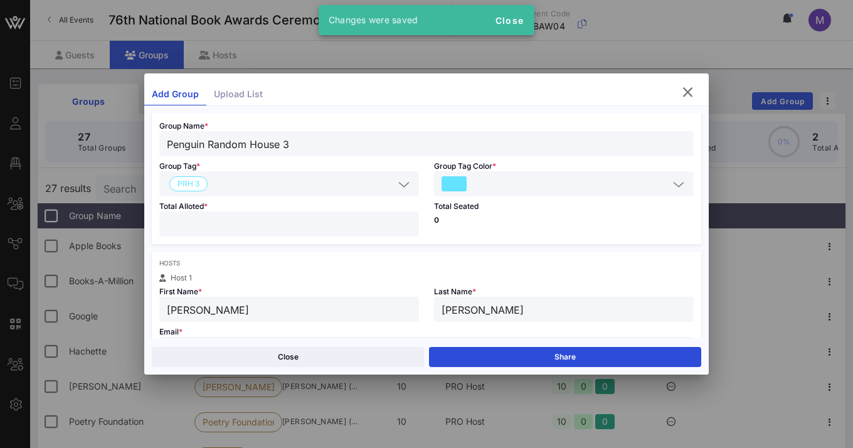
scroll to position [43, 0]
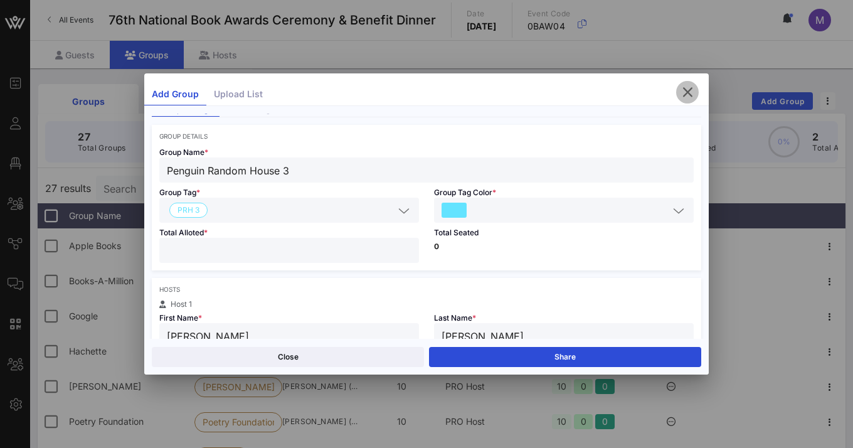
click at [686, 86] on icon "button" at bounding box center [687, 92] width 15 height 15
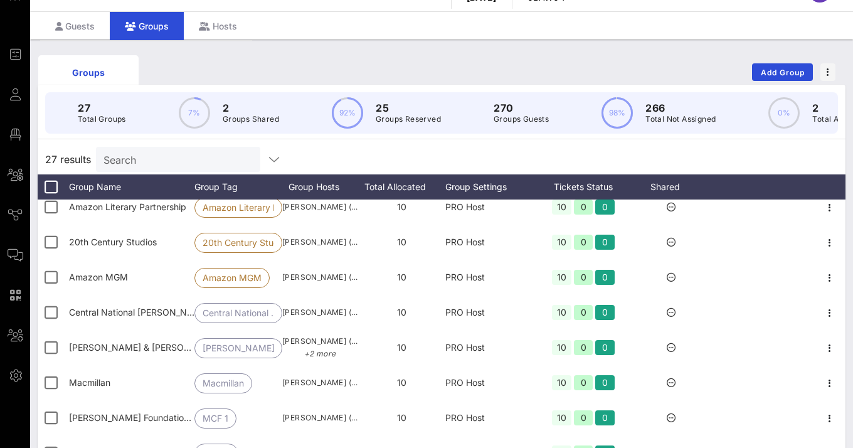
scroll to position [0, 0]
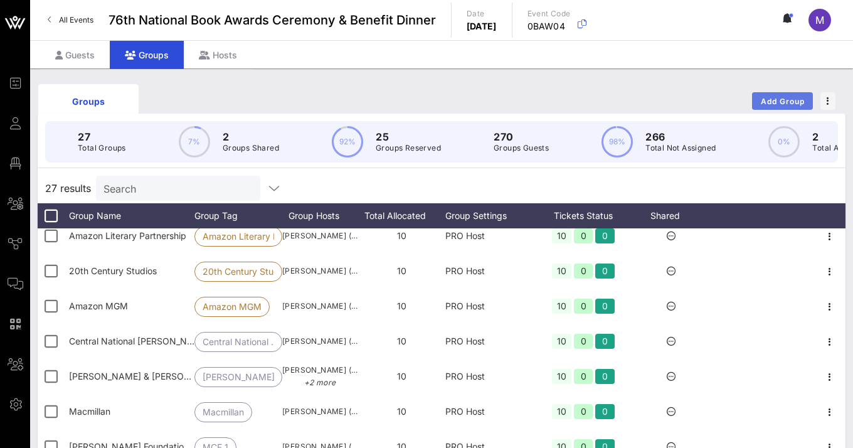
click at [753, 98] on span "Add Group" at bounding box center [782, 101] width 45 height 9
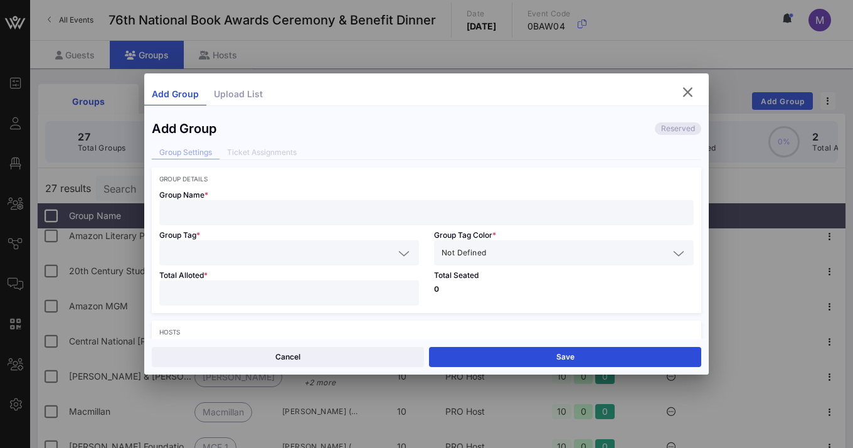
click at [350, 214] on input "text" at bounding box center [426, 212] width 519 height 16
type input "[PERSON_NAME] [PERSON_NAME] 1"
click at [408, 251] on div at bounding box center [289, 252] width 260 height 25
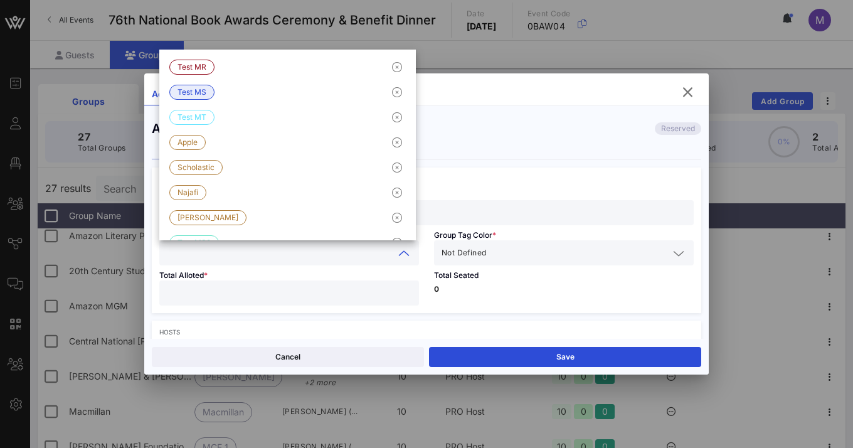
click at [450, 100] on div "Add Group Upload List" at bounding box center [426, 94] width 564 height 23
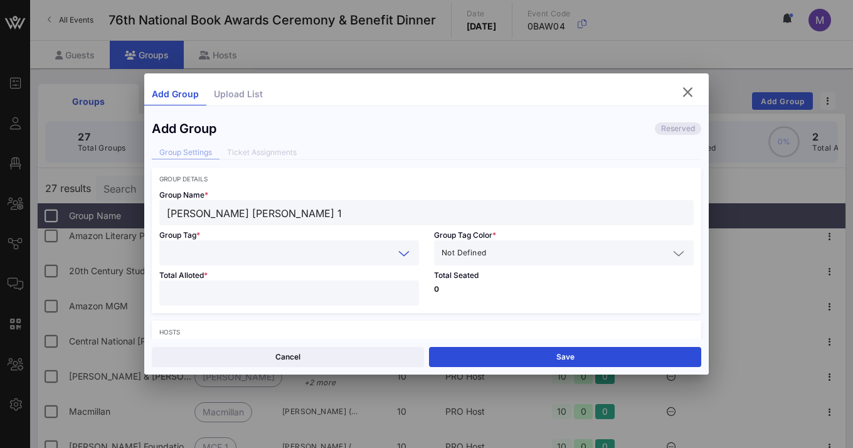
click at [347, 249] on input "text" at bounding box center [280, 252] width 227 height 16
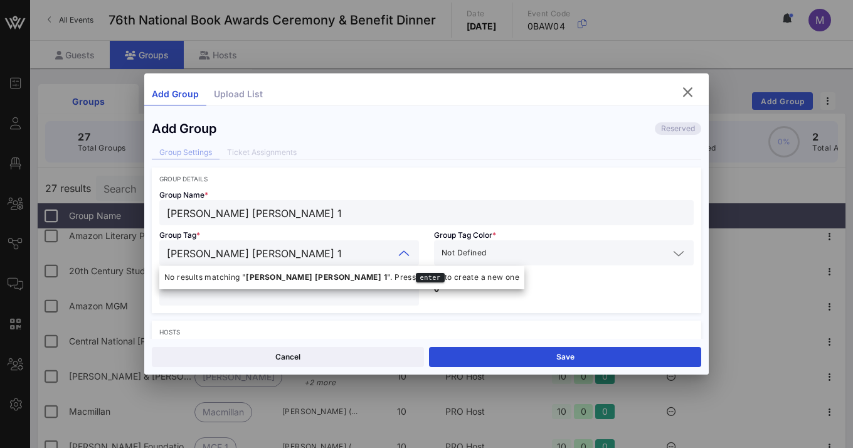
type input "[PERSON_NAME] [PERSON_NAME] 1"
click at [471, 259] on div "Not Defined" at bounding box center [554, 252] width 227 height 16
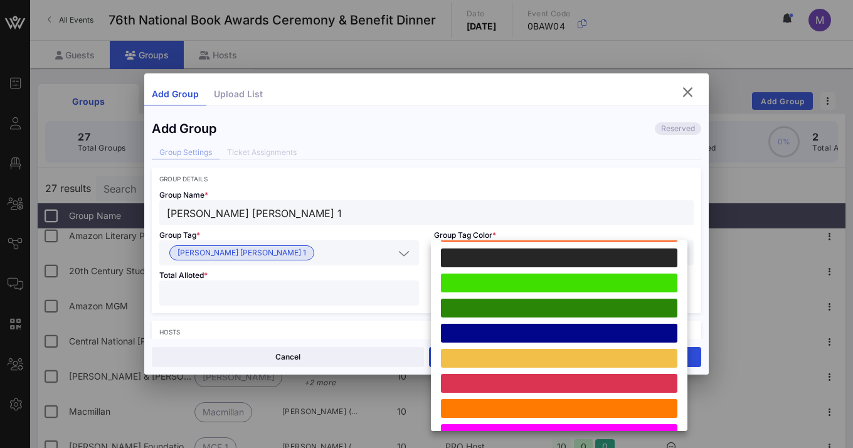
scroll to position [346, 0]
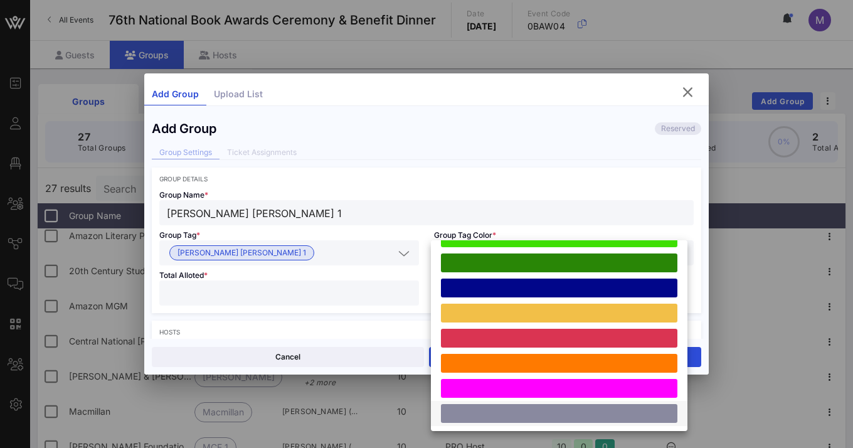
click at [637, 416] on div at bounding box center [559, 413] width 236 height 19
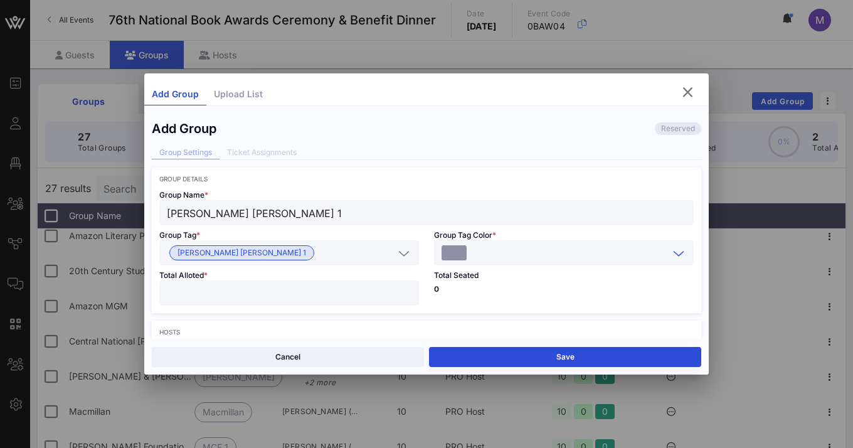
click at [673, 251] on icon at bounding box center [678, 253] width 11 height 15
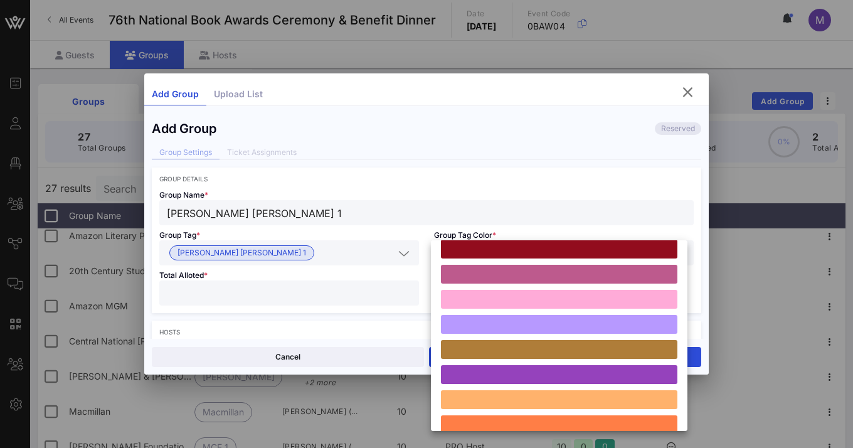
scroll to position [108, 0]
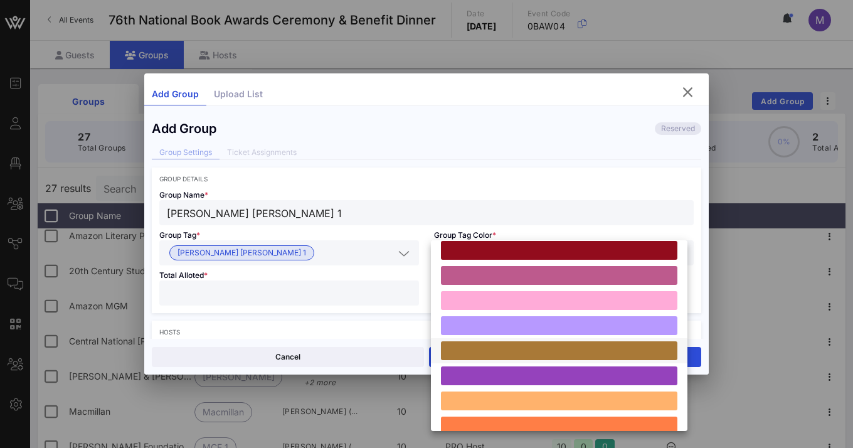
click at [639, 348] on div at bounding box center [559, 350] width 236 height 19
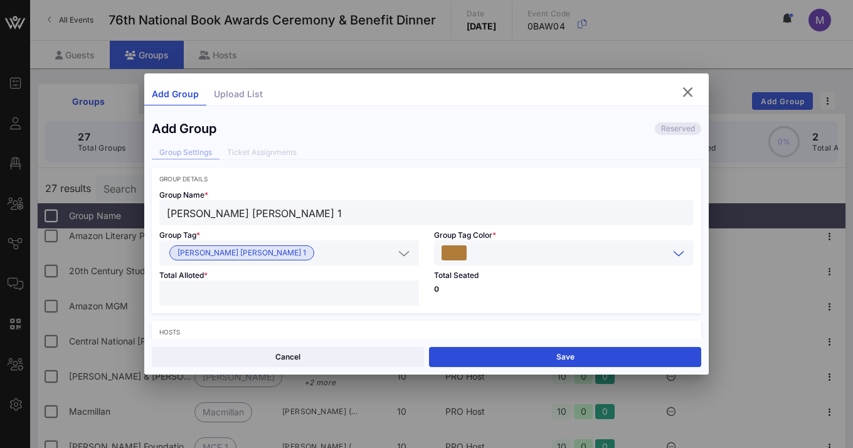
click at [280, 290] on input "number" at bounding box center [289, 293] width 244 height 16
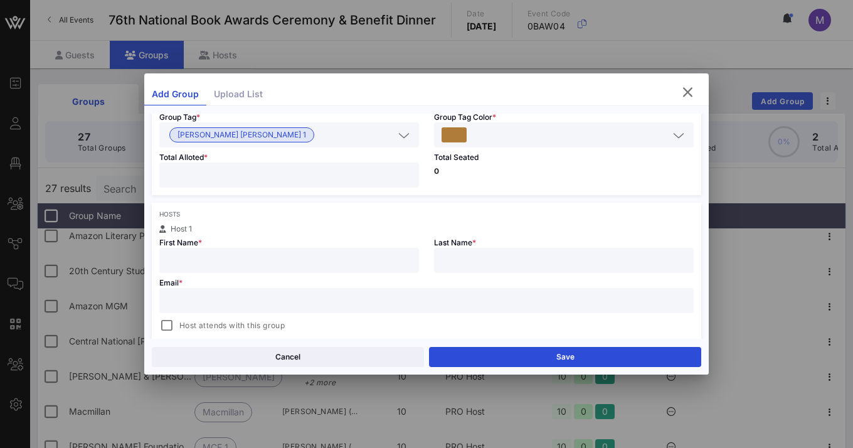
scroll to position [118, 0]
type input "**"
click at [368, 251] on input "text" at bounding box center [289, 259] width 244 height 16
paste input "[EMAIL_ADDRESS][DOMAIN_NAME]"
type input "[EMAIL_ADDRESS][DOMAIN_NAME]"
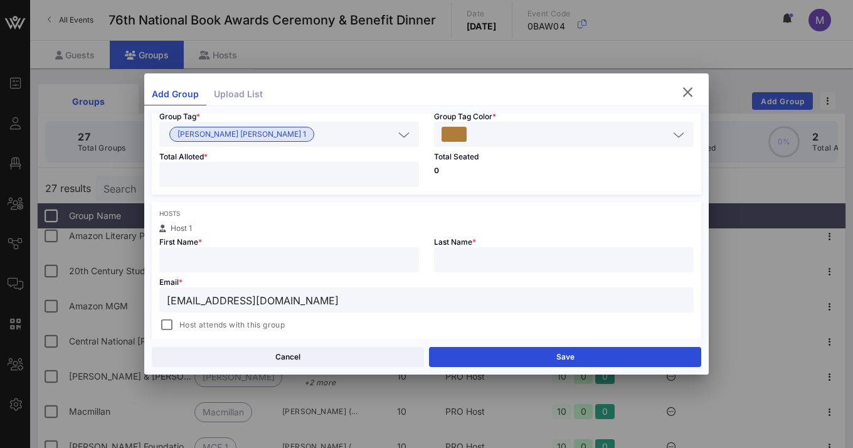
click at [258, 260] on input "text" at bounding box center [289, 259] width 244 height 16
type input "[PERSON_NAME]"
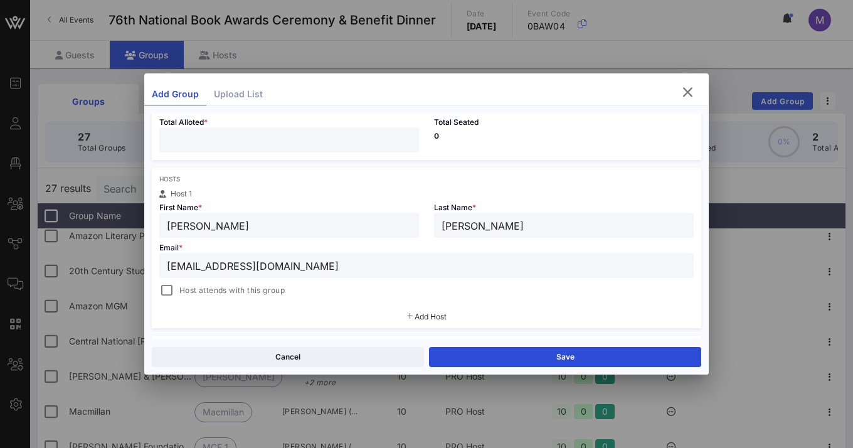
scroll to position [160, 0]
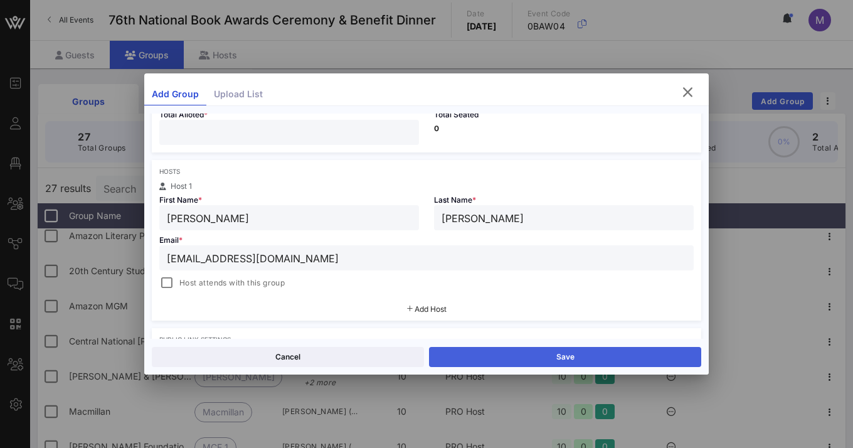
type input "[PERSON_NAME]"
click at [492, 358] on button "Save" at bounding box center [565, 357] width 272 height 20
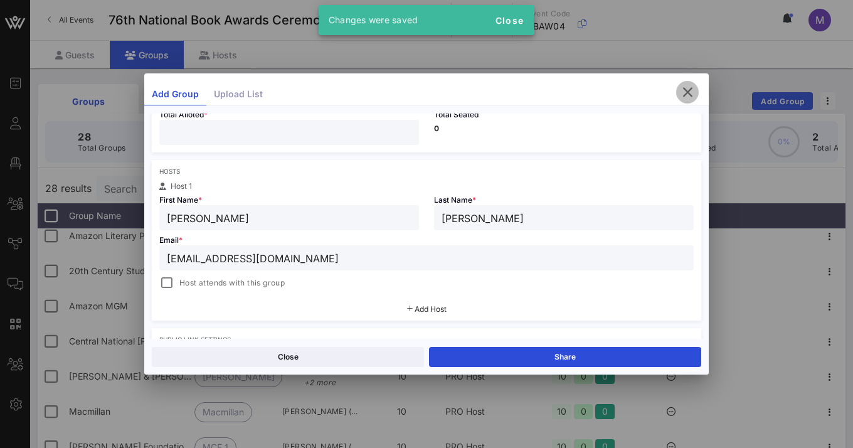
click at [691, 93] on icon "button" at bounding box center [687, 92] width 15 height 15
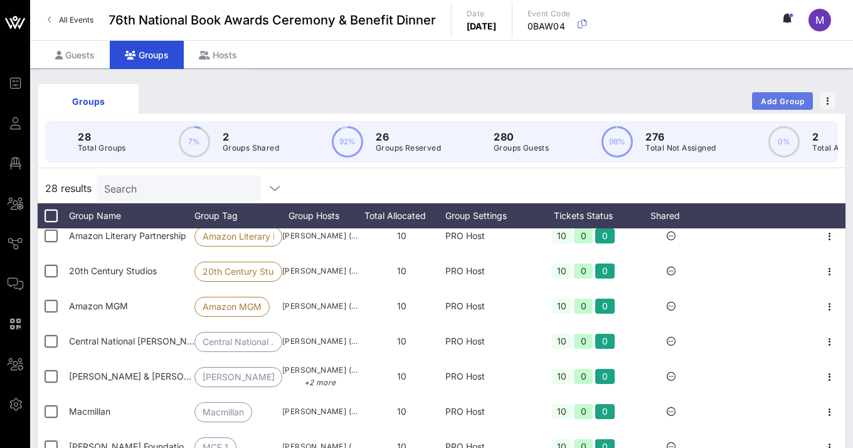
click at [753, 99] on span "Add Group" at bounding box center [782, 101] width 45 height 9
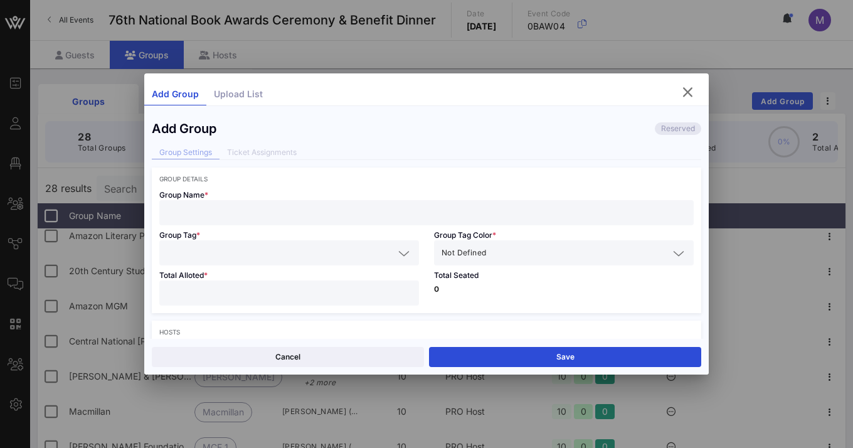
click at [344, 206] on input "text" at bounding box center [426, 212] width 519 height 16
type input "[PERSON_NAME] [PERSON_NAME] 2"
click at [340, 250] on input "text" at bounding box center [280, 252] width 227 height 16
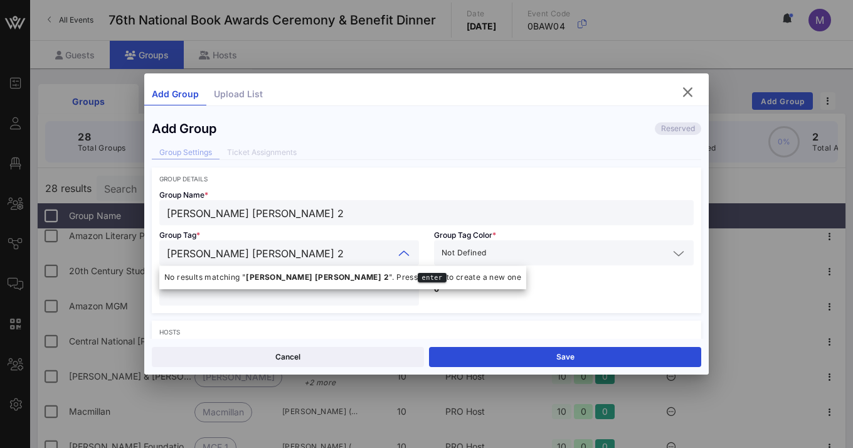
type input "[PERSON_NAME] [PERSON_NAME] 2"
click at [621, 255] on input "text" at bounding box center [578, 252] width 180 height 16
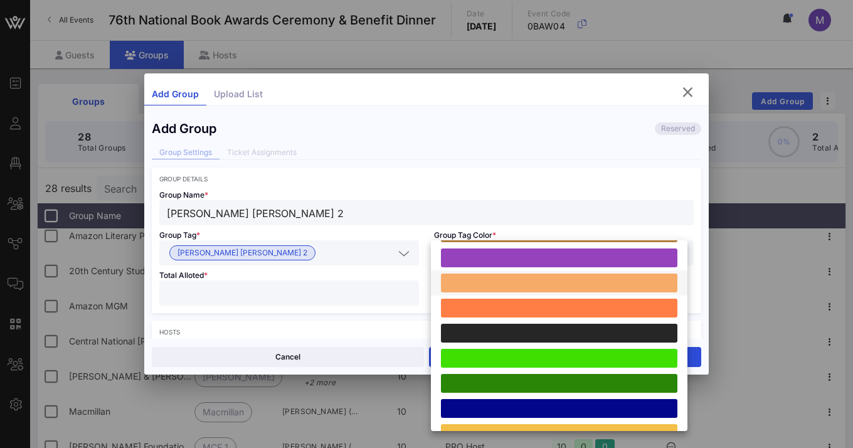
scroll to position [214, 0]
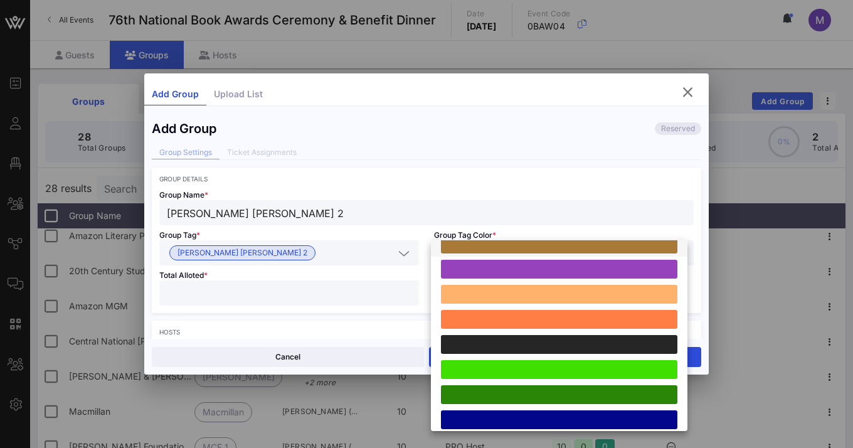
click at [500, 248] on div at bounding box center [559, 243] width 236 height 19
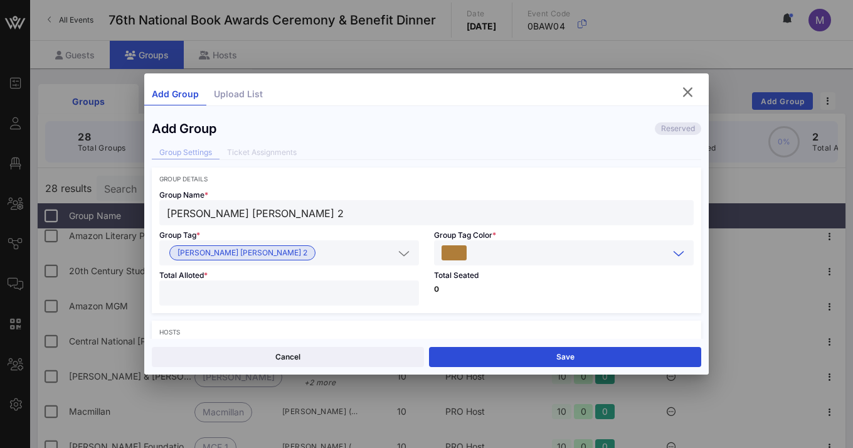
scroll to position [0, 0]
click at [304, 303] on div at bounding box center [289, 292] width 244 height 25
type input "**"
click at [540, 303] on div "Total Seated 0" at bounding box center [563, 289] width 275 height 48
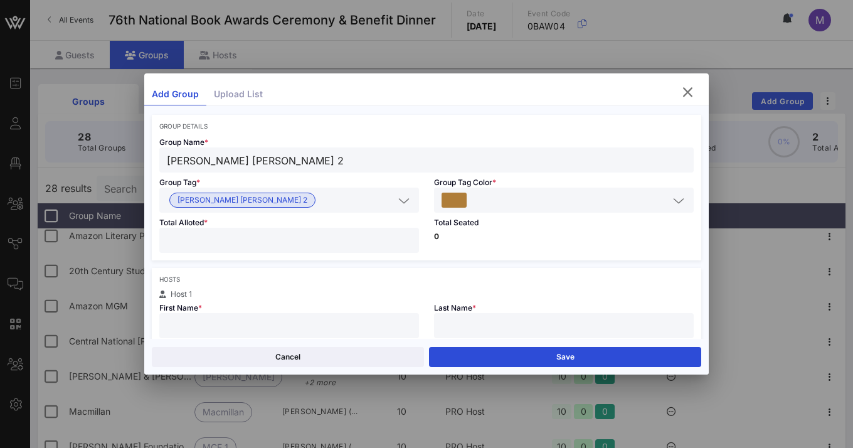
scroll to position [53, 0]
click at [350, 333] on input "text" at bounding box center [289, 325] width 244 height 16
type input "[PERSON_NAME]"
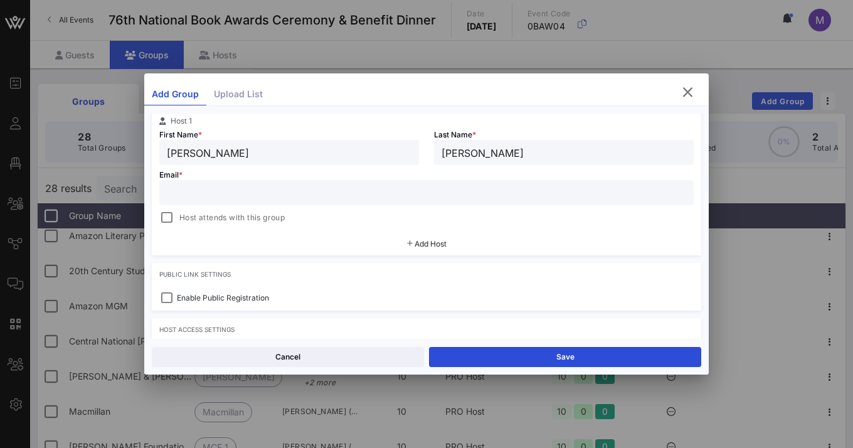
scroll to position [214, 0]
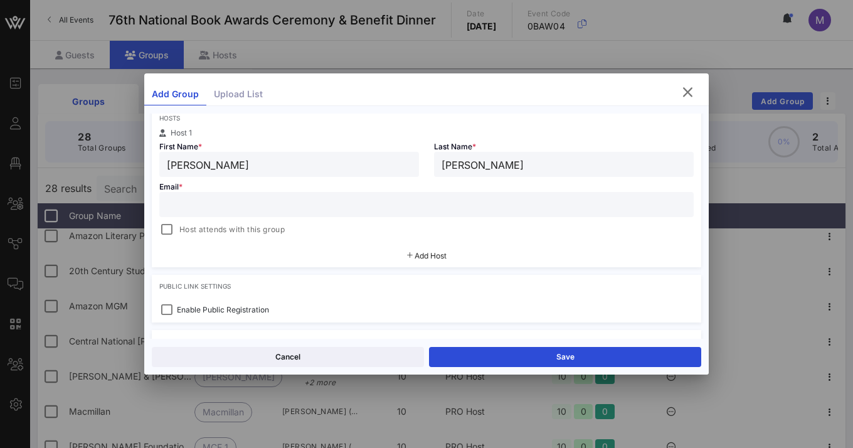
type input "[PERSON_NAME]"
click at [226, 209] on input "text" at bounding box center [426, 204] width 519 height 16
paste input "[EMAIL_ADDRESS][DOMAIN_NAME]"
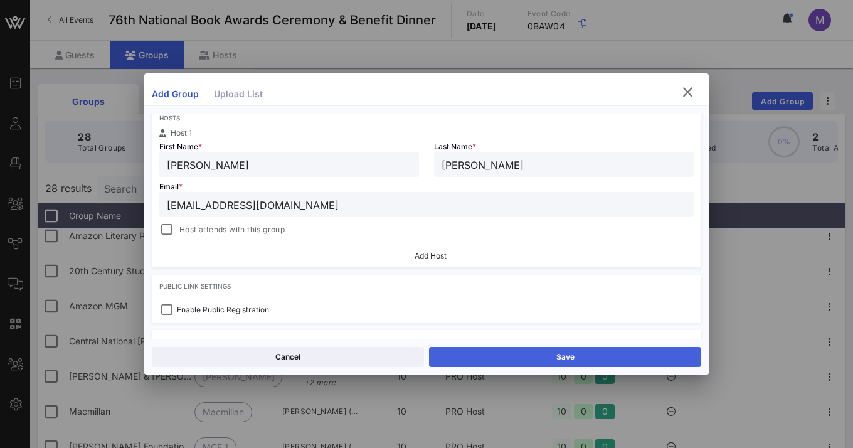
type input "[EMAIL_ADDRESS][DOMAIN_NAME]"
click at [492, 359] on button "Save" at bounding box center [565, 357] width 272 height 20
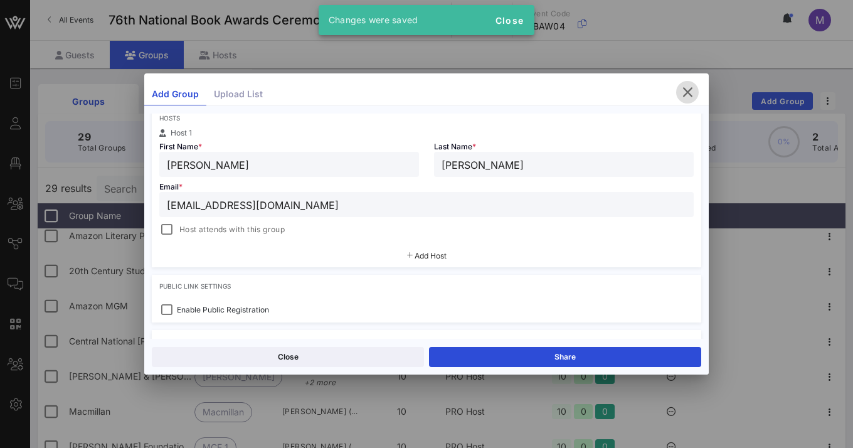
click at [686, 92] on icon "button" at bounding box center [687, 92] width 15 height 15
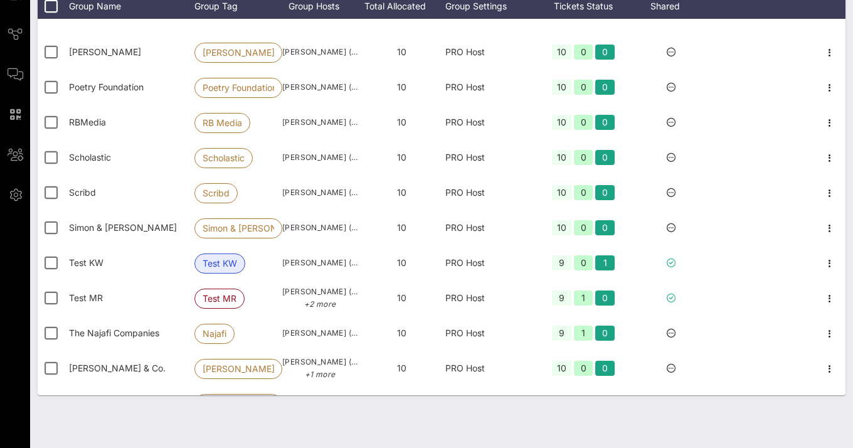
scroll to position [143, 0]
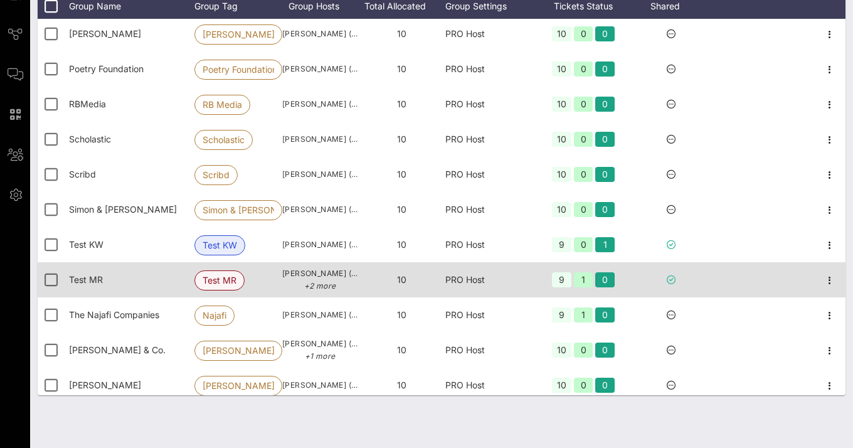
click at [223, 278] on span "Test MR" at bounding box center [219, 280] width 34 height 19
click at [753, 277] on icon "button" at bounding box center [829, 280] width 15 height 15
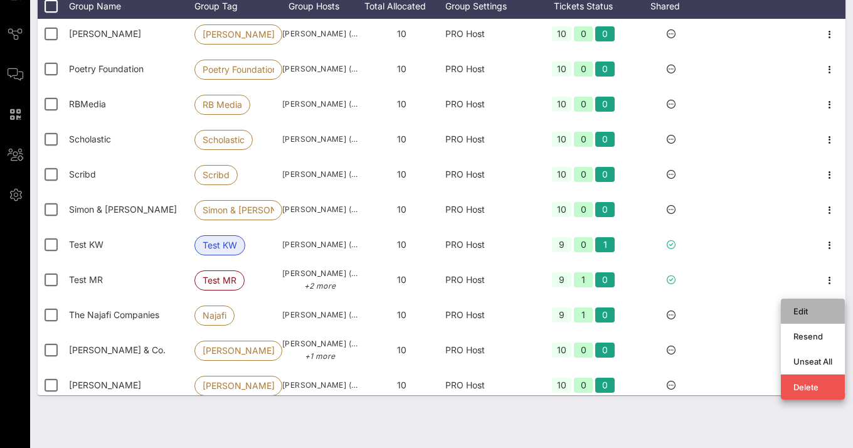
click at [753, 306] on div "Edit" at bounding box center [812, 311] width 39 height 10
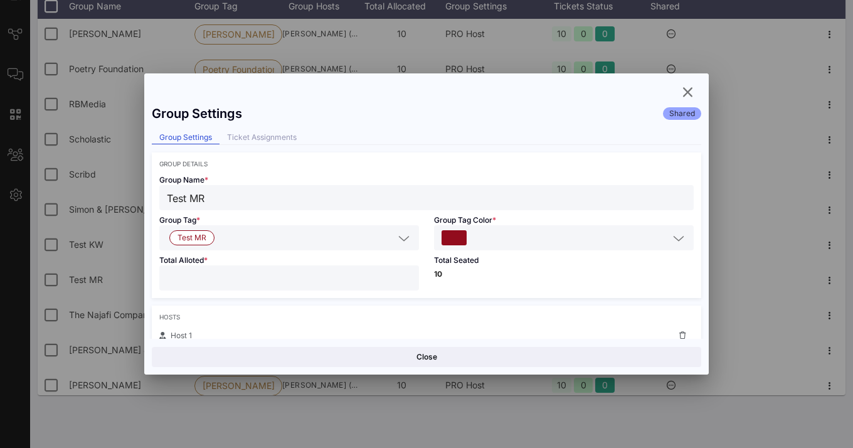
click at [673, 236] on icon at bounding box center [678, 238] width 11 height 15
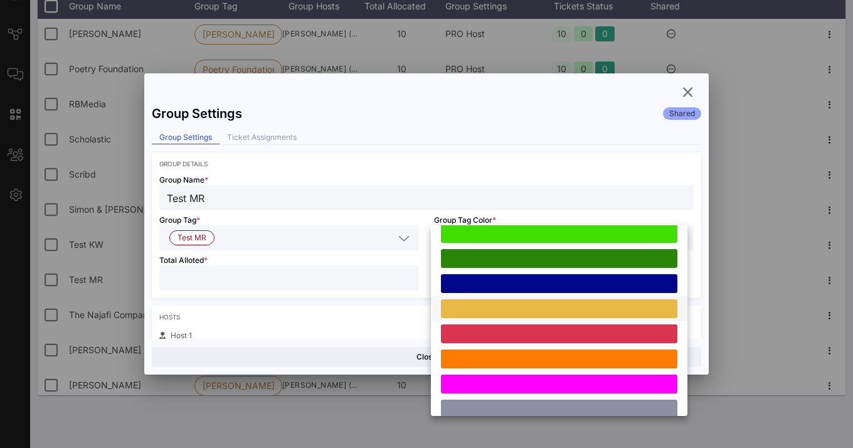
scroll to position [337, 0]
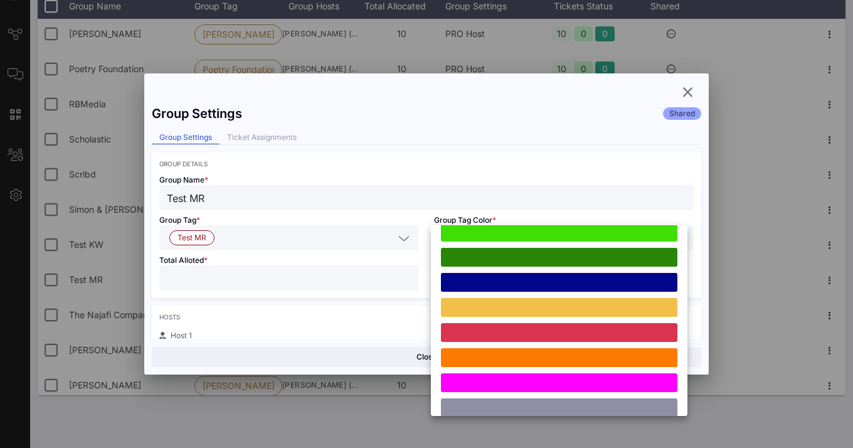
click at [625, 126] on div "Group Settings Shared Group Settings Ticket Assignments Group Details Group Nam…" at bounding box center [426, 218] width 564 height 240
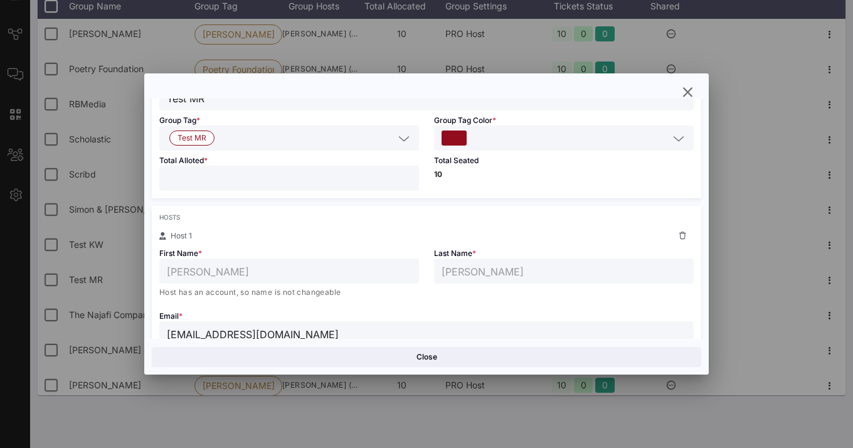
scroll to position [89, 0]
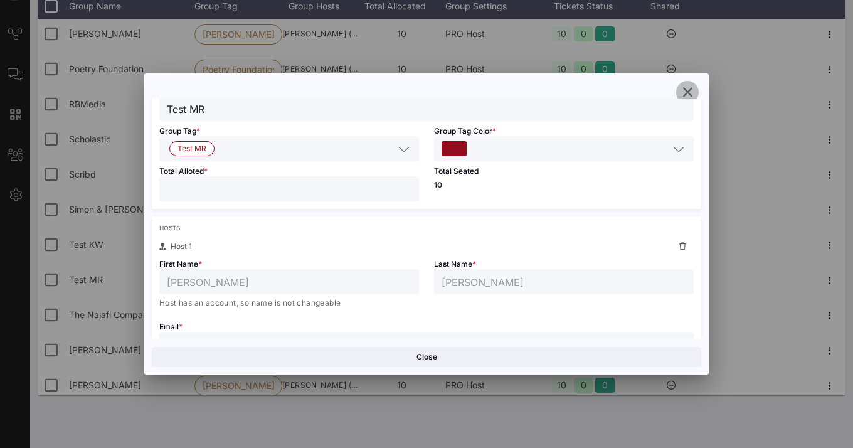
click at [683, 93] on icon "button" at bounding box center [687, 92] width 15 height 15
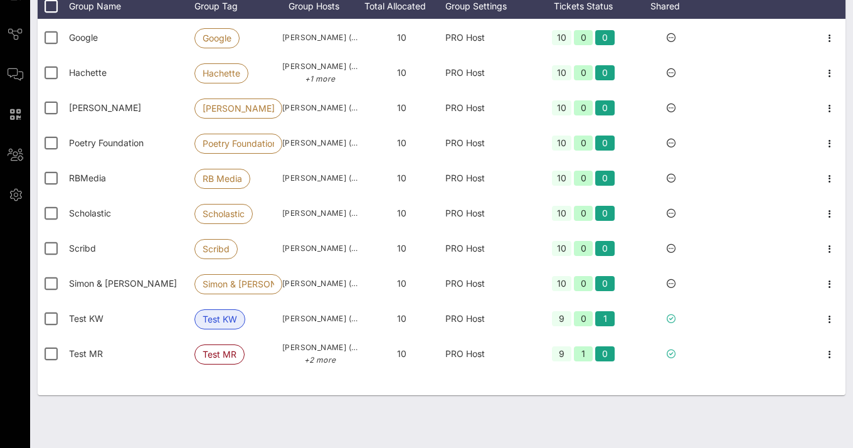
scroll to position [97, 0]
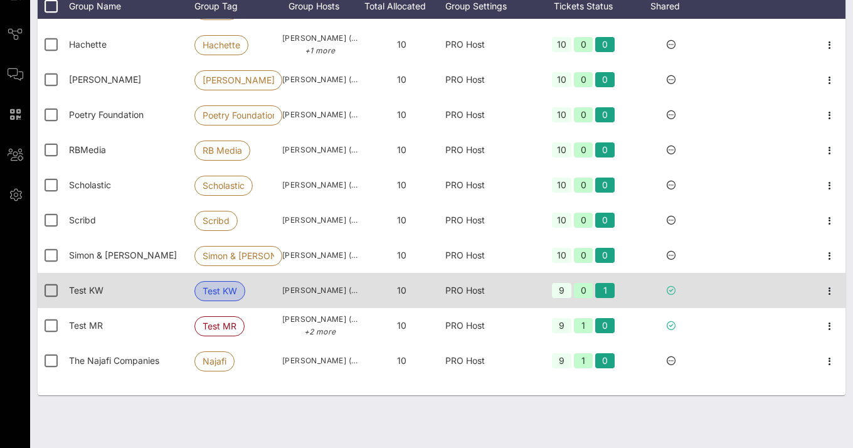
click at [224, 289] on span "Test KW" at bounding box center [219, 290] width 34 height 19
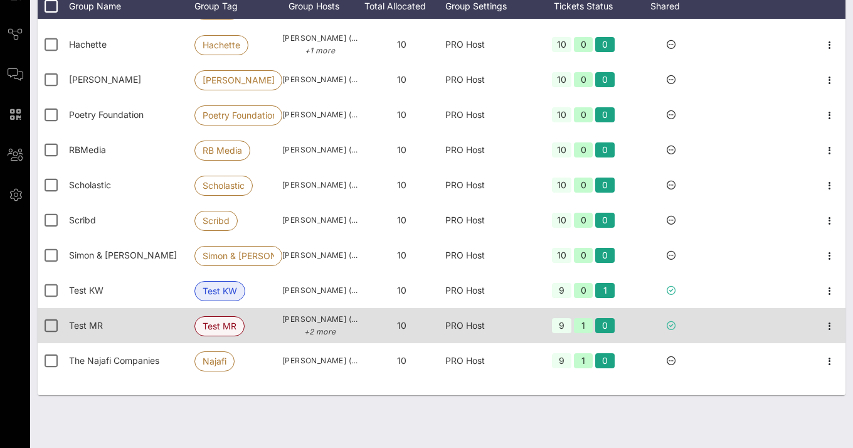
click at [227, 323] on span "Test MR" at bounding box center [219, 326] width 34 height 19
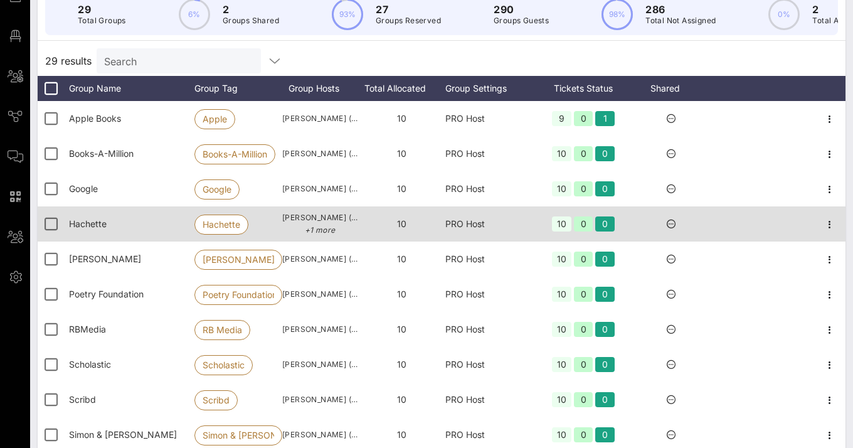
scroll to position [0, 0]
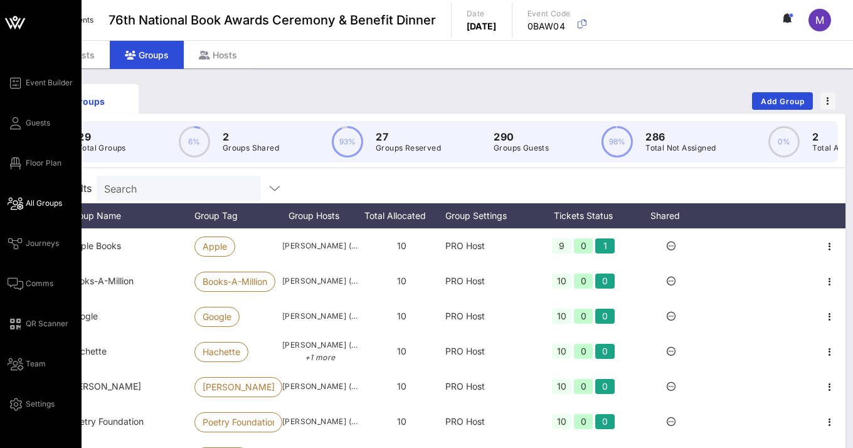
click at [46, 201] on span "All Groups" at bounding box center [44, 202] width 36 height 11
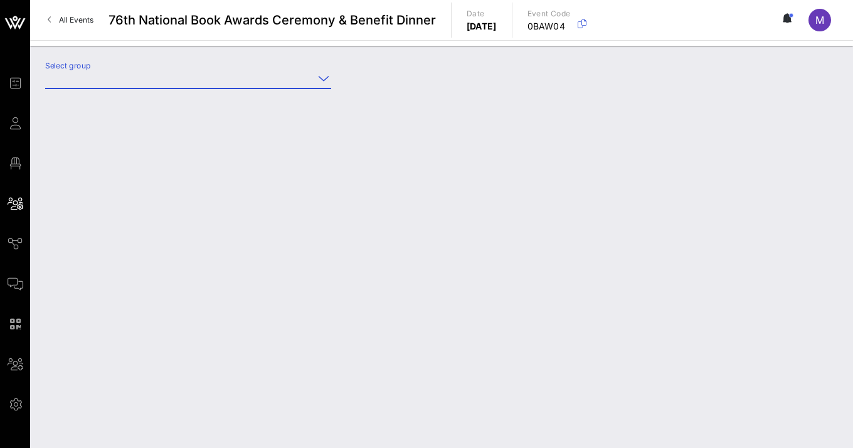
click at [185, 78] on input "Select group" at bounding box center [179, 78] width 268 height 20
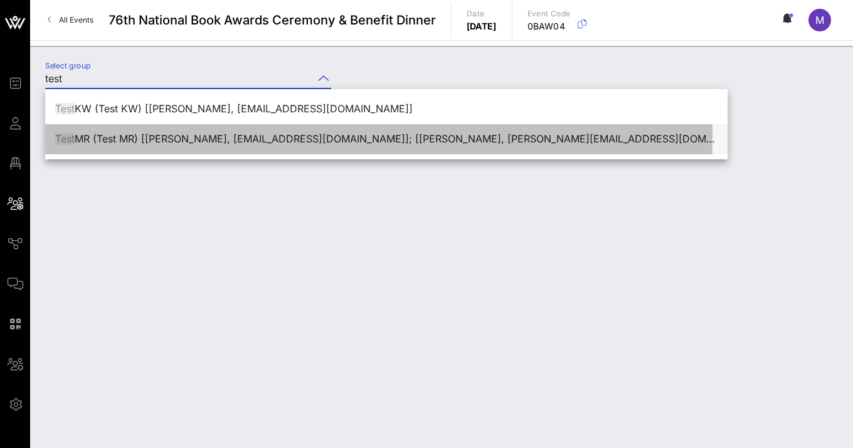
click at [207, 140] on div "Test MR (Test MR) [[PERSON_NAME], [EMAIL_ADDRESS][DOMAIN_NAME]]; [[PERSON_NAME]…" at bounding box center [386, 139] width 662 height 12
type input "Test MR (Test MR) [[PERSON_NAME], [EMAIL_ADDRESS][DOMAIN_NAME]]; [[PERSON_NAME]…"
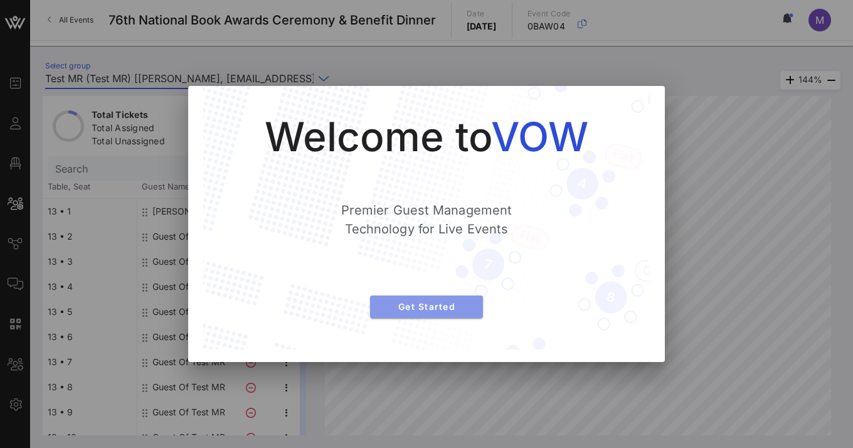
click at [414, 305] on span "Get Started" at bounding box center [426, 306] width 93 height 11
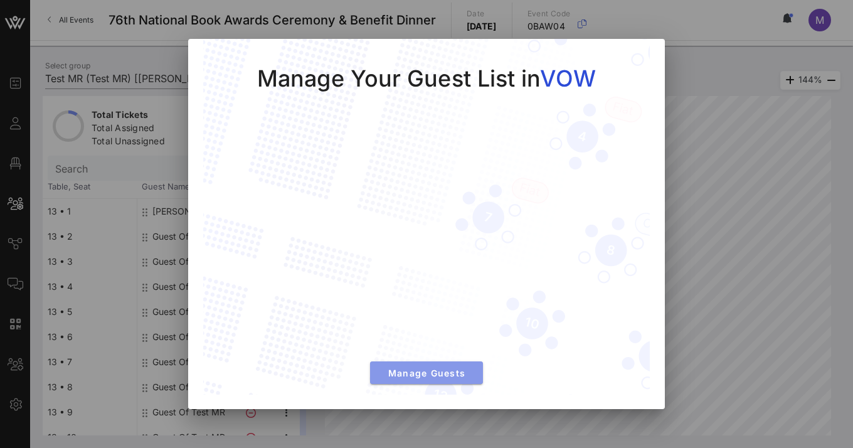
click at [451, 371] on span "Manage Guests" at bounding box center [426, 372] width 93 height 11
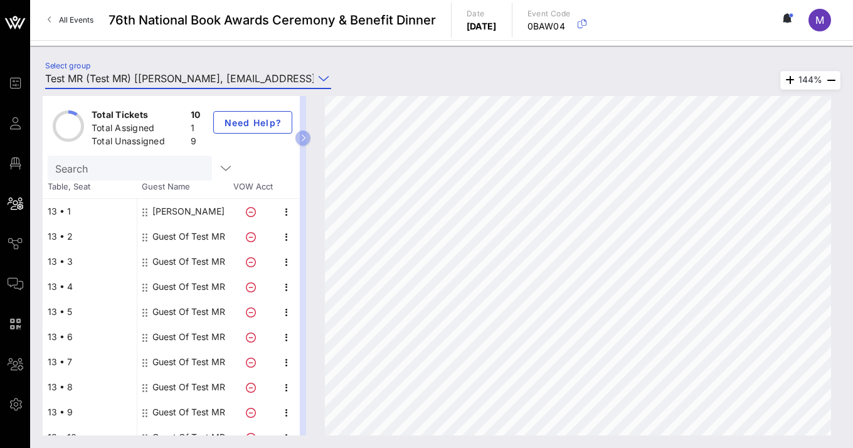
scroll to position [6, 0]
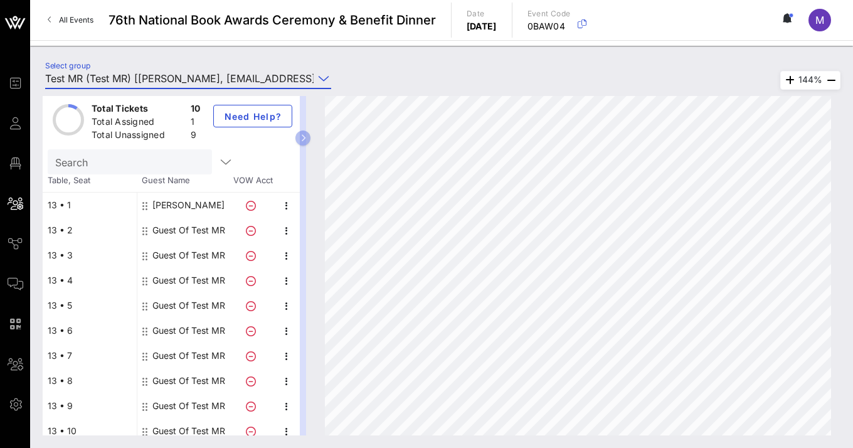
click at [179, 228] on div "Guest Of Test MR" at bounding box center [188, 230] width 73 height 25
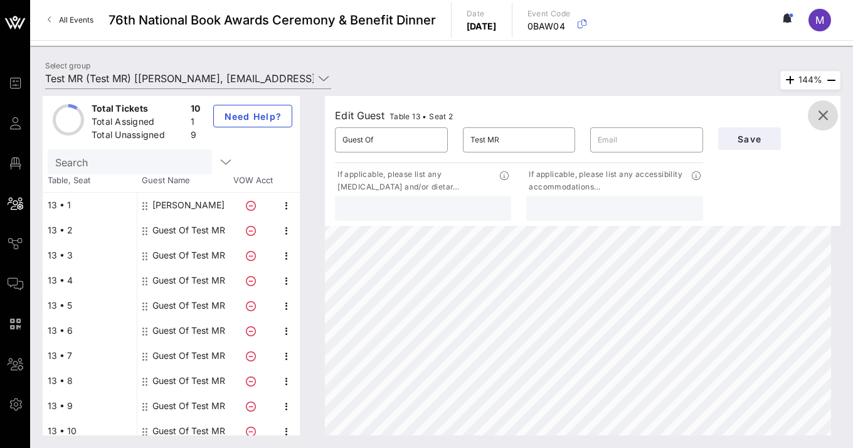
click at [753, 113] on icon "button" at bounding box center [822, 115] width 15 height 15
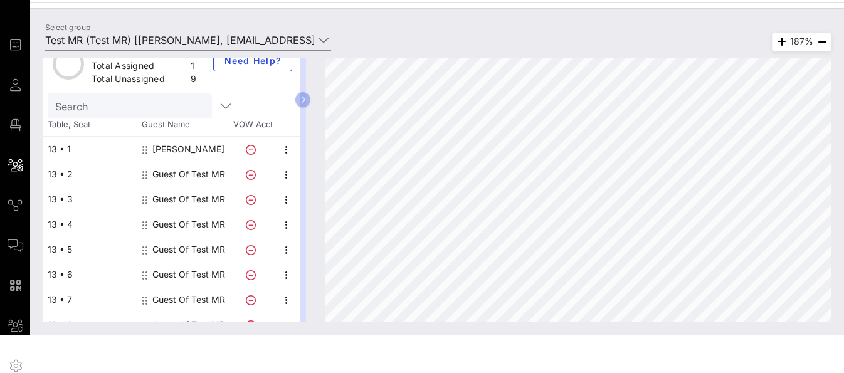
scroll to position [0, 0]
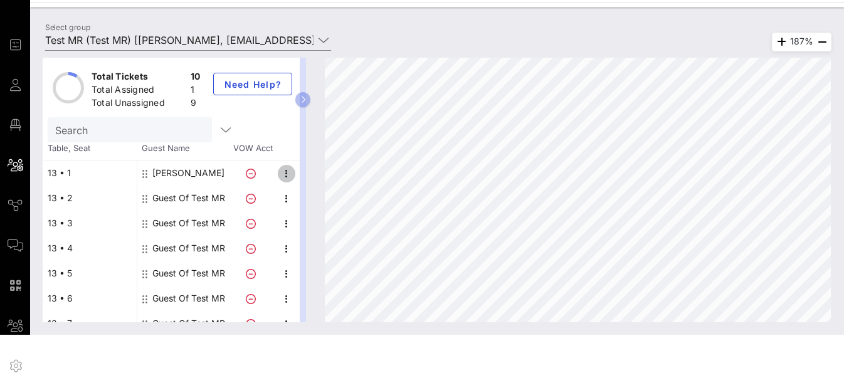
click at [288, 181] on icon "button" at bounding box center [286, 173] width 15 height 15
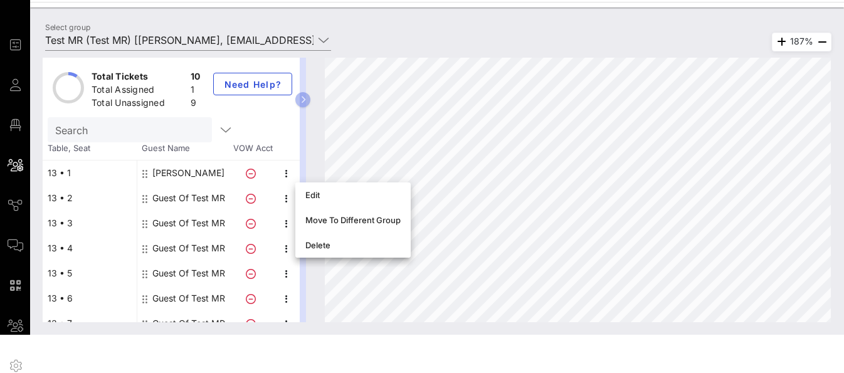
click at [323, 154] on div "187%" at bounding box center [571, 190] width 519 height 265
